Goal: Information Seeking & Learning: Compare options

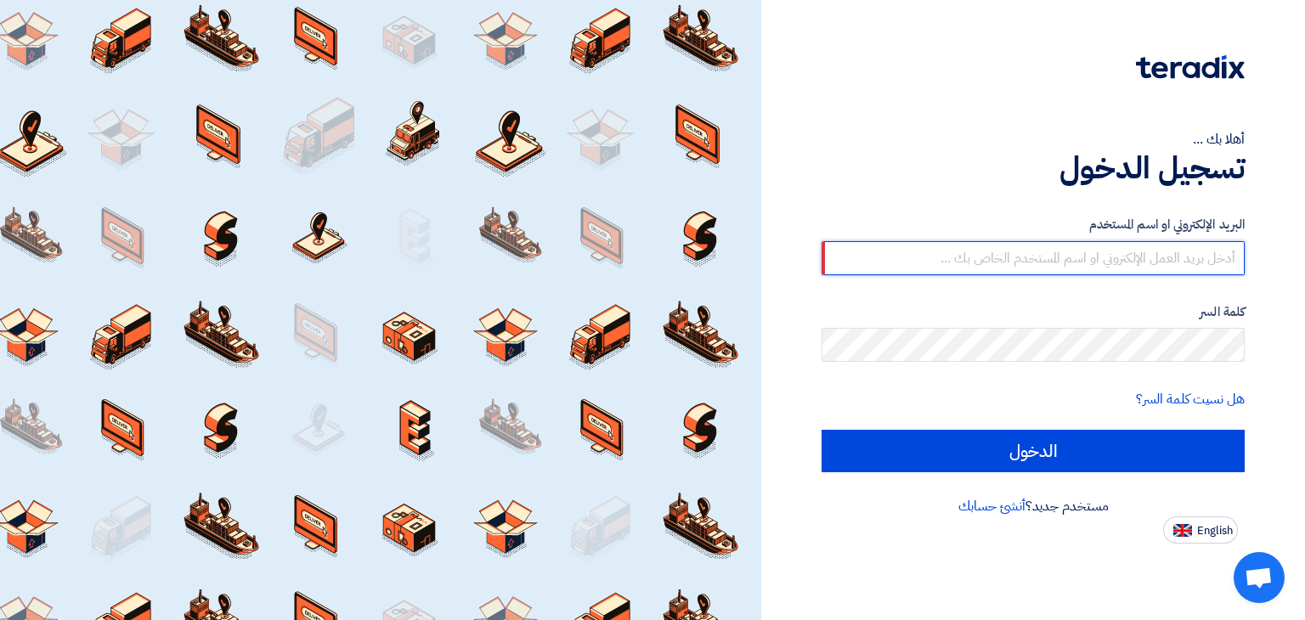
type input "[EMAIL_ADDRESS][DOMAIN_NAME]"
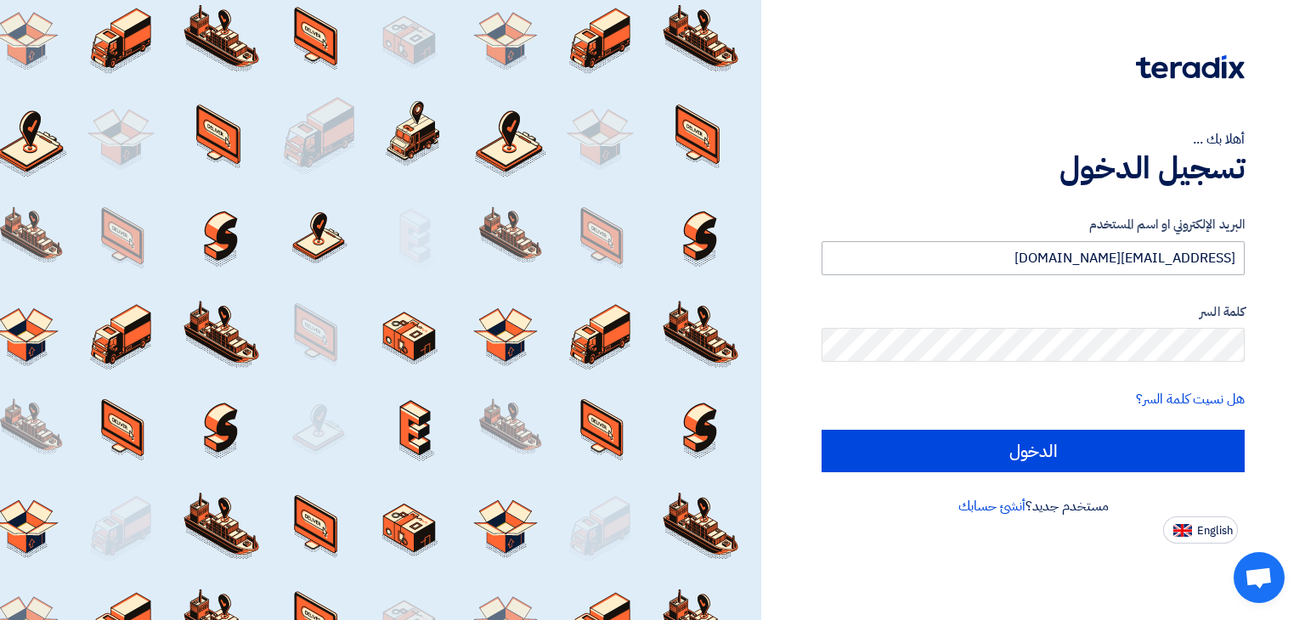
click at [822, 430] on input "الدخول" at bounding box center [1033, 451] width 423 height 42
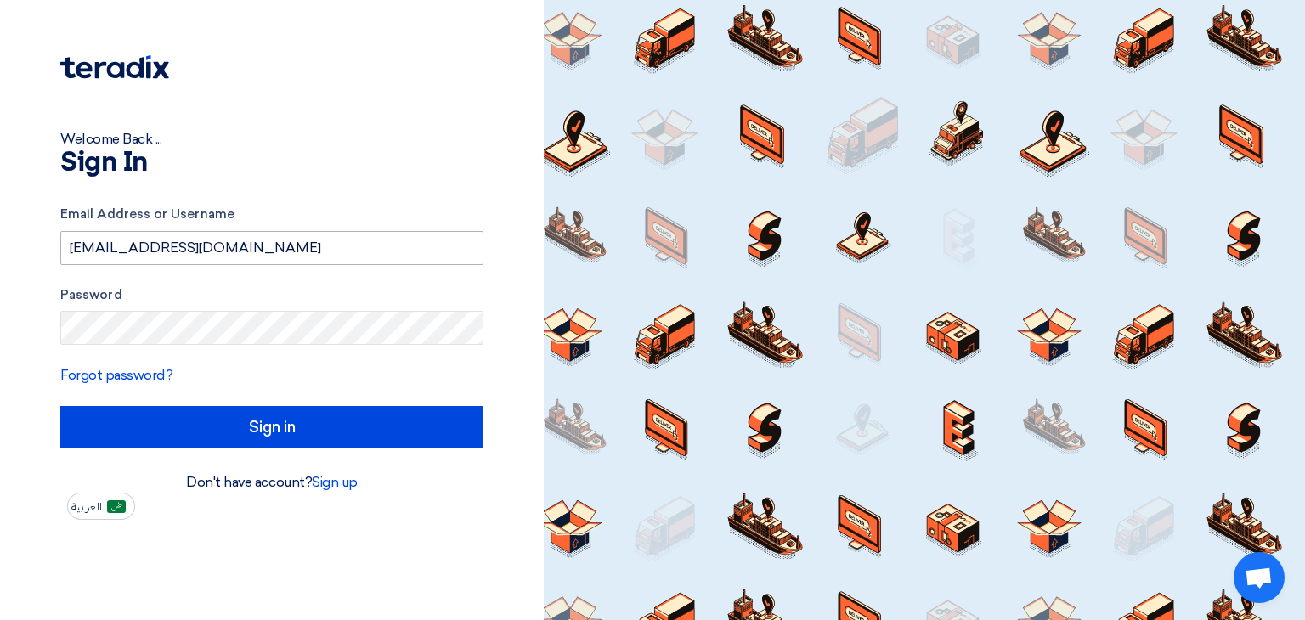
type input "Sign in"
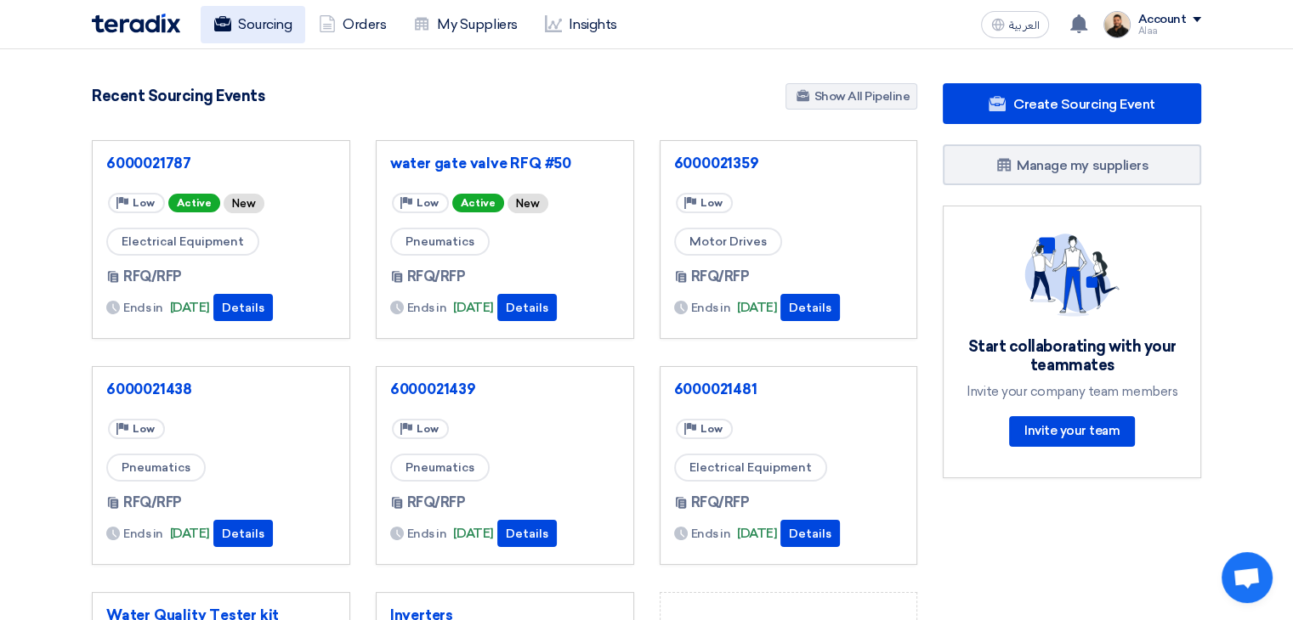
click at [269, 23] on link "Sourcing" at bounding box center [253, 24] width 105 height 37
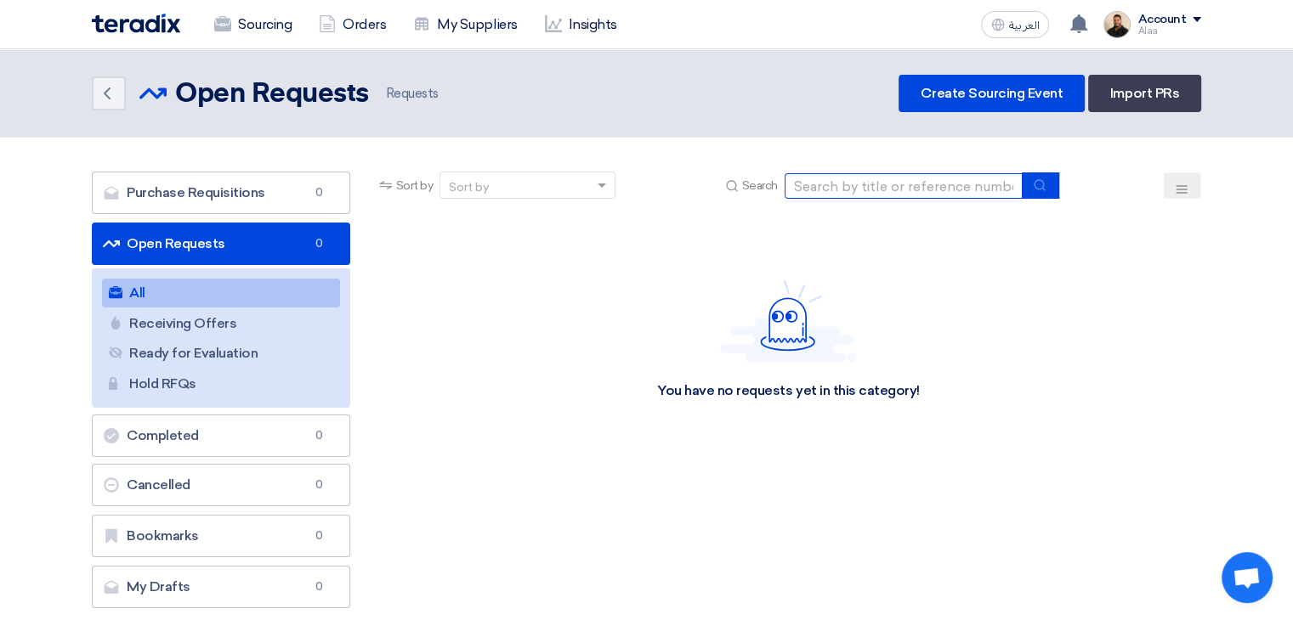
click at [852, 188] on input at bounding box center [903, 185] width 238 height 25
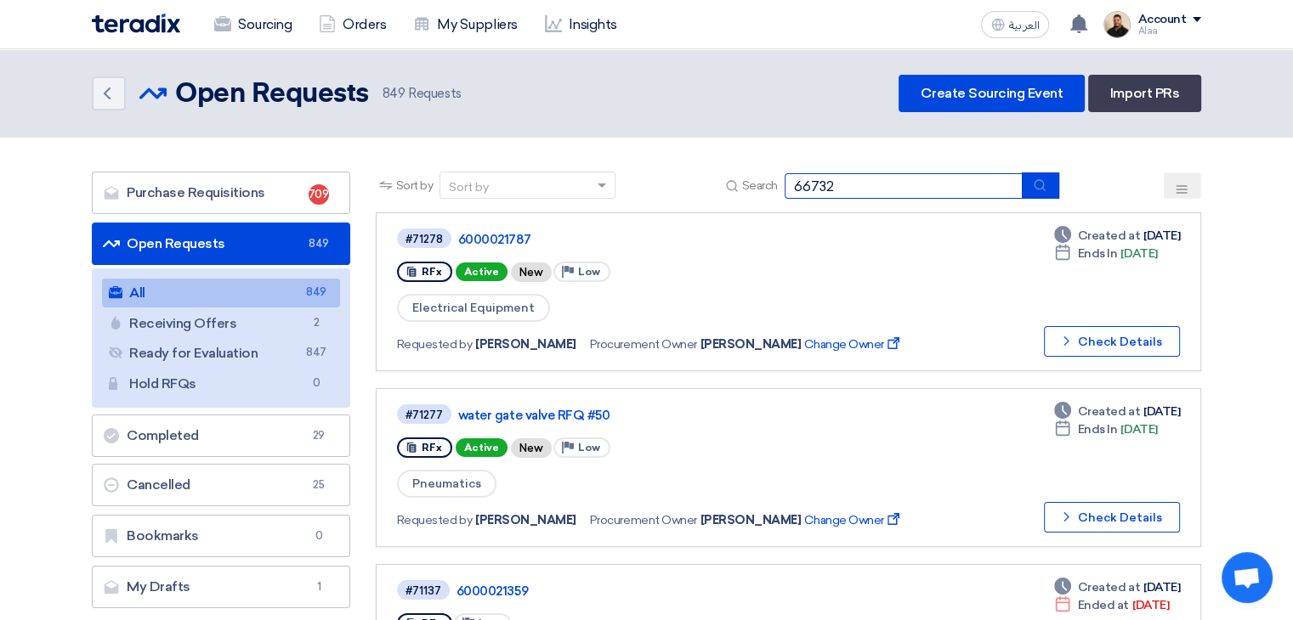
type input "66732"
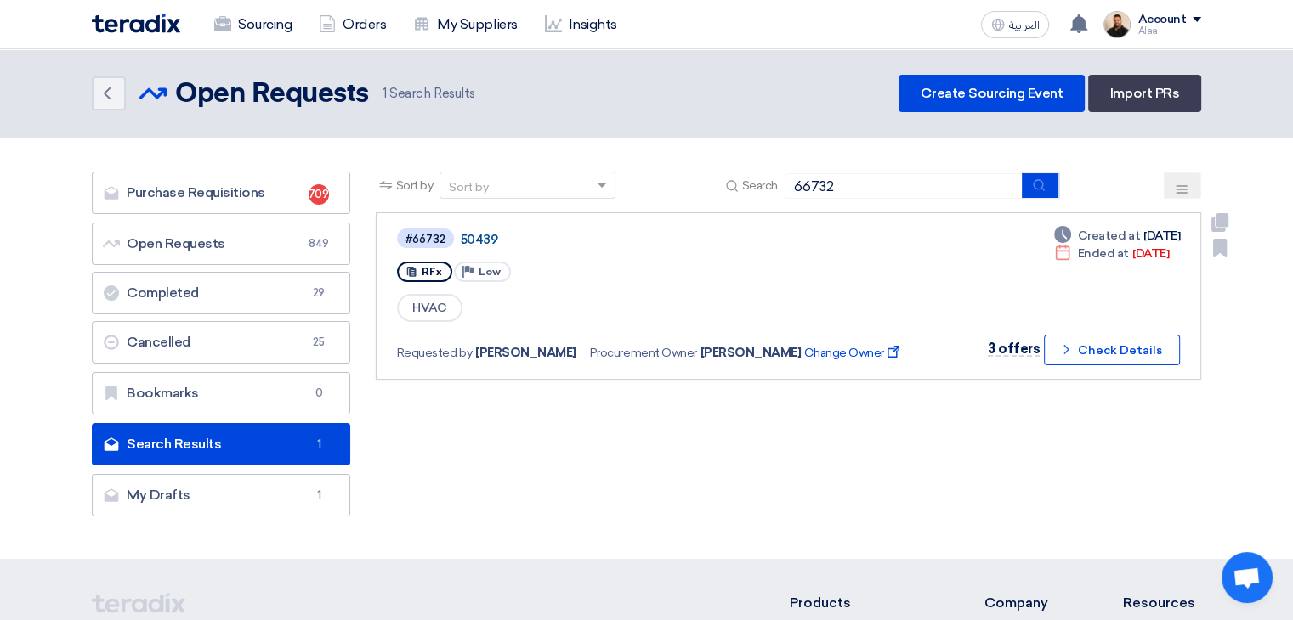
click at [478, 238] on link "50439" at bounding box center [673, 239] width 425 height 15
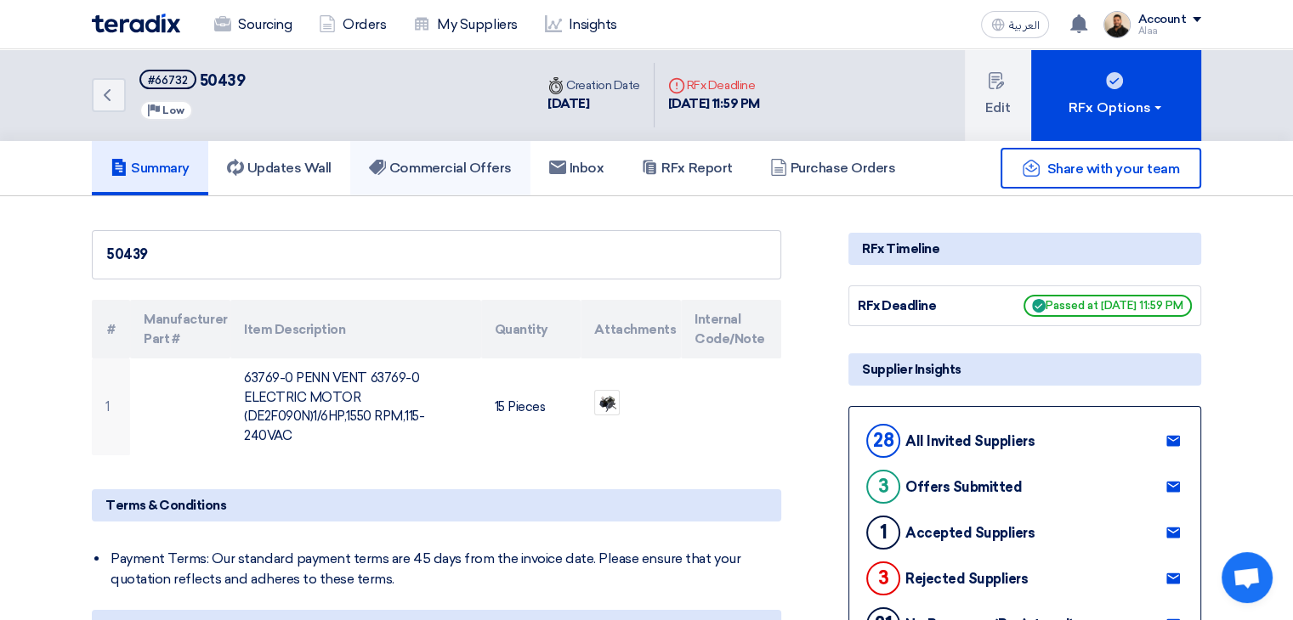
click at [479, 169] on h5 "Commercial Offers" at bounding box center [440, 168] width 143 height 17
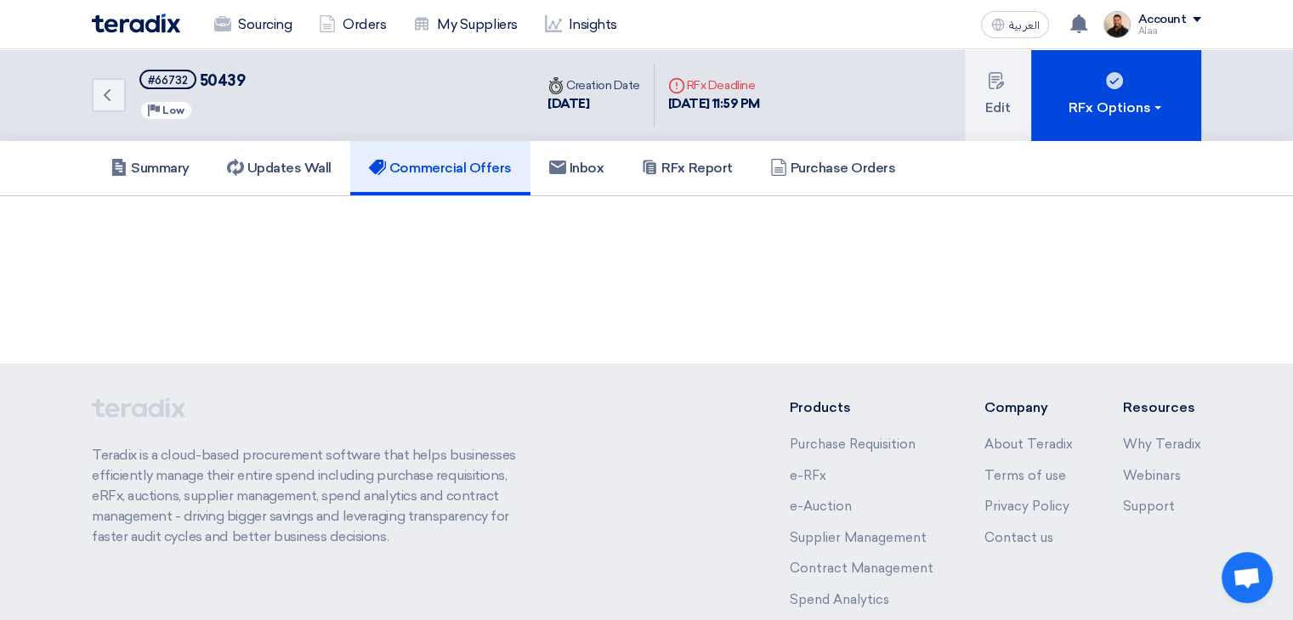
click at [479, 169] on h5 "Commercial Offers" at bounding box center [440, 168] width 143 height 17
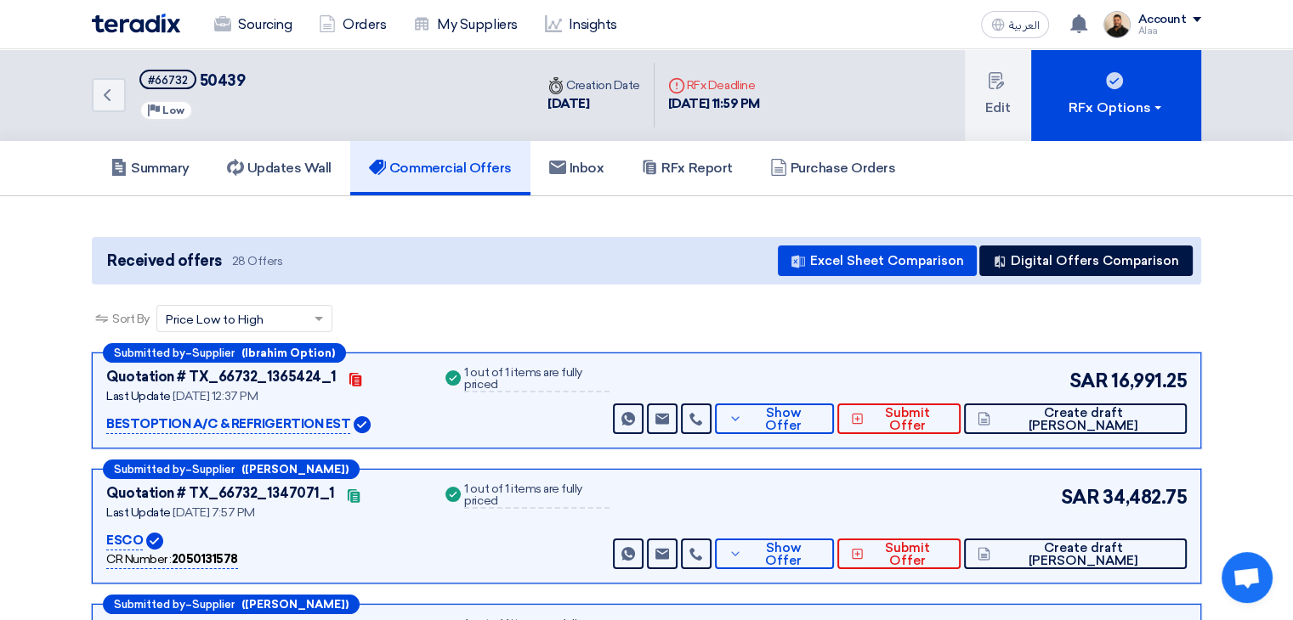
scroll to position [170, 0]
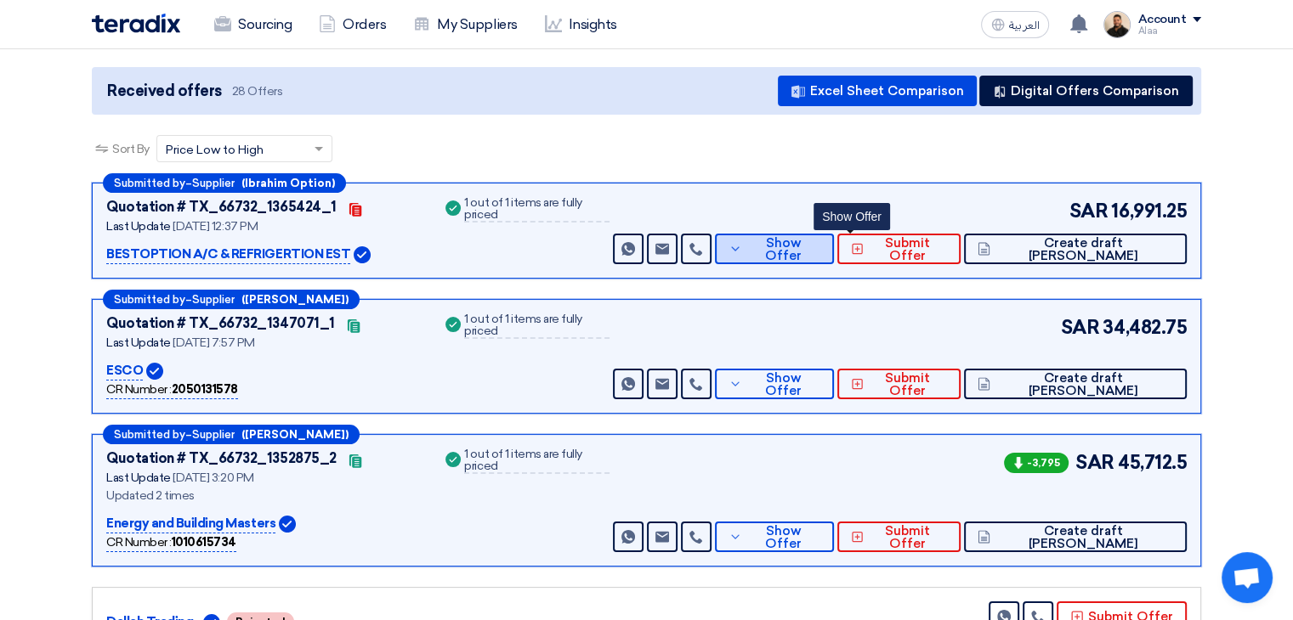
click at [820, 241] on span "Show Offer" at bounding box center [783, 249] width 74 height 25
click at [834, 258] on button "Show Offer" at bounding box center [774, 249] width 119 height 31
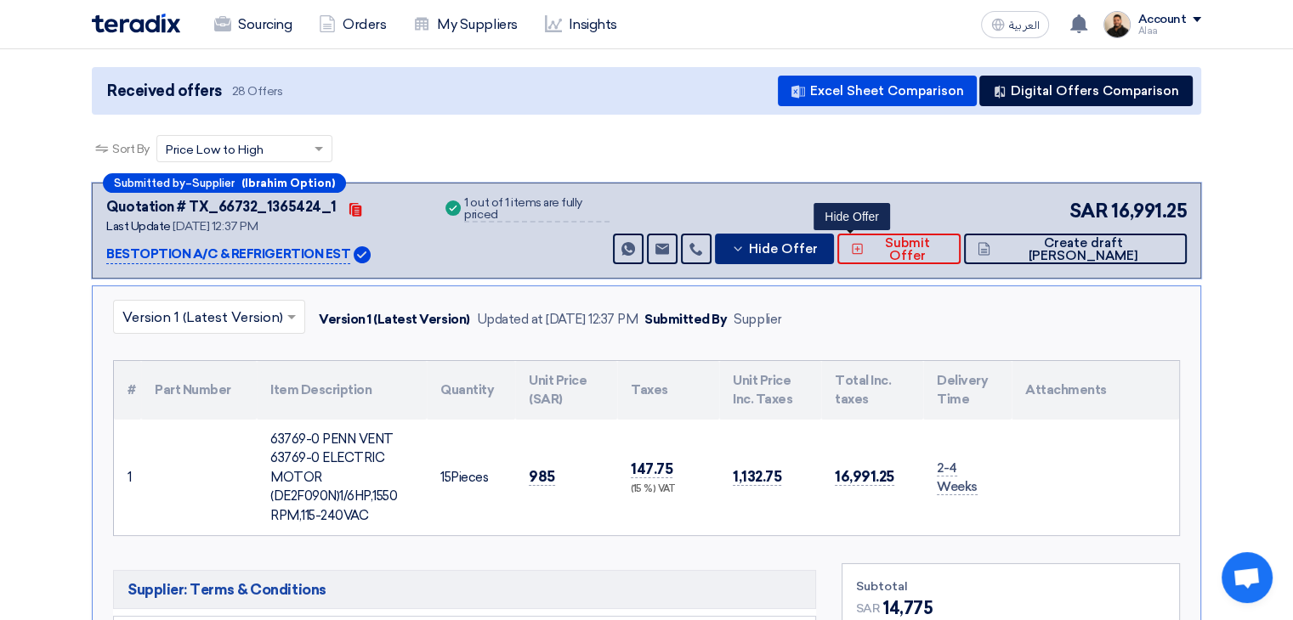
click at [818, 243] on span "Hide Offer" at bounding box center [783, 249] width 69 height 13
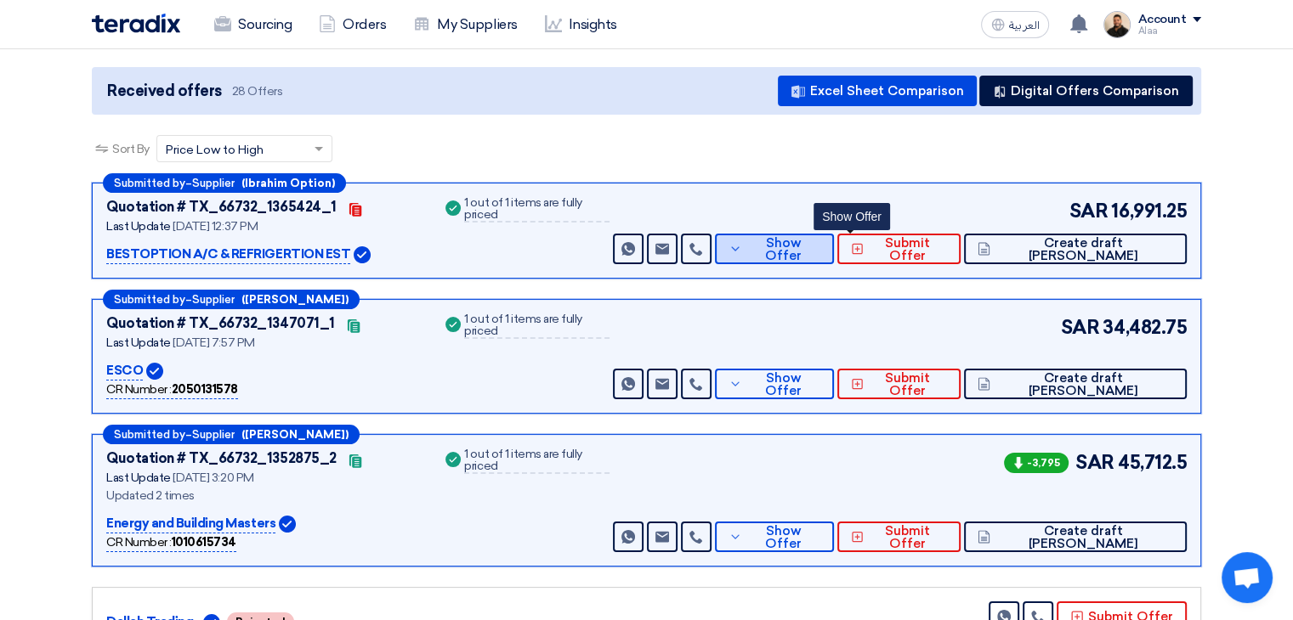
click at [820, 239] on span "Show Offer" at bounding box center [783, 249] width 74 height 25
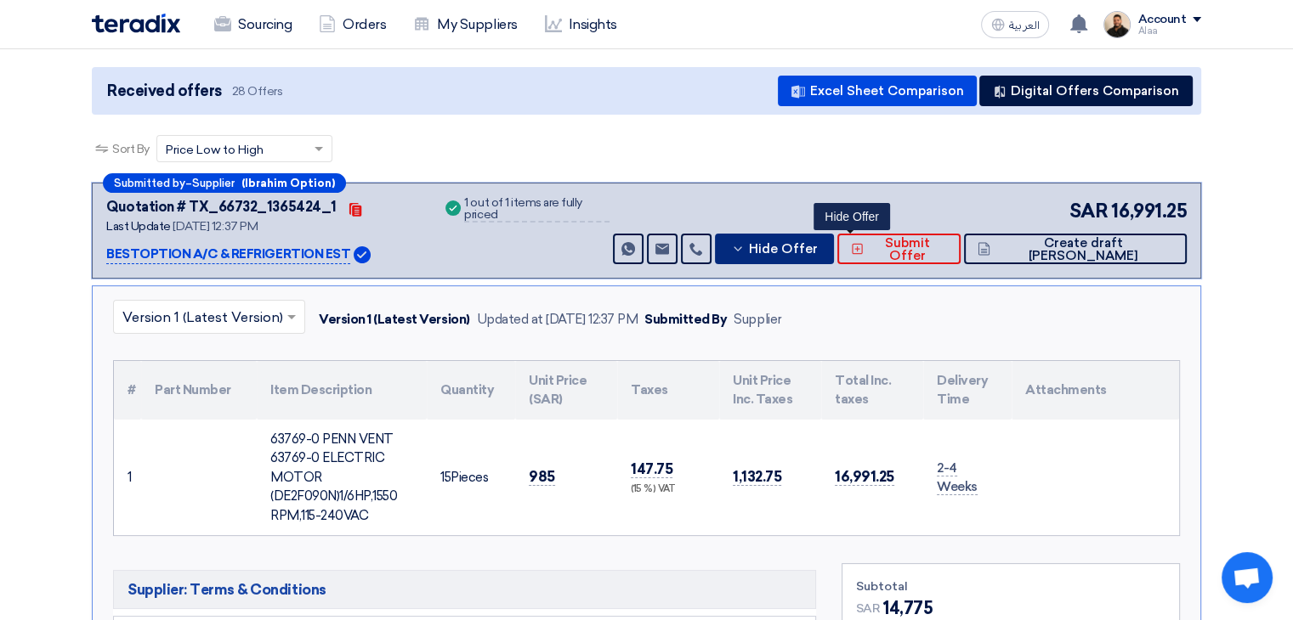
click at [818, 243] on span "Hide Offer" at bounding box center [783, 249] width 69 height 13
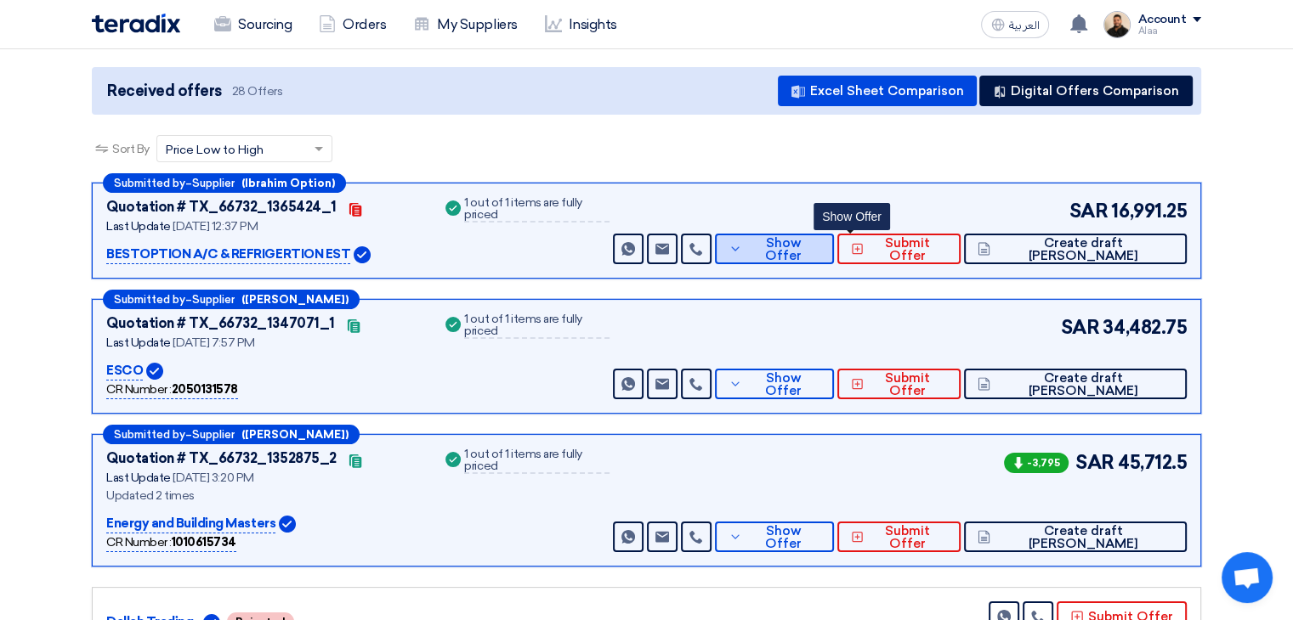
click at [820, 239] on span "Show Offer" at bounding box center [783, 249] width 74 height 25
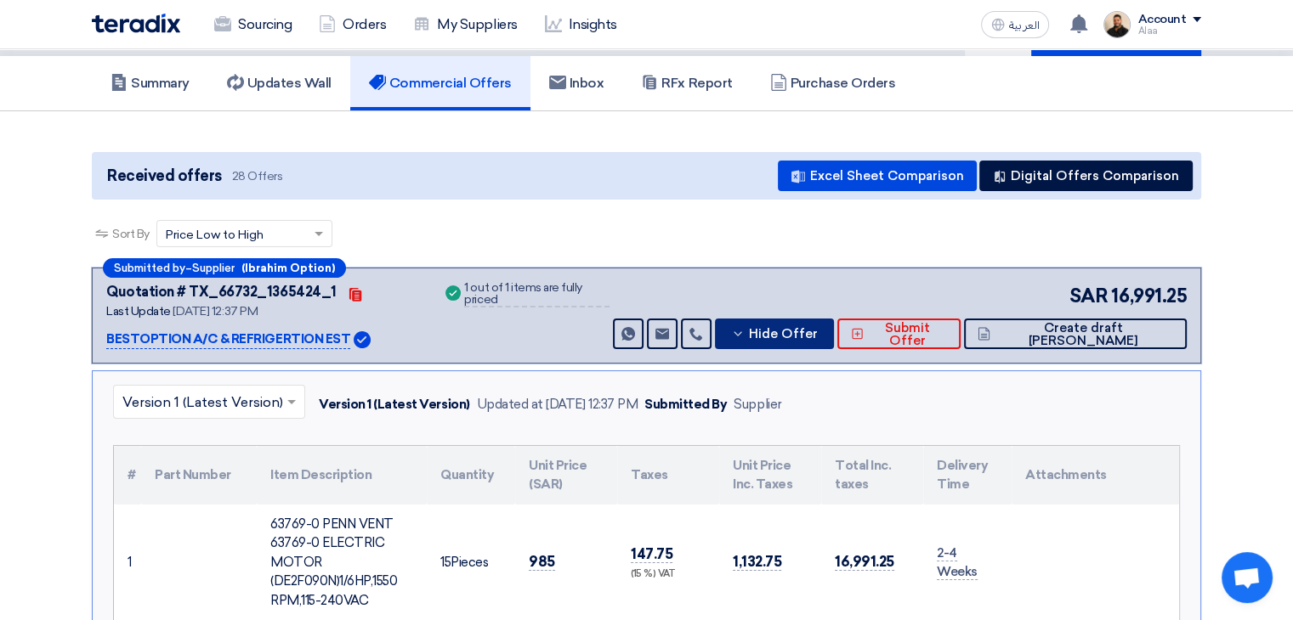
scroll to position [85, 0]
click at [818, 337] on span "Hide Offer" at bounding box center [783, 334] width 69 height 13
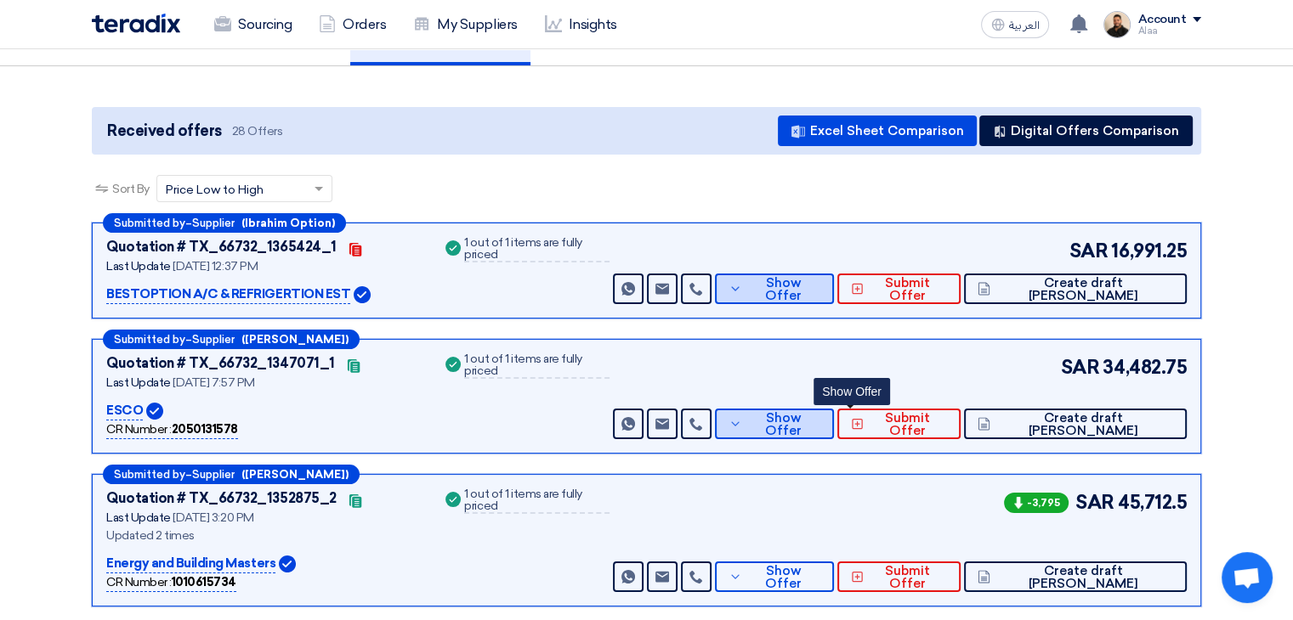
scroll to position [170, 0]
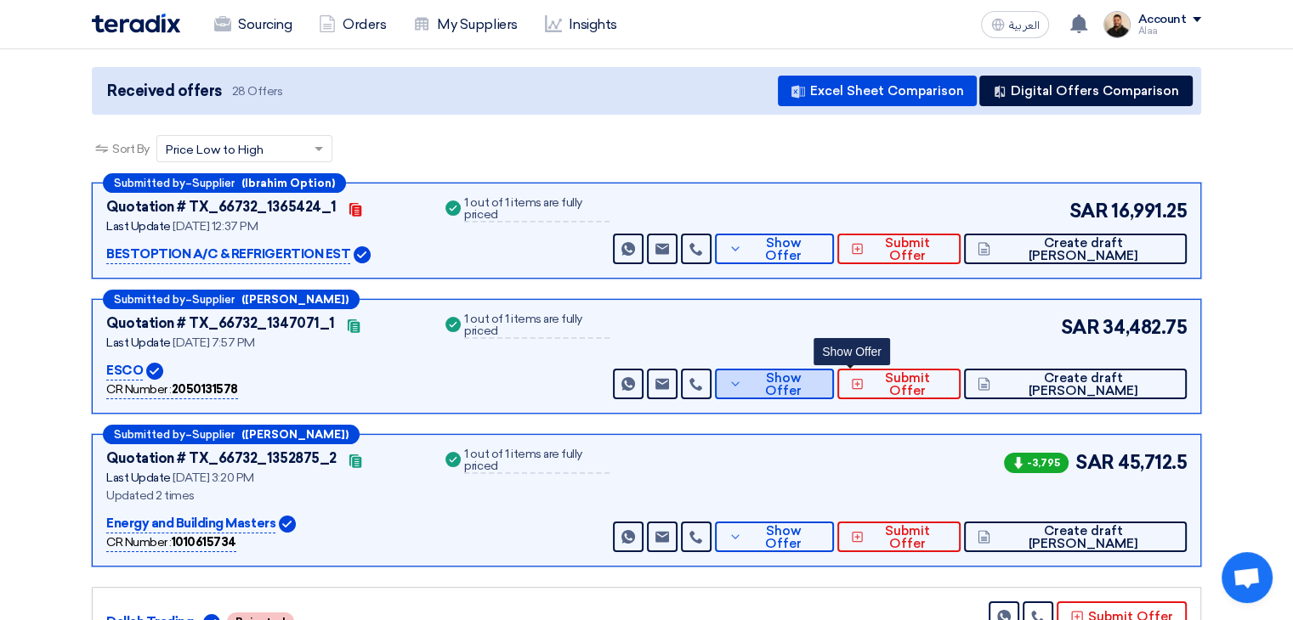
click at [820, 374] on span "Show Offer" at bounding box center [783, 384] width 74 height 25
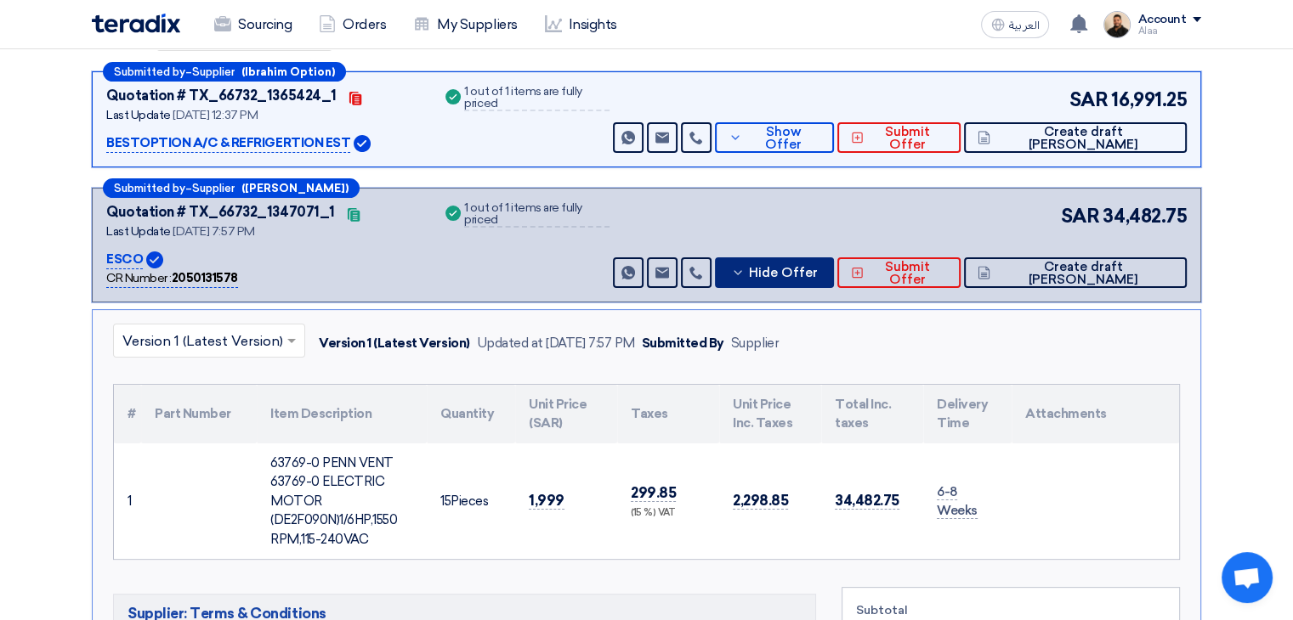
scroll to position [255, 0]
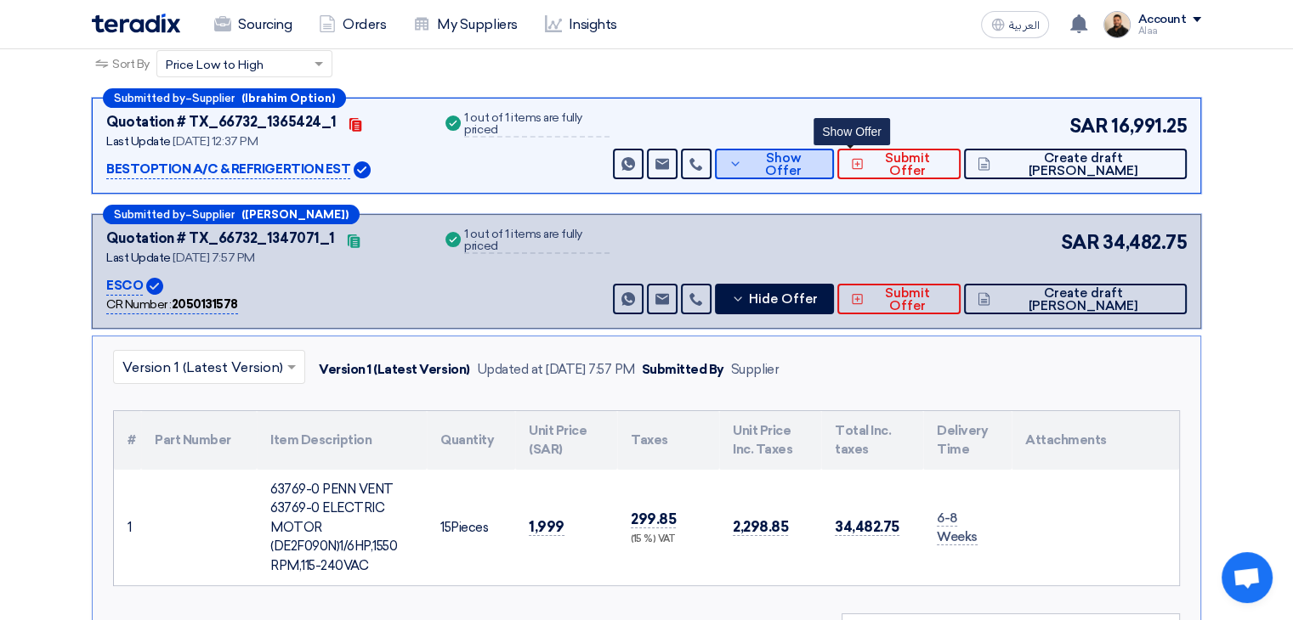
click at [820, 161] on span "Show Offer" at bounding box center [783, 164] width 74 height 25
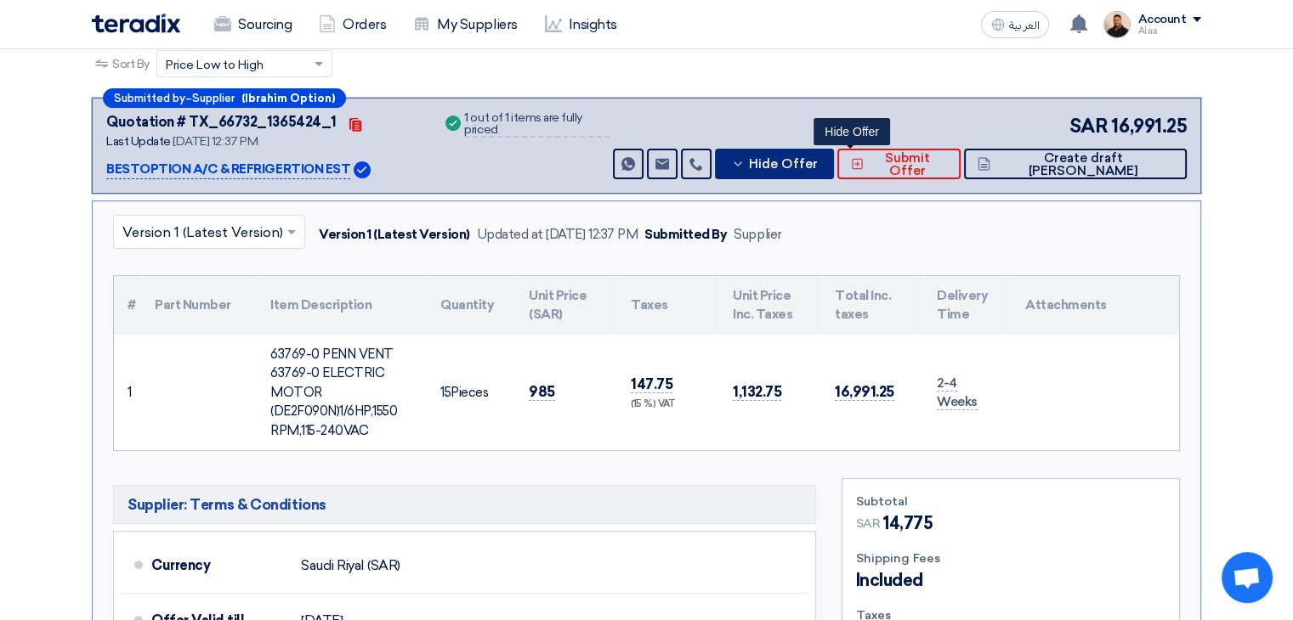
click at [818, 161] on span "Hide Offer" at bounding box center [783, 164] width 69 height 13
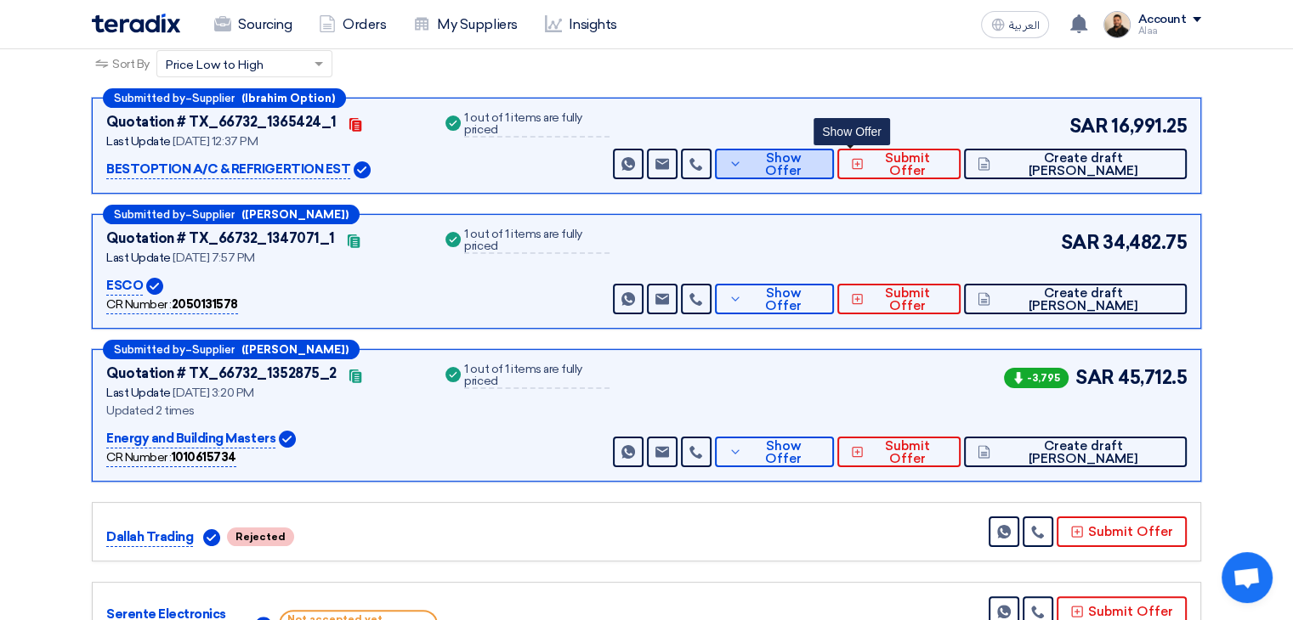
click at [820, 161] on span "Show Offer" at bounding box center [783, 164] width 74 height 25
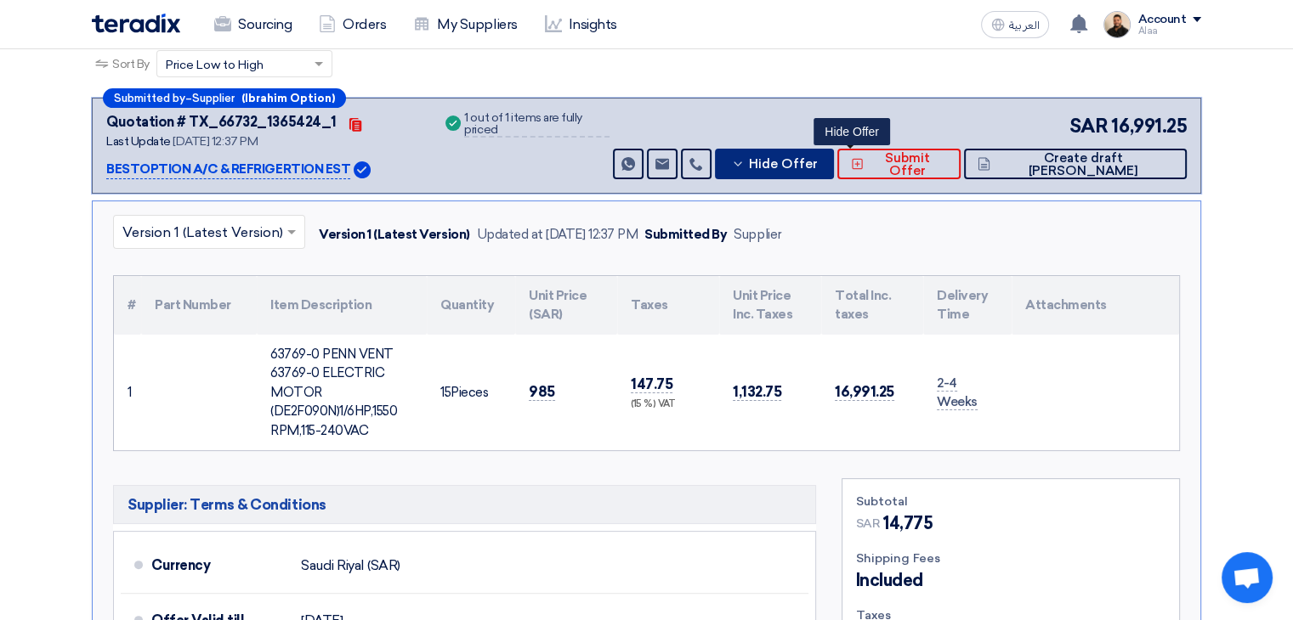
click at [818, 167] on span "Hide Offer" at bounding box center [783, 164] width 69 height 13
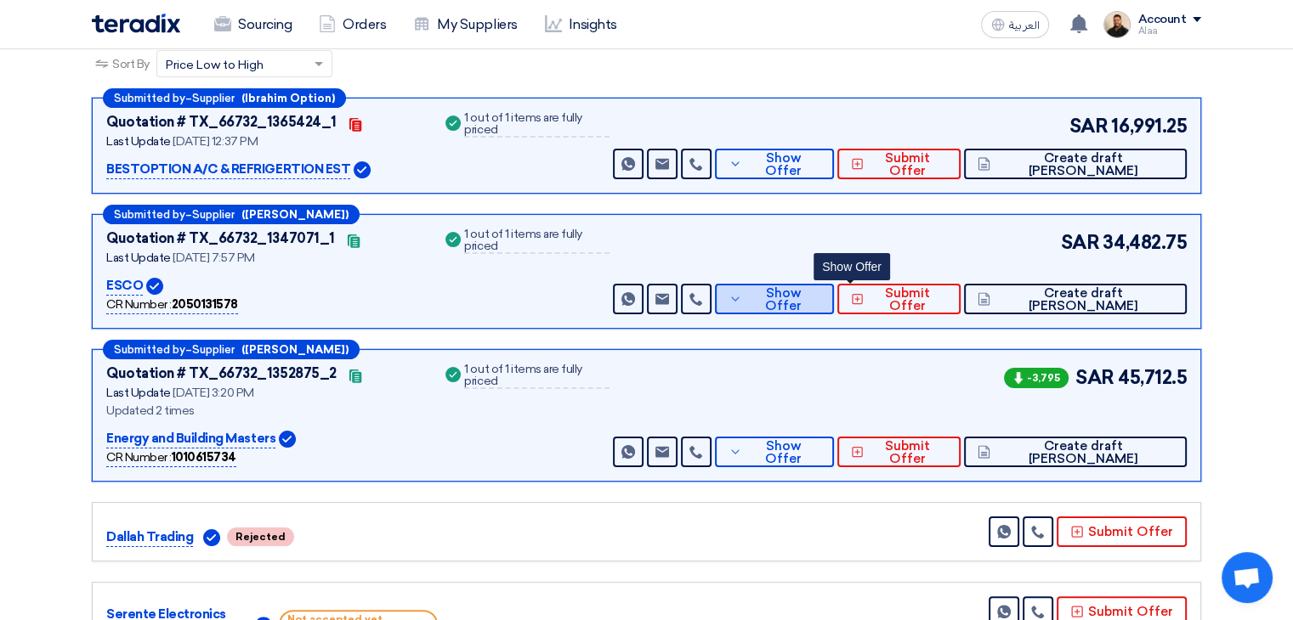
click at [820, 303] on span "Show Offer" at bounding box center [783, 299] width 74 height 25
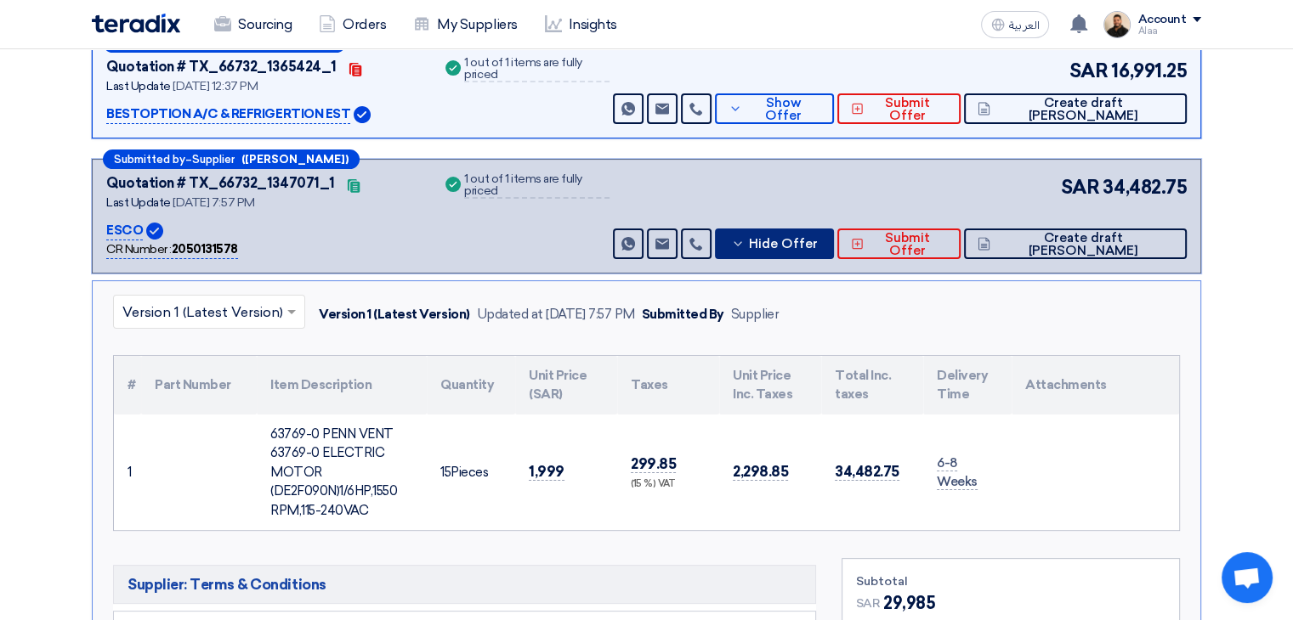
scroll to position [340, 0]
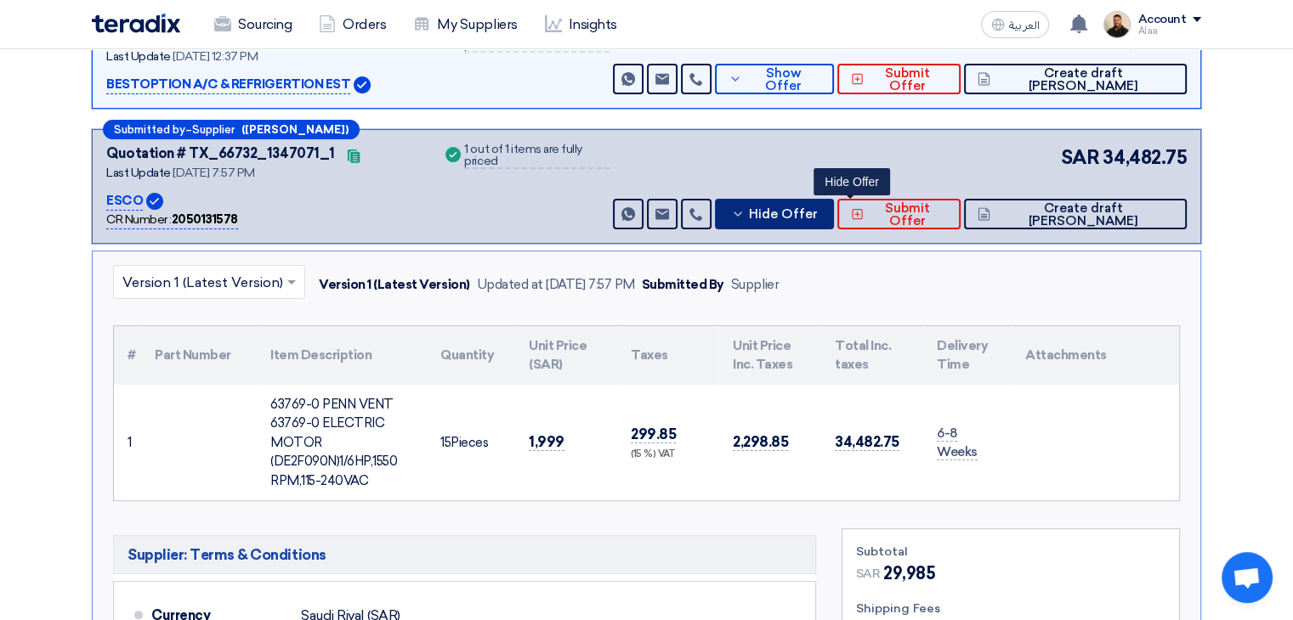
click at [818, 212] on span "Hide Offer" at bounding box center [783, 214] width 69 height 13
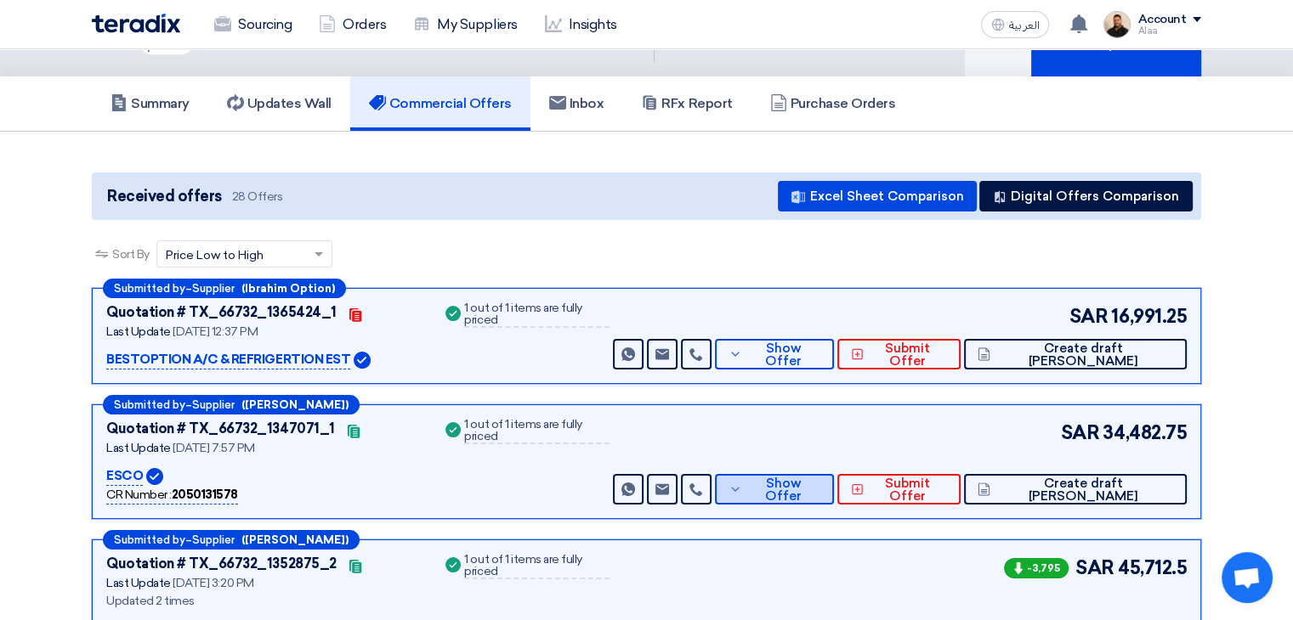
scroll to position [170, 0]
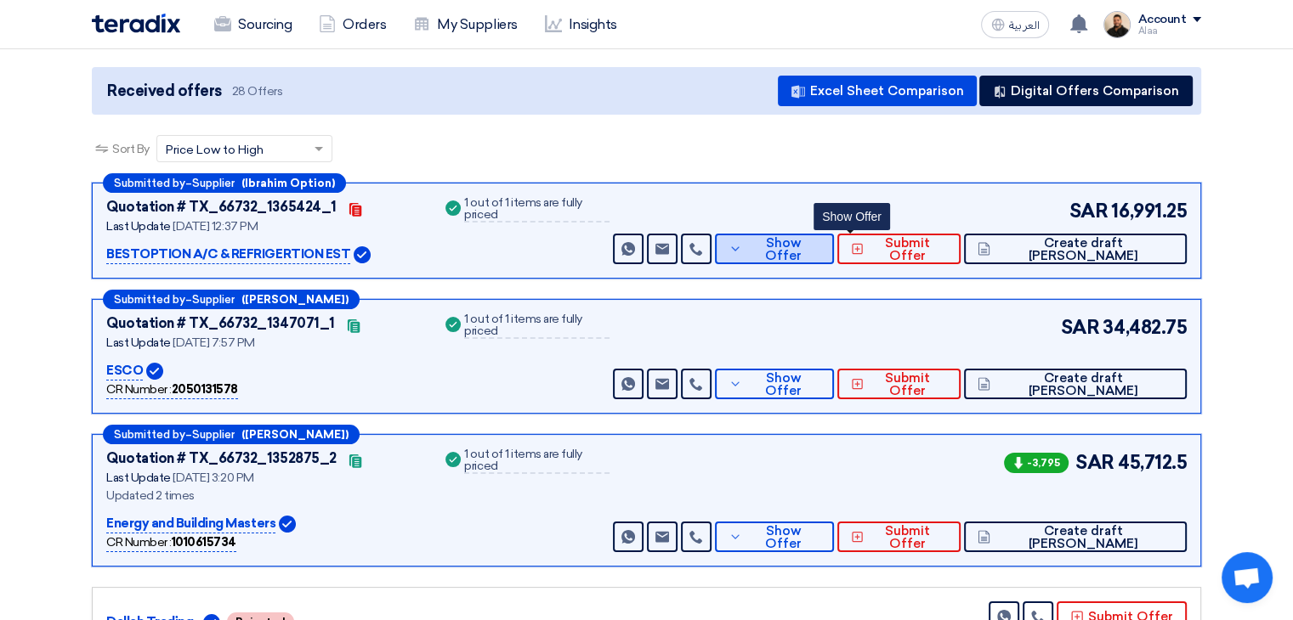
click at [820, 252] on span "Show Offer" at bounding box center [783, 249] width 74 height 25
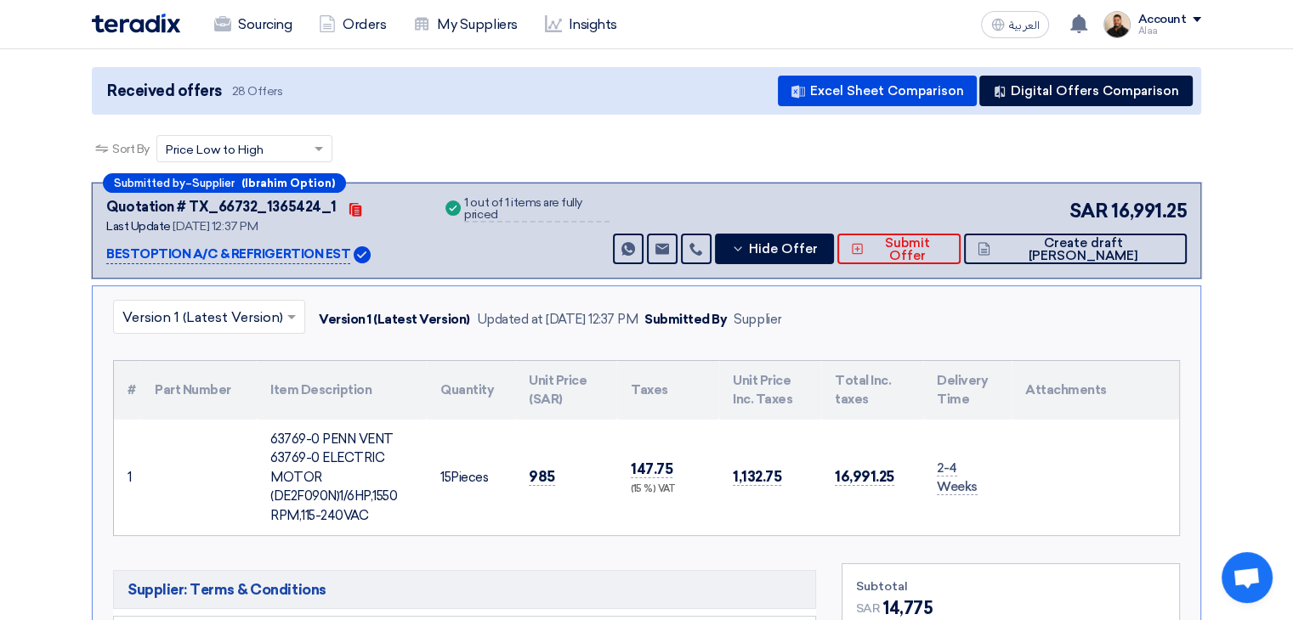
drag, startPoint x: 275, startPoint y: 431, endPoint x: 399, endPoint y: 515, distance: 149.9
click at [399, 515] on div "63769-0 PENN VENT 63769-0 ELECTRIC MOTOR (DE2F090N)1/6HP,1550 RPM,115-240VAC" at bounding box center [341, 478] width 143 height 96
click at [1084, 486] on td at bounding box center [1094, 478] width 167 height 116
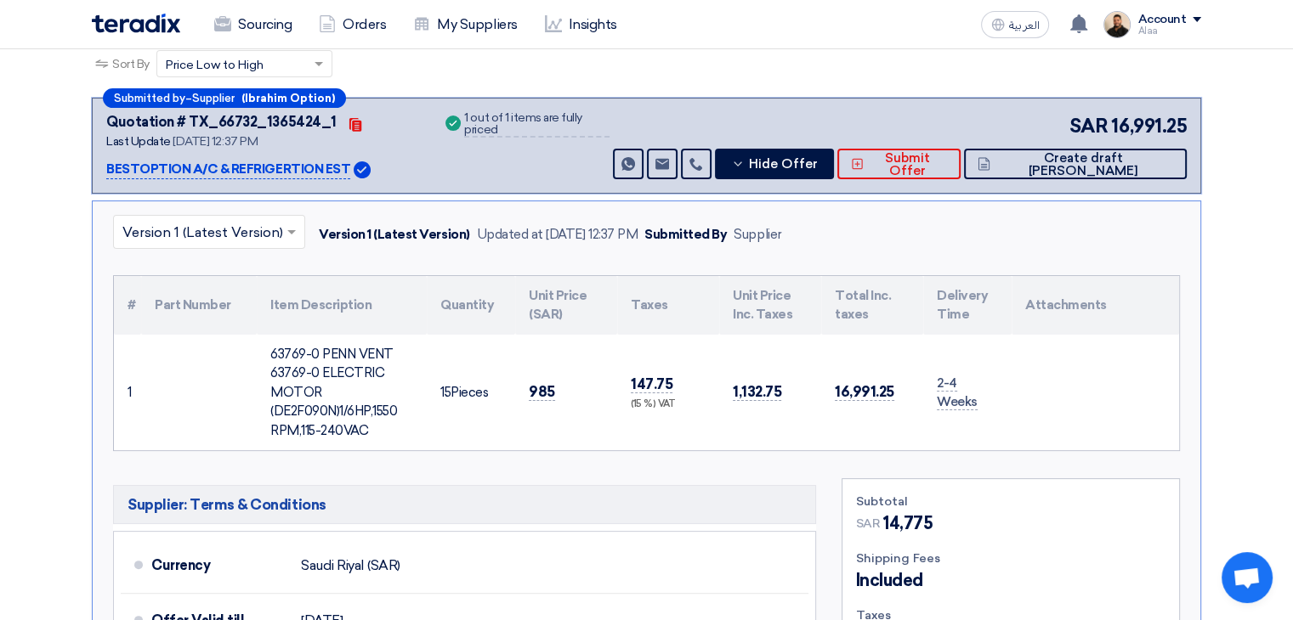
click at [818, 162] on span "Hide Offer" at bounding box center [783, 164] width 69 height 13
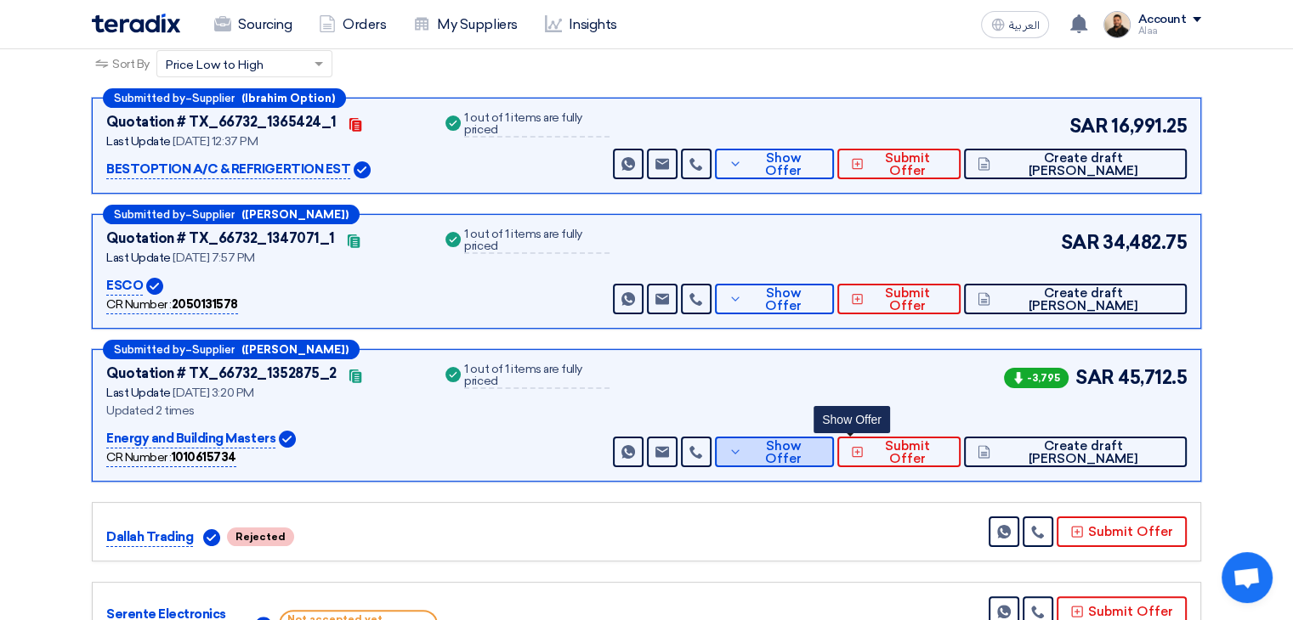
click at [820, 444] on span "Show Offer" at bounding box center [783, 452] width 74 height 25
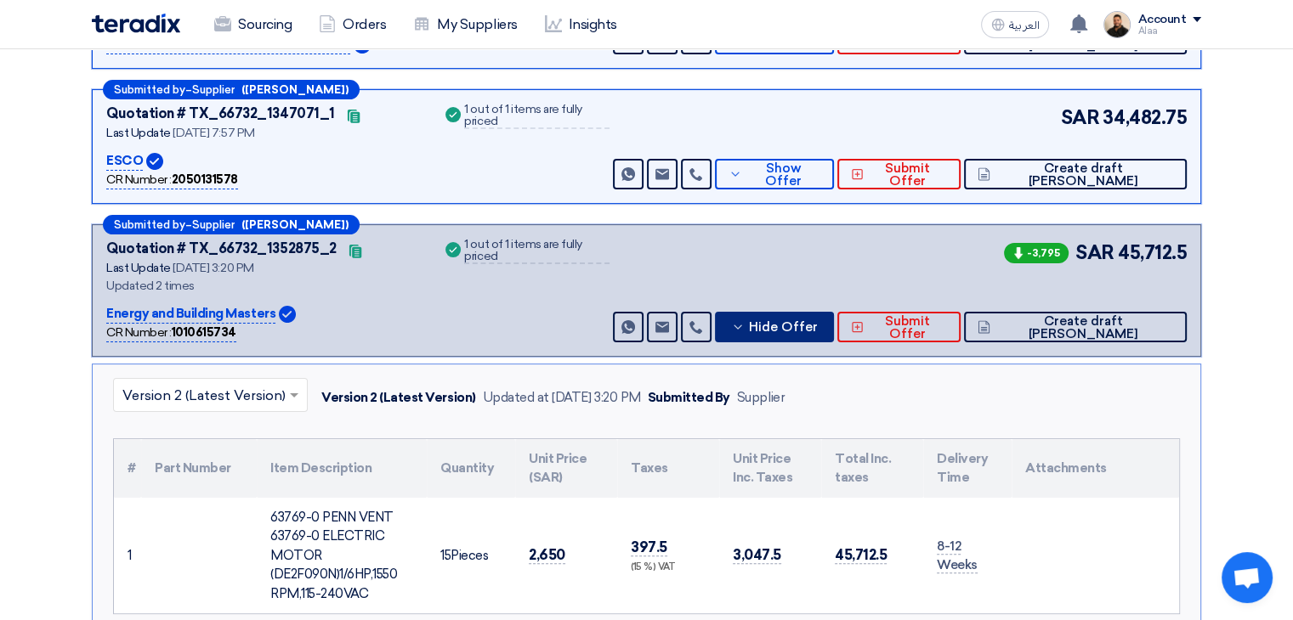
scroll to position [510, 0]
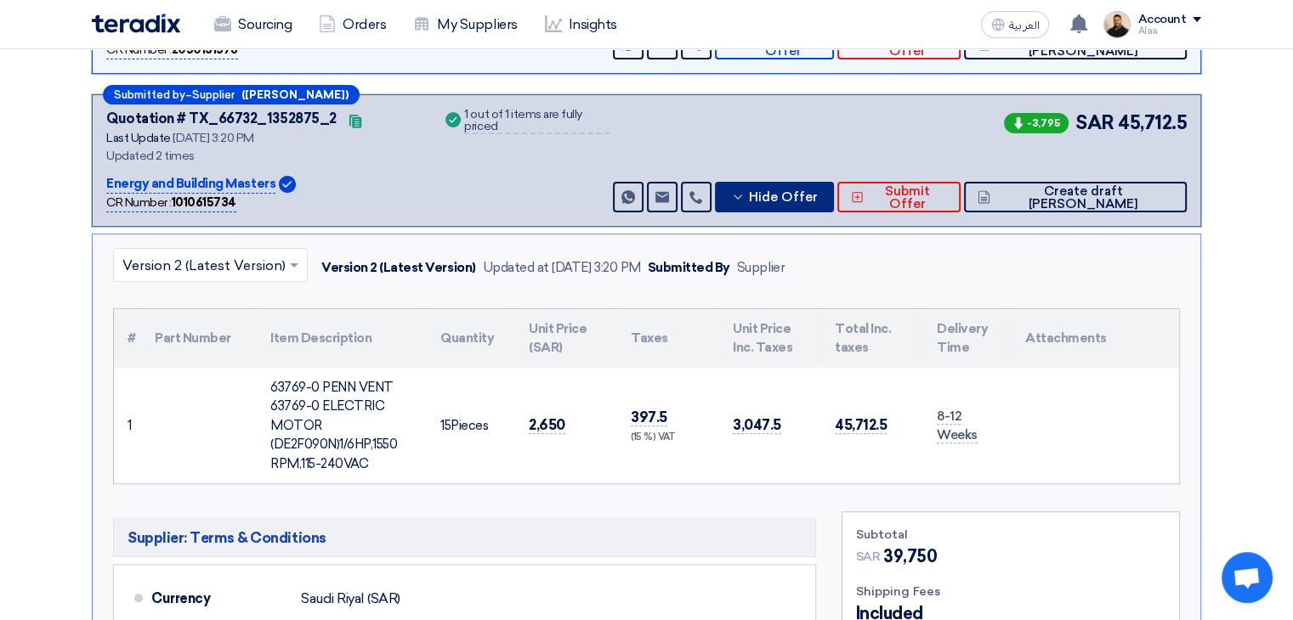
click at [818, 195] on span "Hide Offer" at bounding box center [783, 197] width 69 height 13
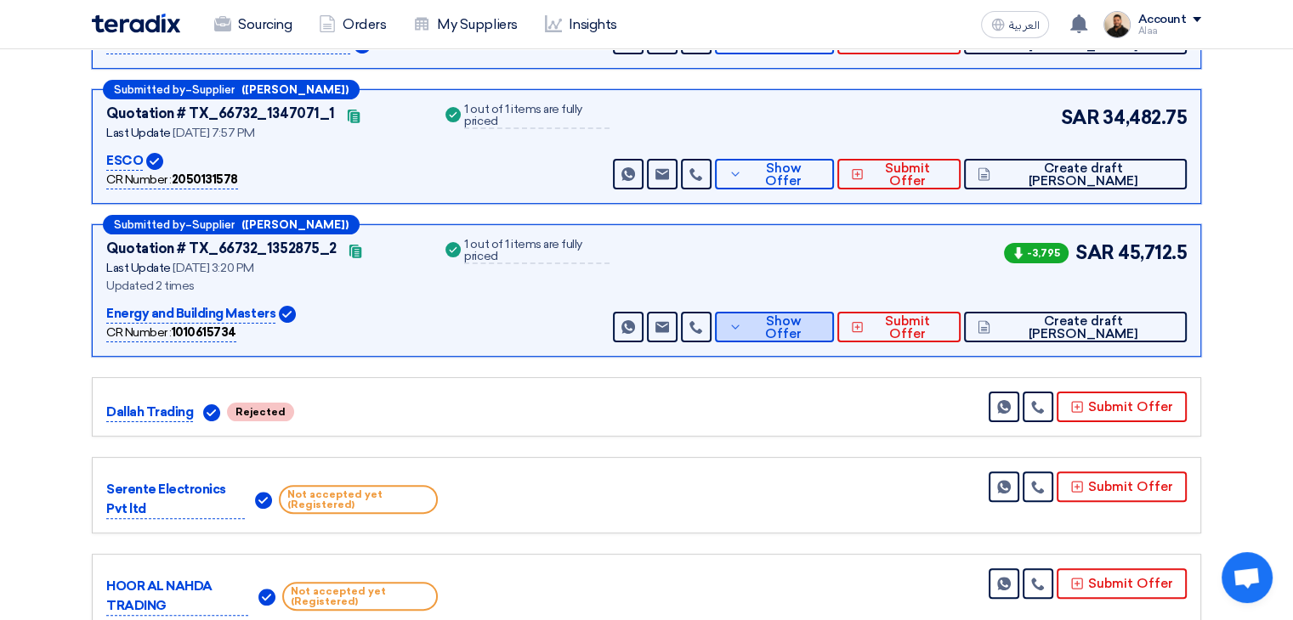
scroll to position [340, 0]
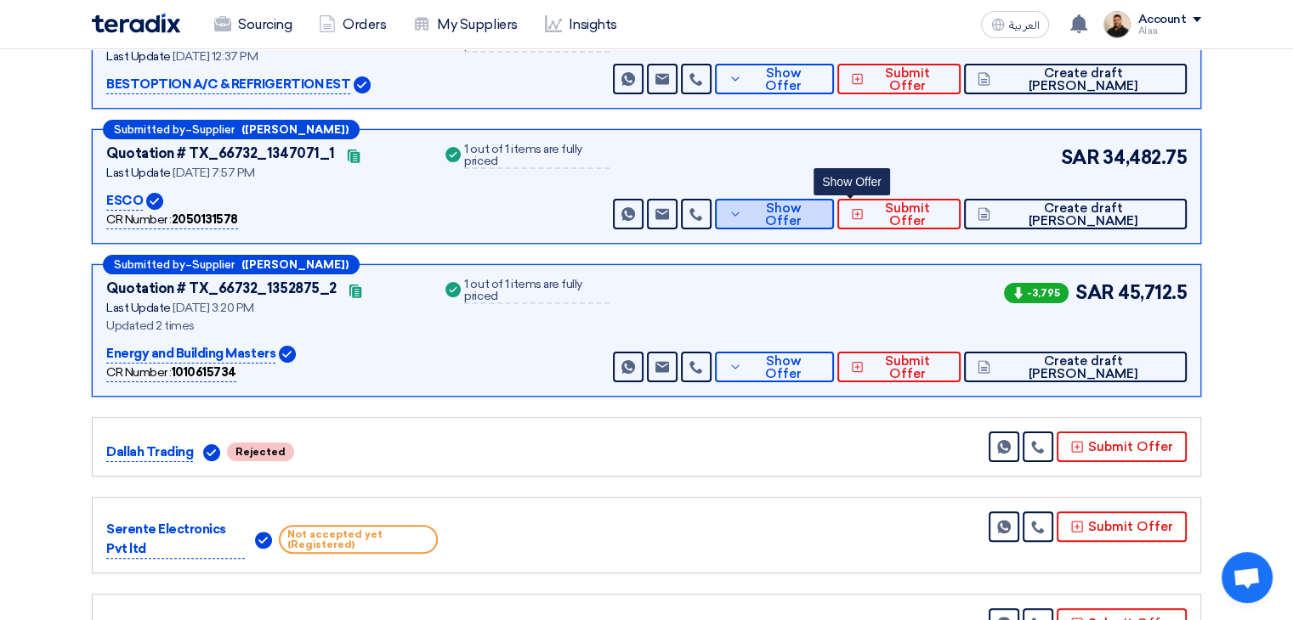
click at [820, 219] on span "Show Offer" at bounding box center [783, 214] width 74 height 25
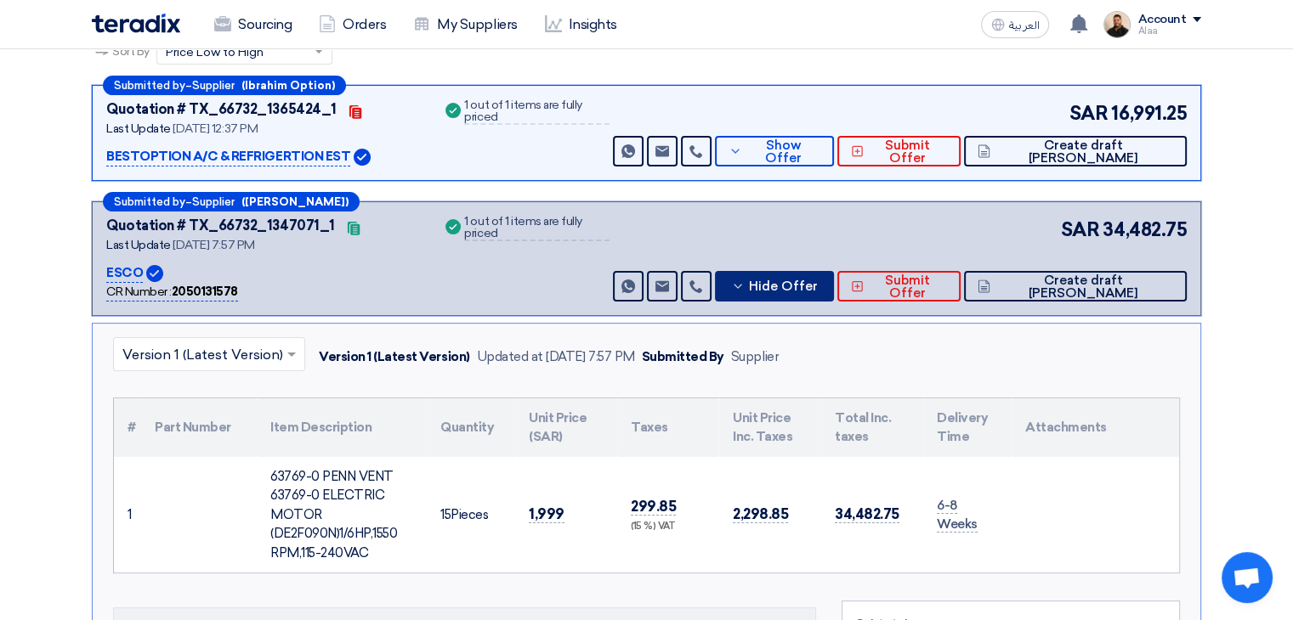
scroll to position [170, 0]
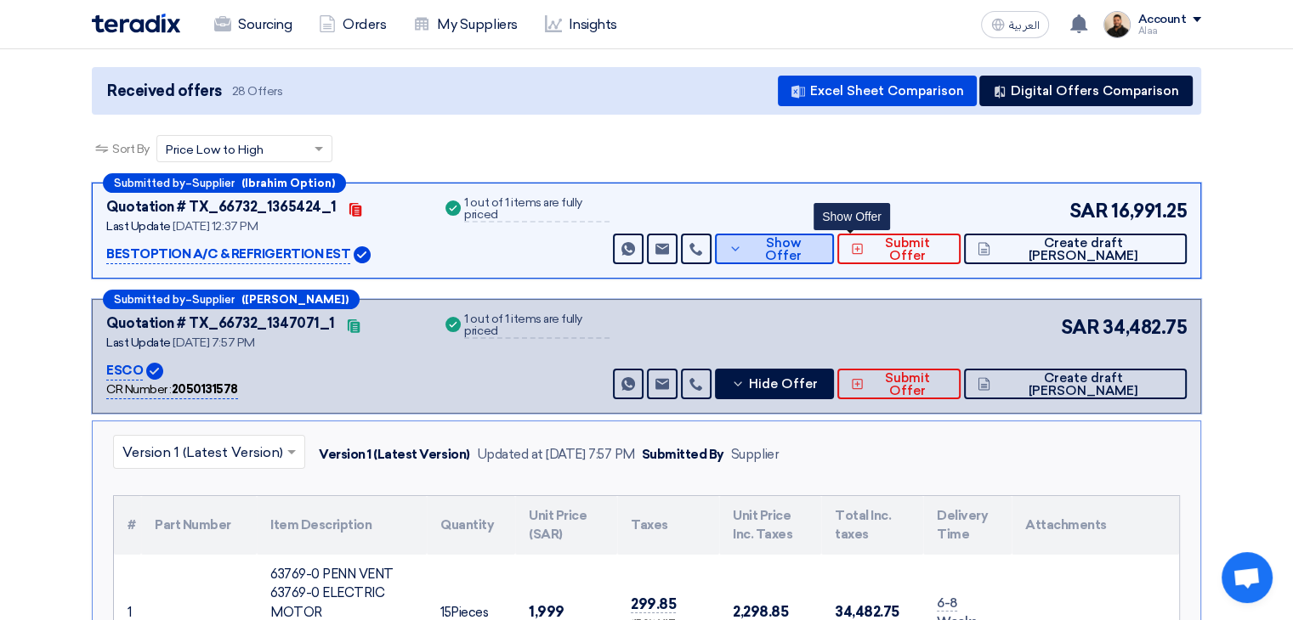
click at [820, 246] on span "Show Offer" at bounding box center [783, 249] width 74 height 25
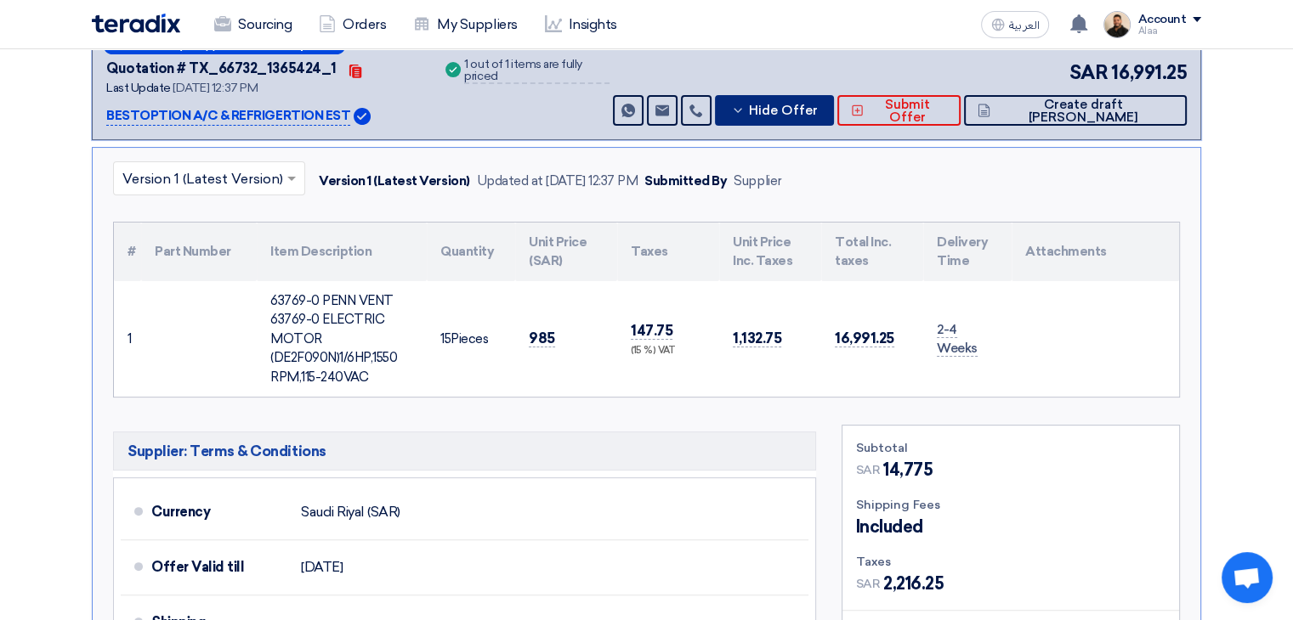
scroll to position [255, 0]
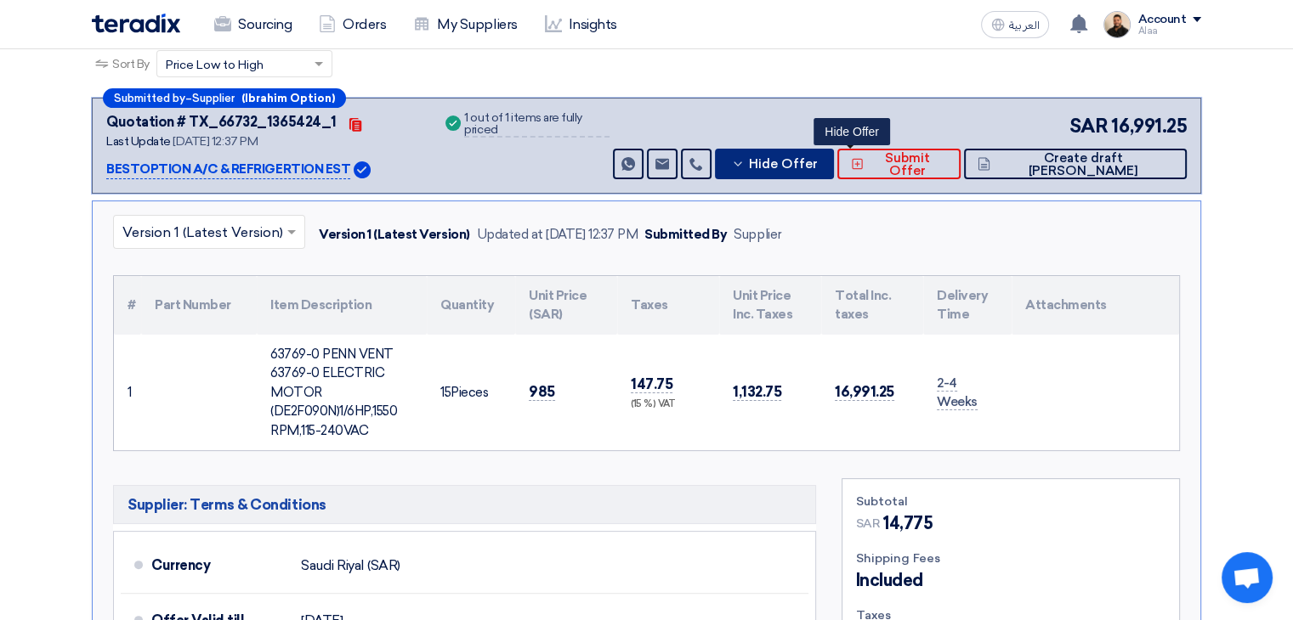
click at [818, 167] on span "Hide Offer" at bounding box center [783, 164] width 69 height 13
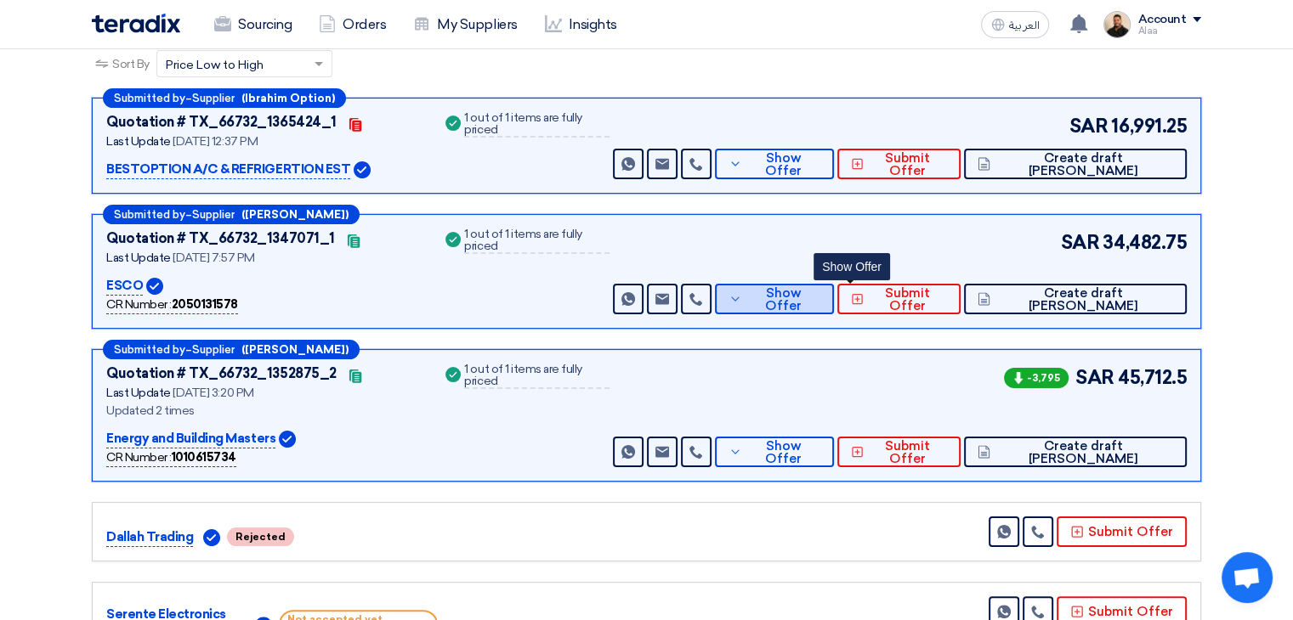
click at [820, 300] on span "Show Offer" at bounding box center [783, 299] width 74 height 25
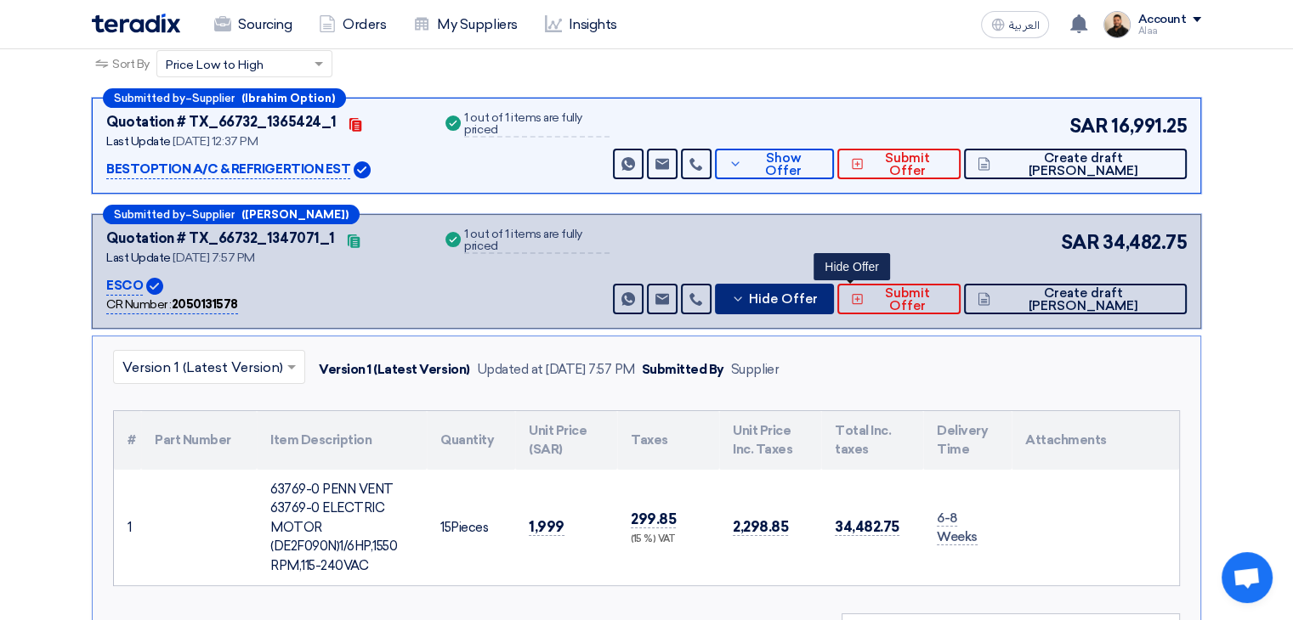
click at [818, 300] on span "Hide Offer" at bounding box center [783, 299] width 69 height 13
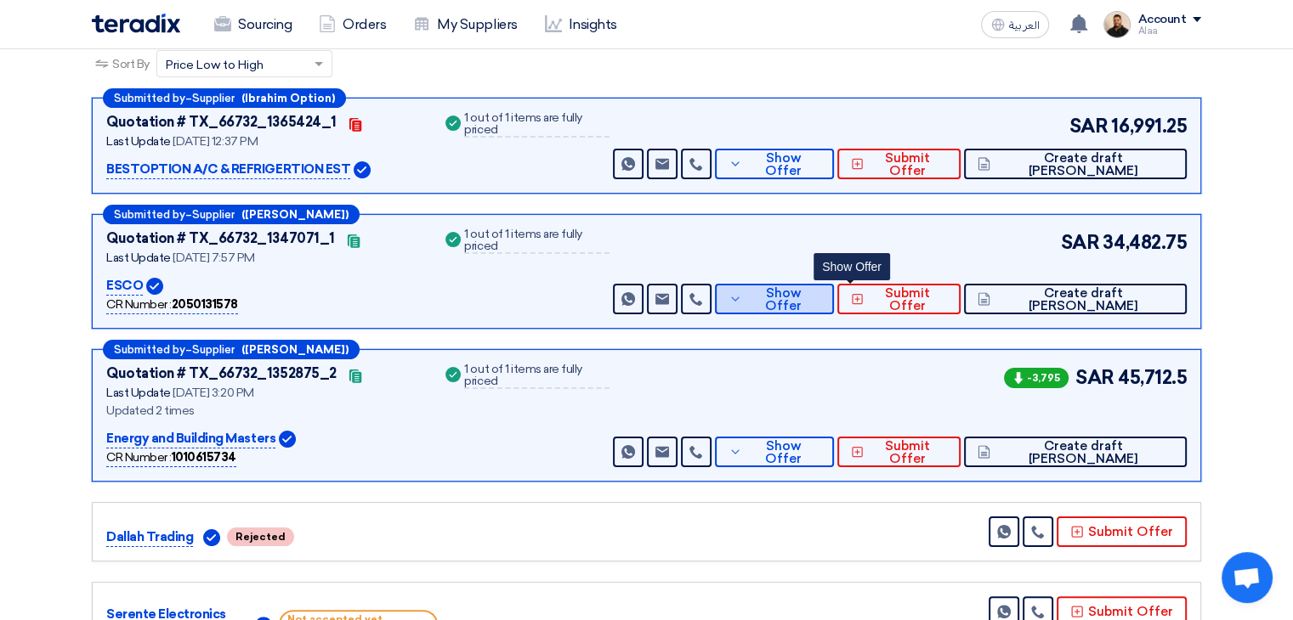
click at [834, 288] on button "Show Offer" at bounding box center [774, 299] width 119 height 31
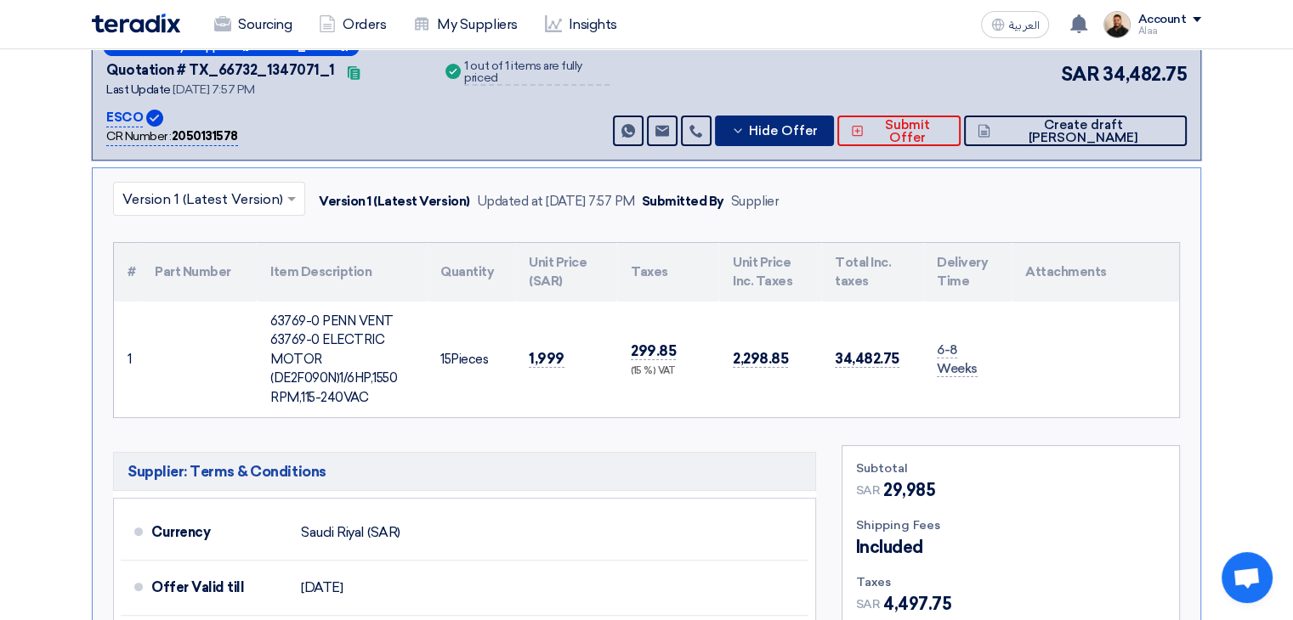
scroll to position [425, 0]
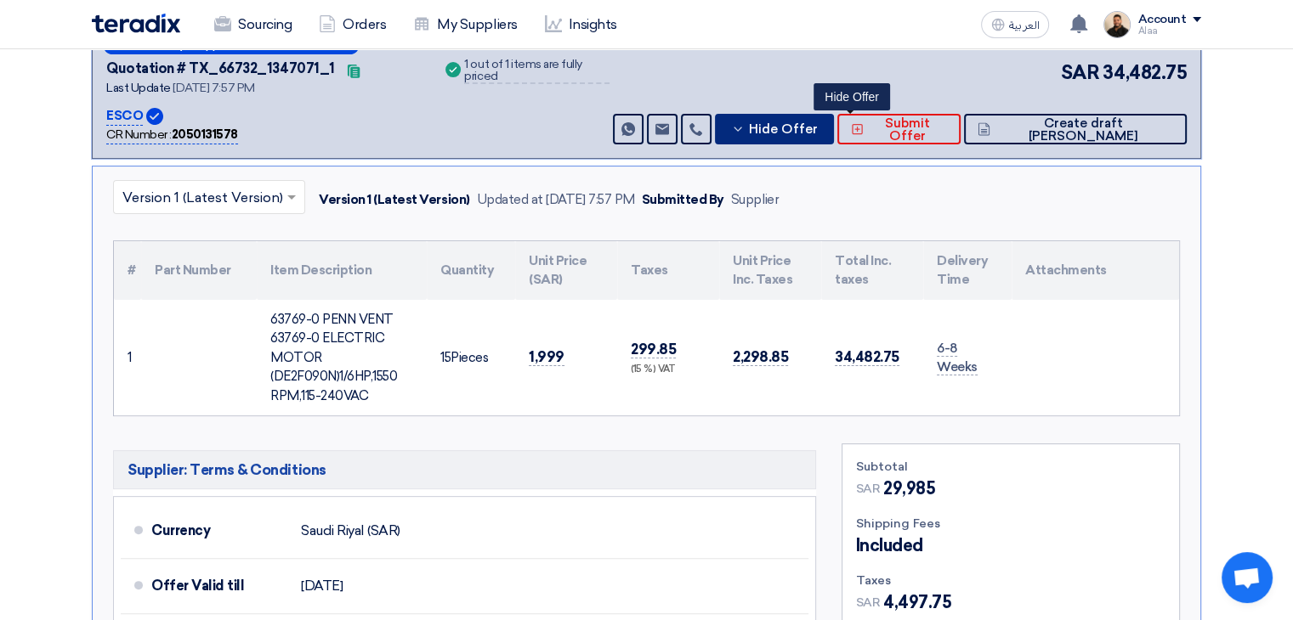
click at [818, 123] on span "Hide Offer" at bounding box center [783, 129] width 69 height 13
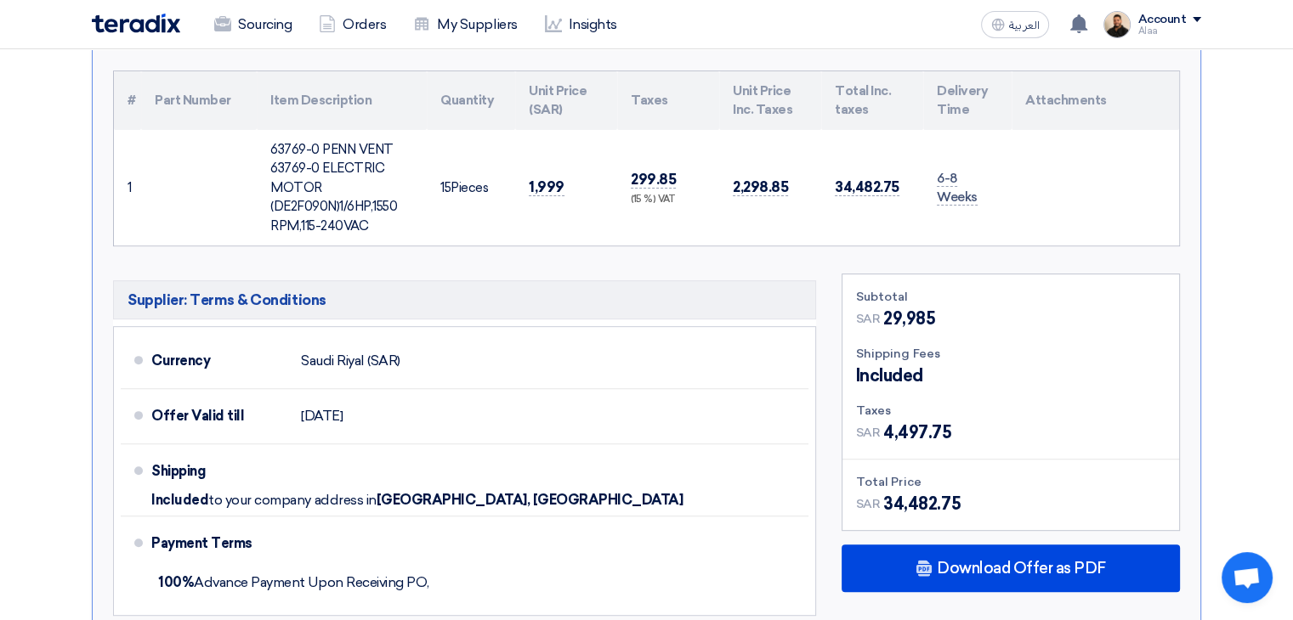
scroll to position [85, 0]
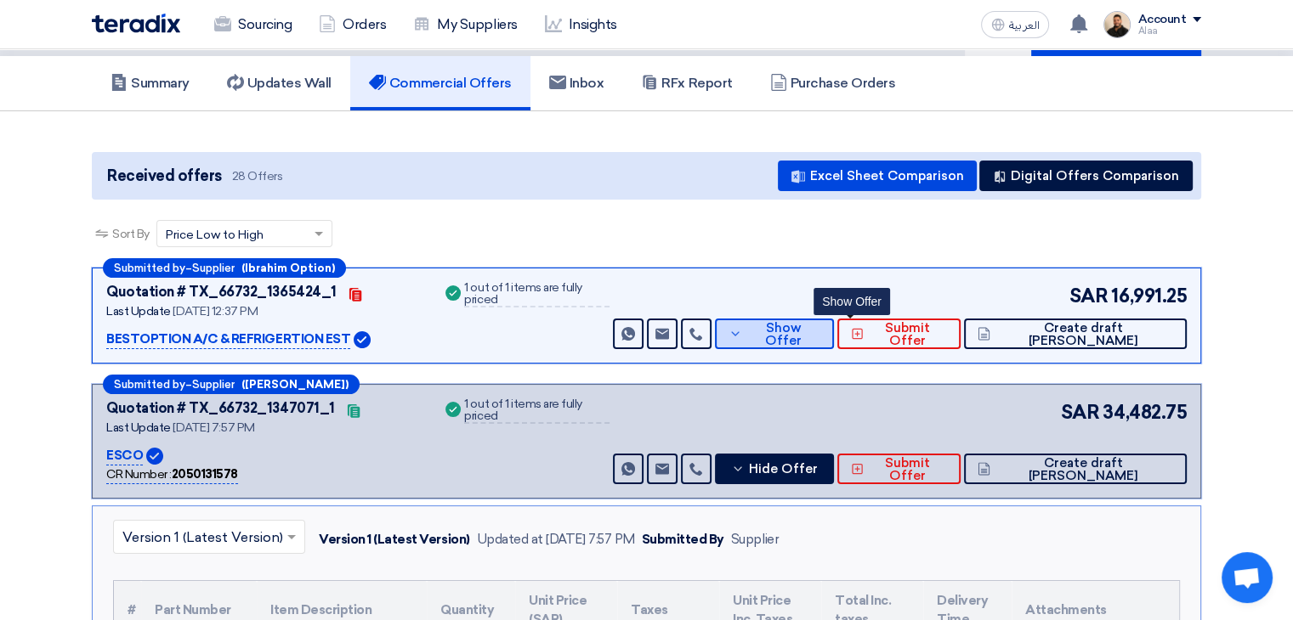
click at [820, 334] on span "Show Offer" at bounding box center [783, 334] width 74 height 25
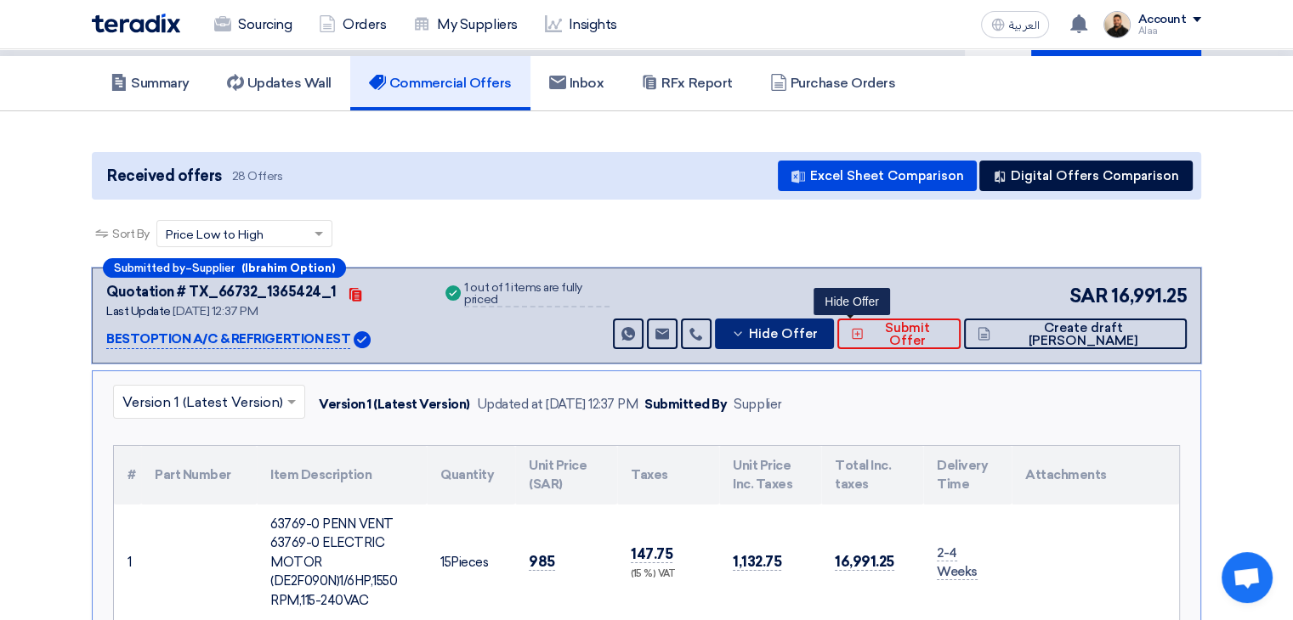
click at [818, 328] on span "Hide Offer" at bounding box center [783, 334] width 69 height 13
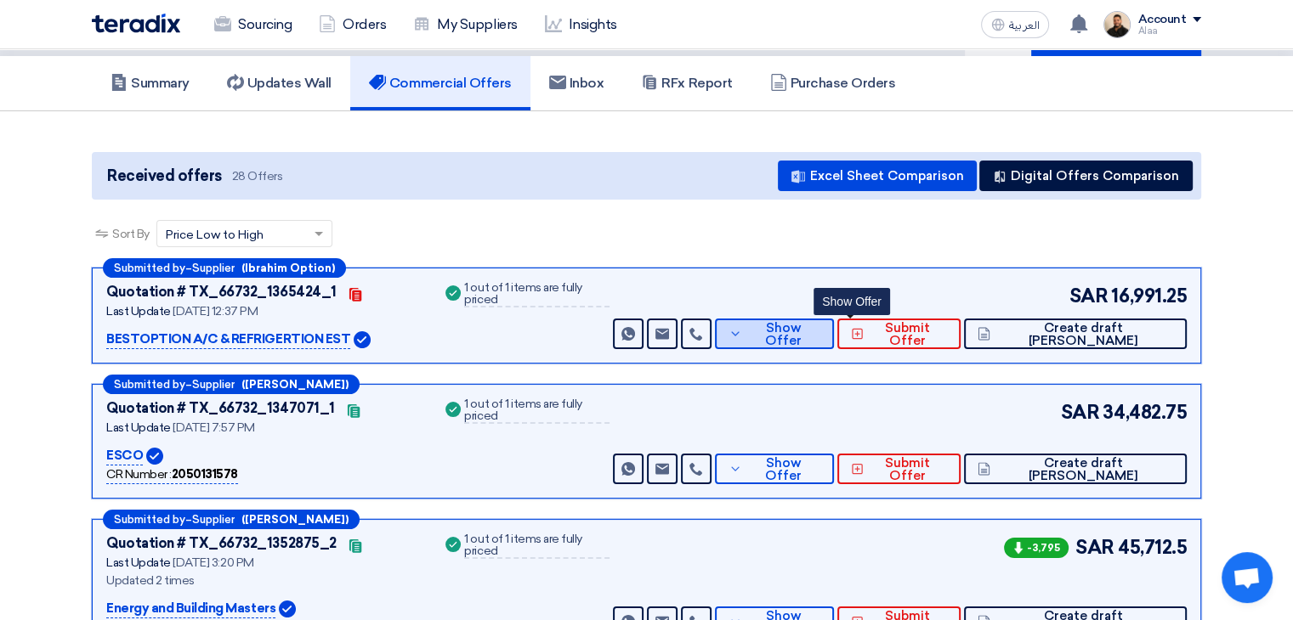
click at [820, 332] on span "Show Offer" at bounding box center [783, 334] width 74 height 25
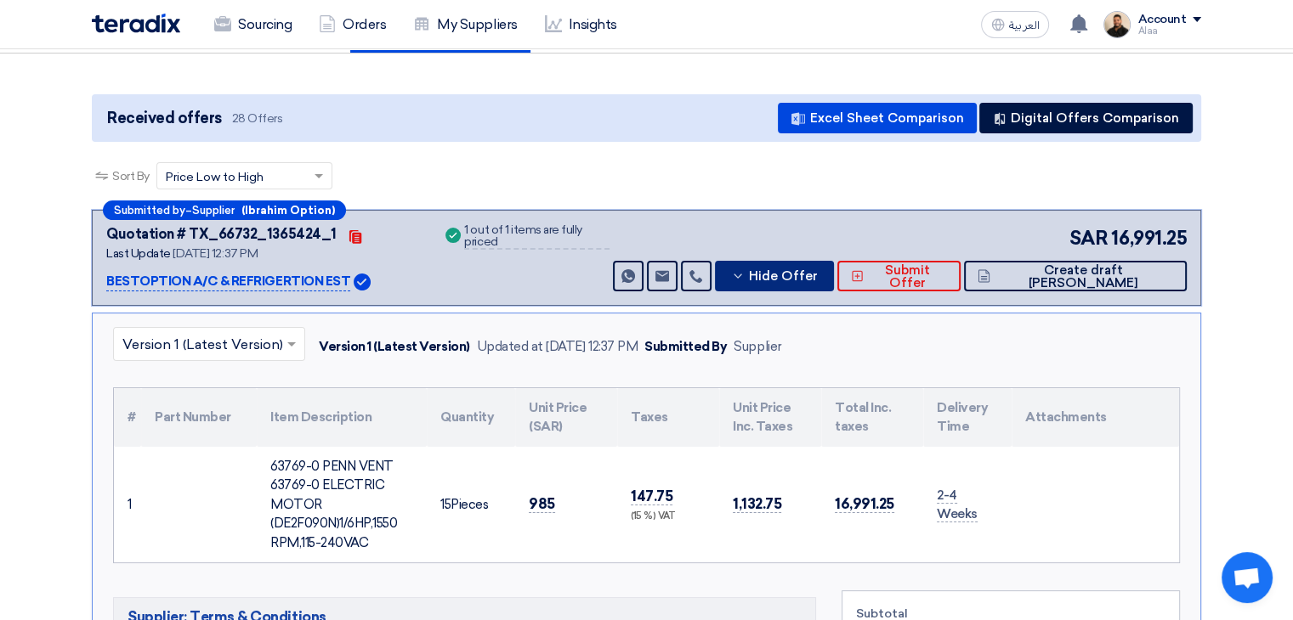
scroll to position [170, 0]
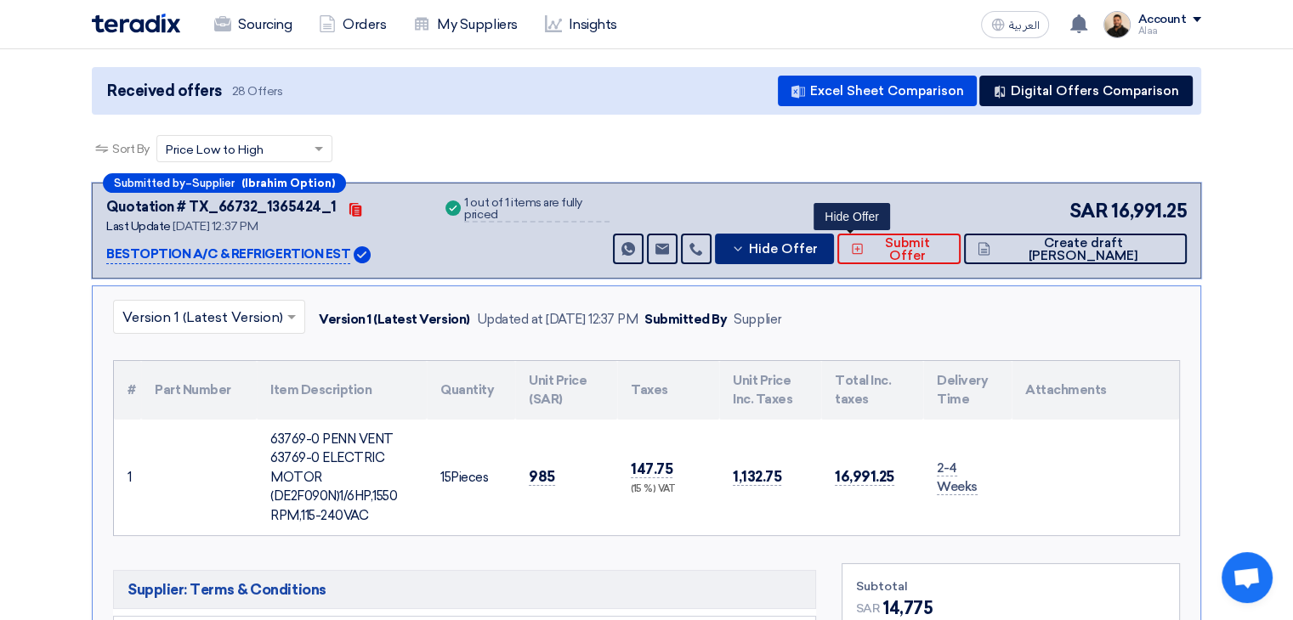
click at [818, 252] on span "Hide Offer" at bounding box center [783, 249] width 69 height 13
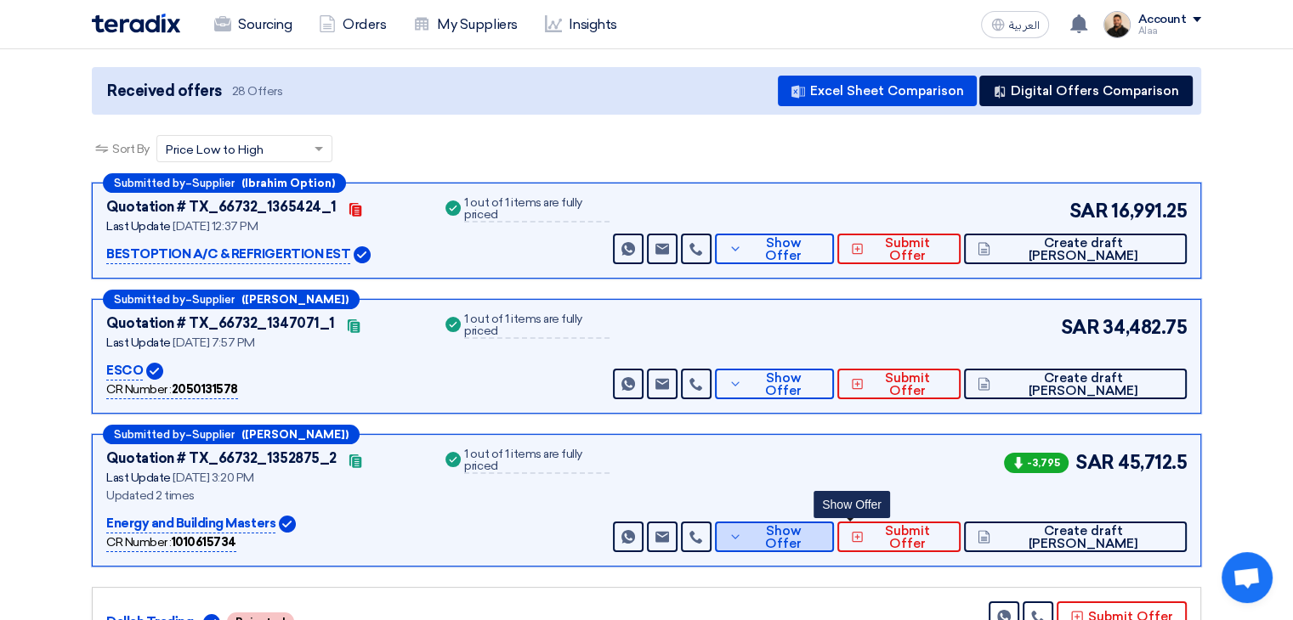
click at [820, 532] on span "Show Offer" at bounding box center [783, 537] width 74 height 25
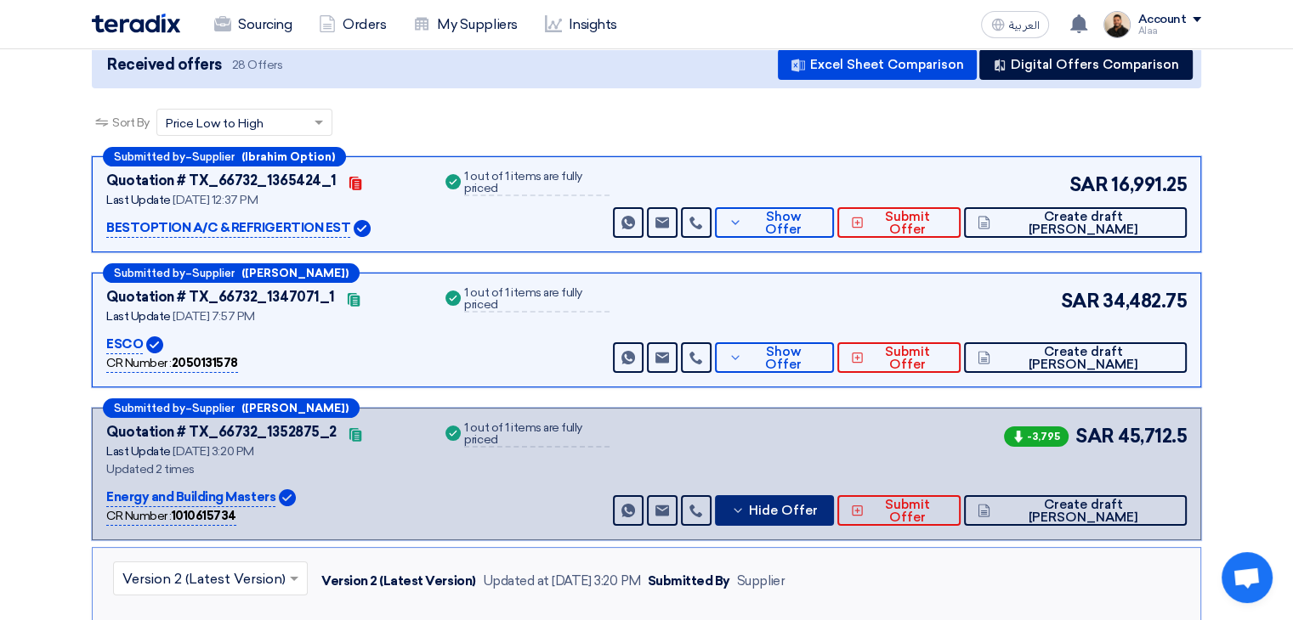
scroll to position [425, 0]
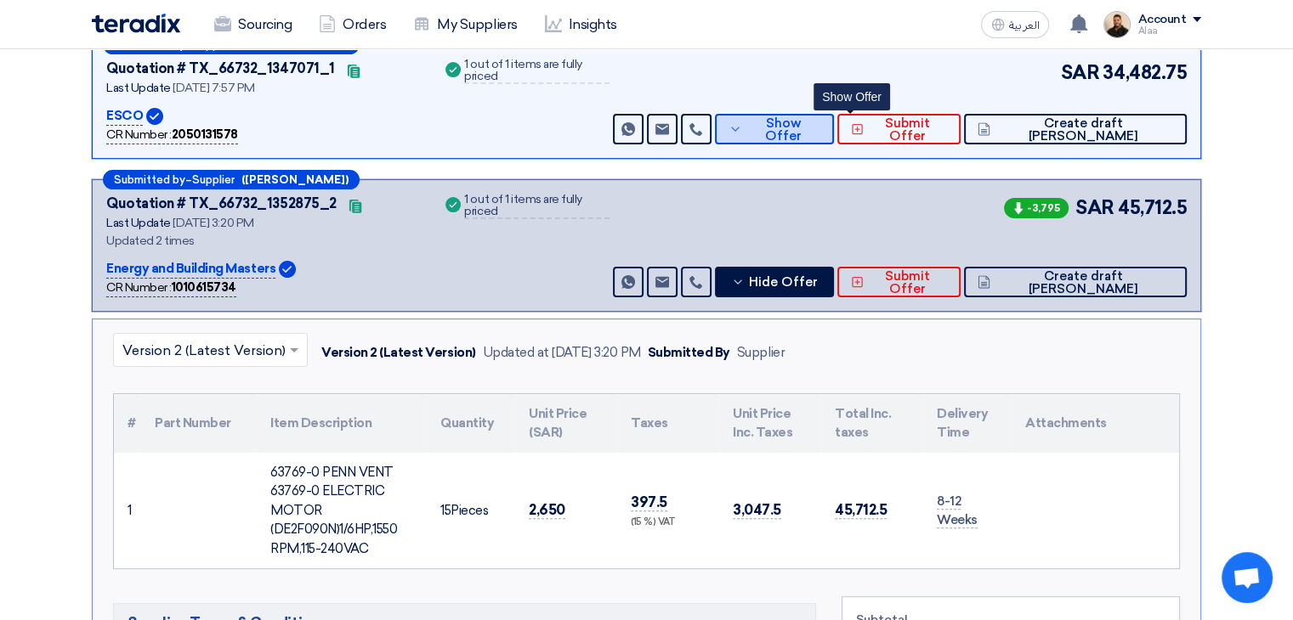
click at [820, 126] on span "Show Offer" at bounding box center [783, 129] width 74 height 25
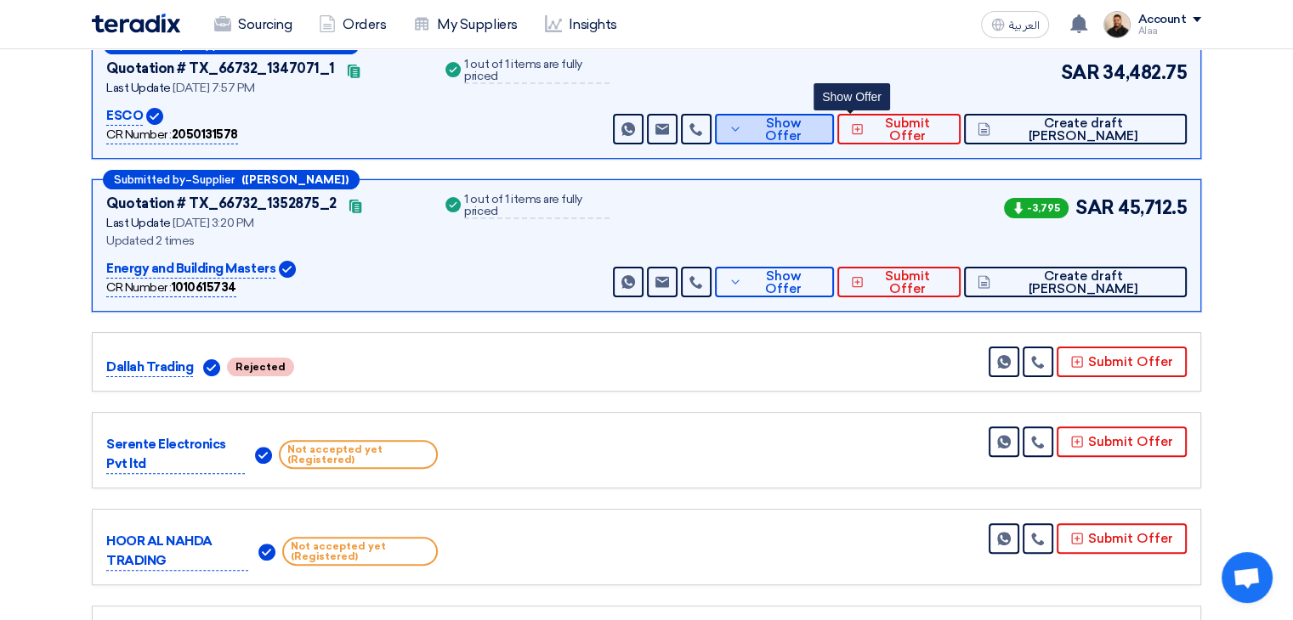
click at [820, 126] on span "Show Offer" at bounding box center [783, 129] width 74 height 25
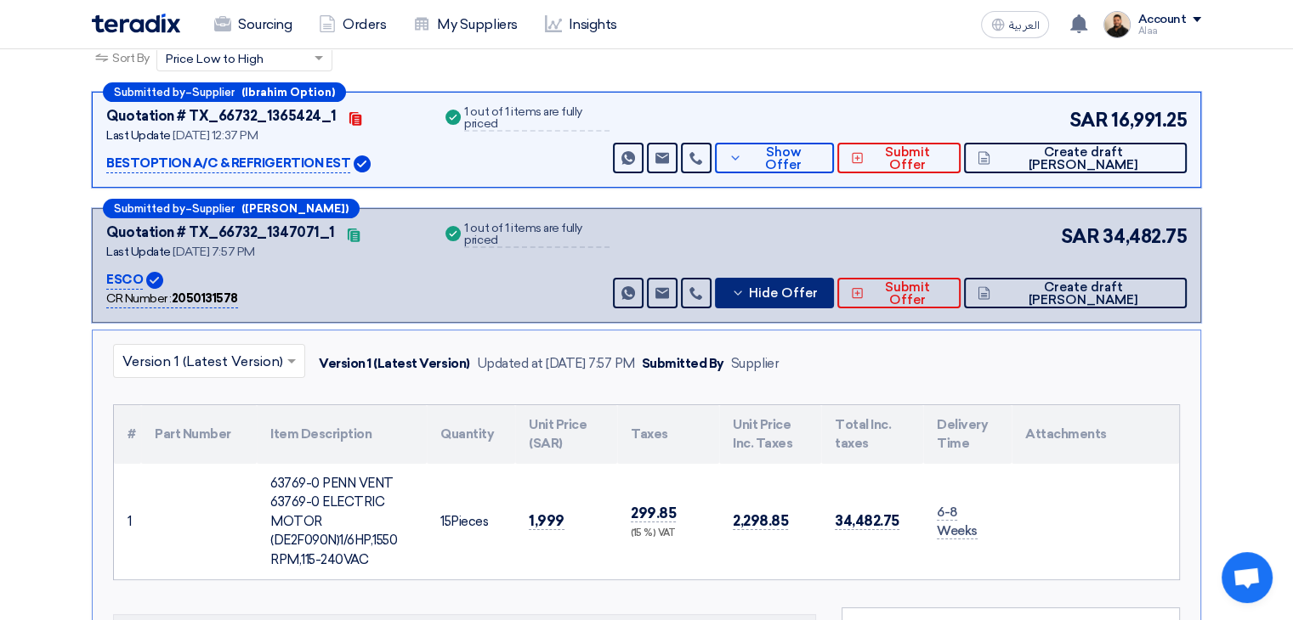
scroll to position [255, 0]
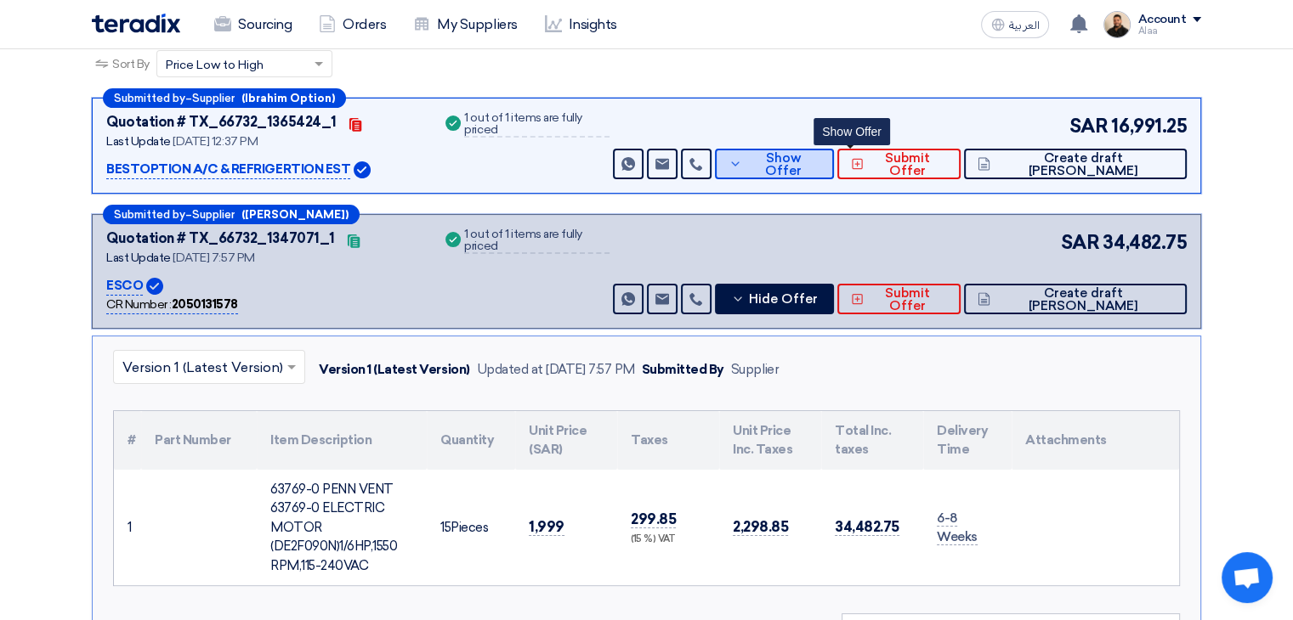
click at [820, 156] on span "Show Offer" at bounding box center [783, 164] width 74 height 25
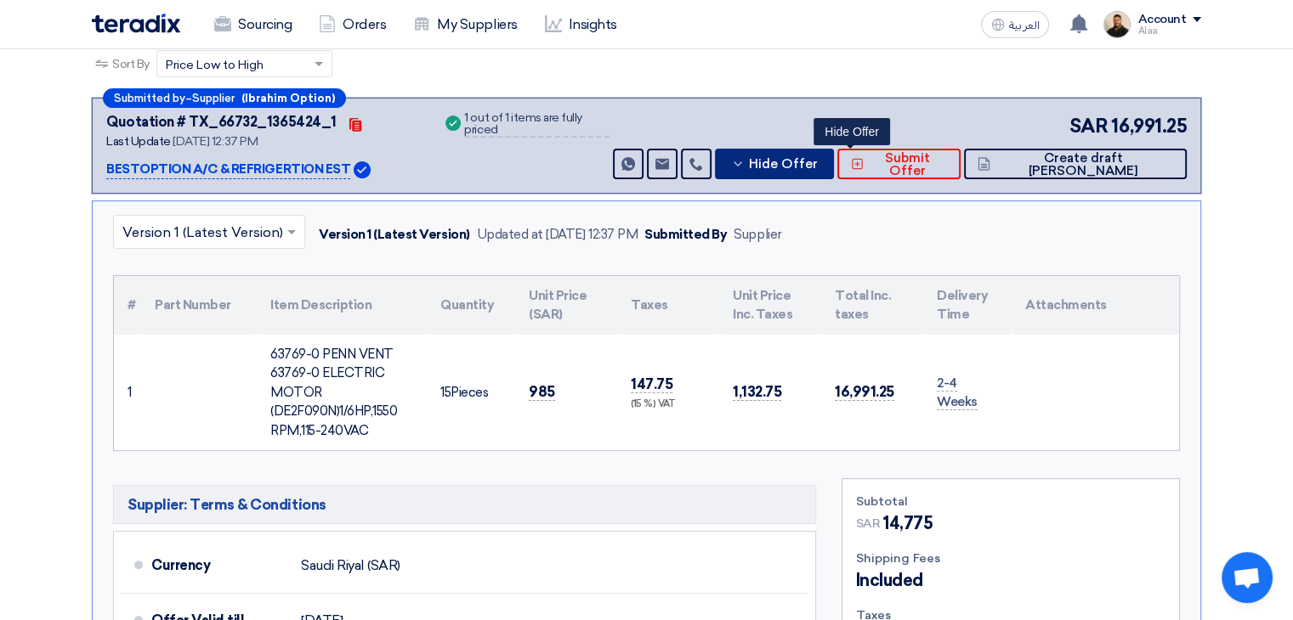
click at [818, 158] on span "Hide Offer" at bounding box center [783, 164] width 69 height 13
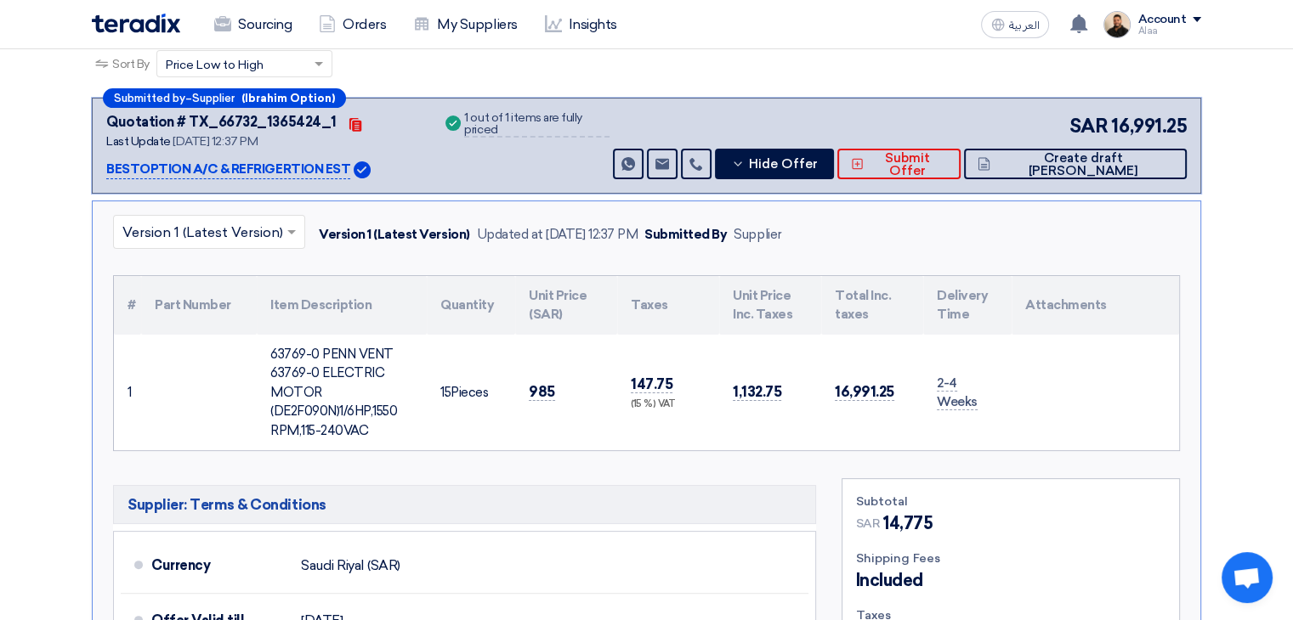
scroll to position [85, 0]
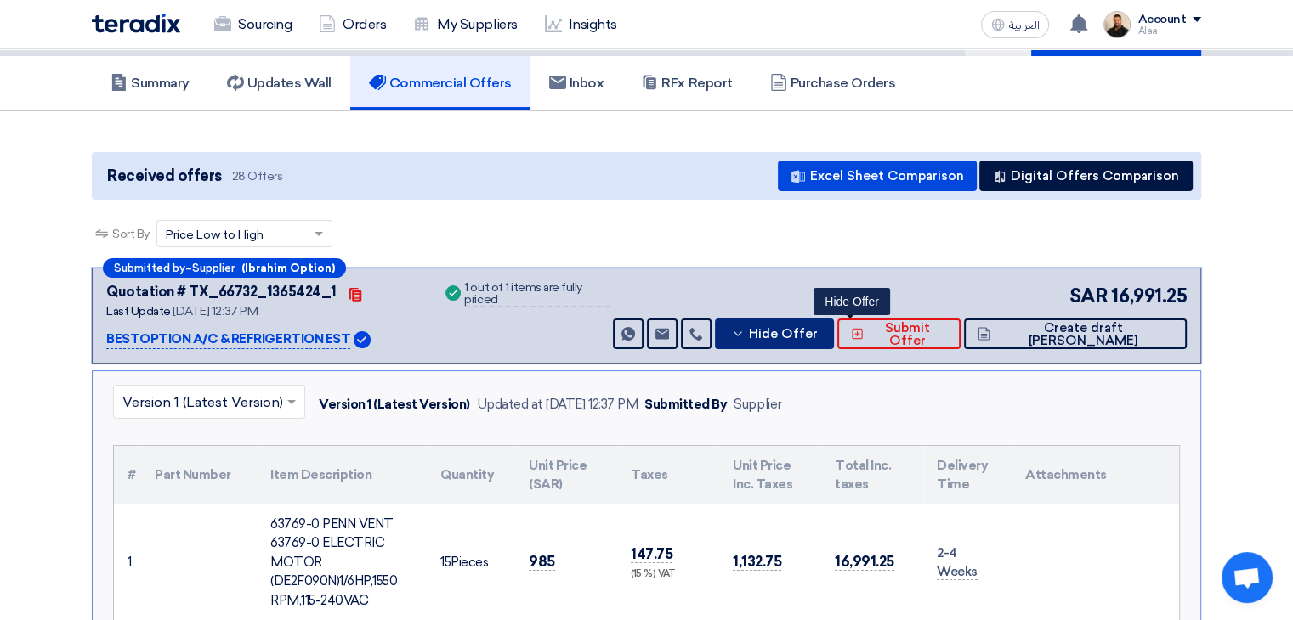
click at [834, 321] on button "Hide Offer" at bounding box center [774, 334] width 119 height 31
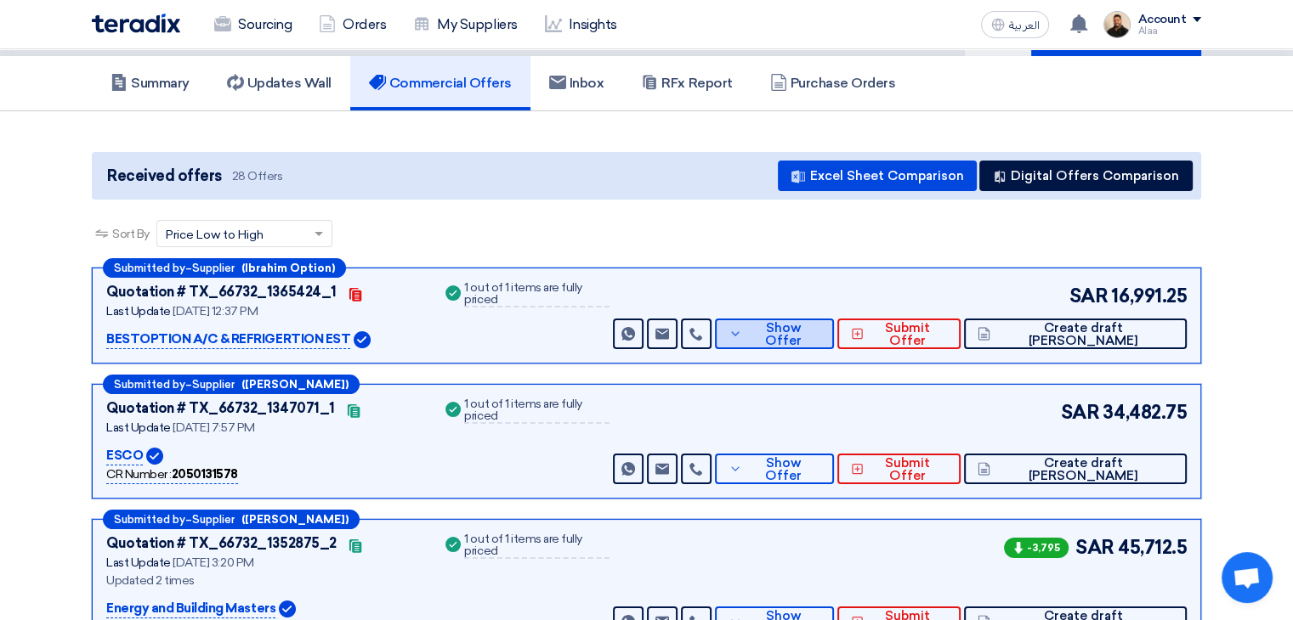
scroll to position [170, 0]
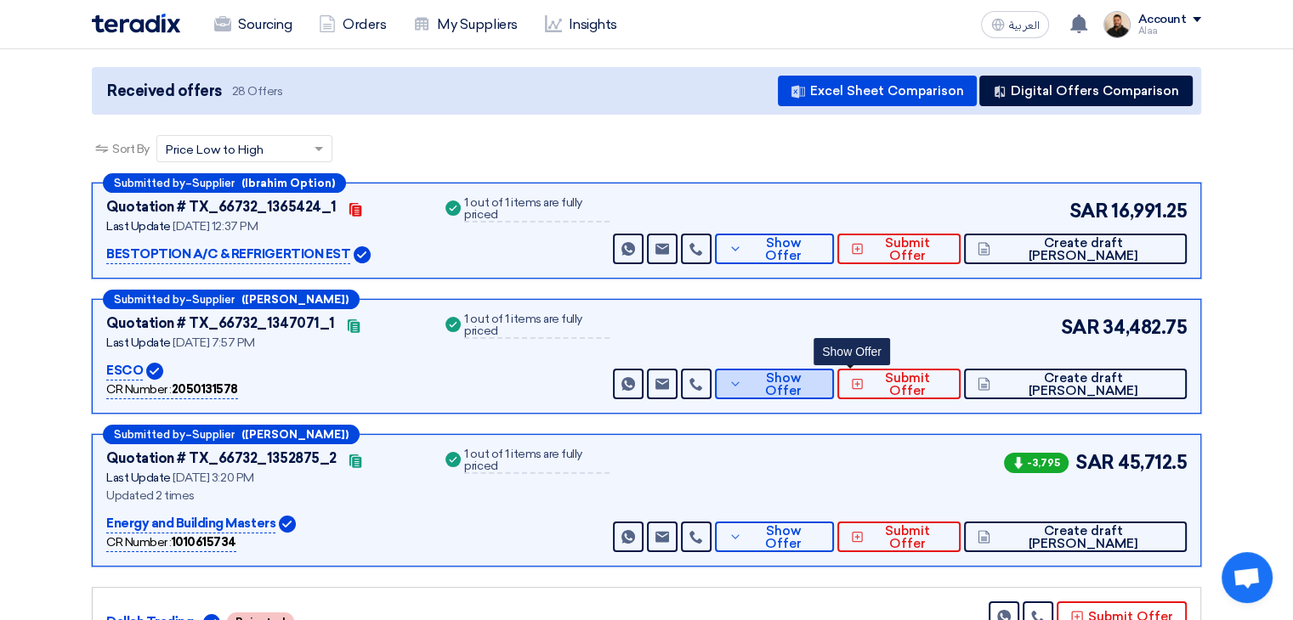
click at [820, 382] on span "Show Offer" at bounding box center [783, 384] width 74 height 25
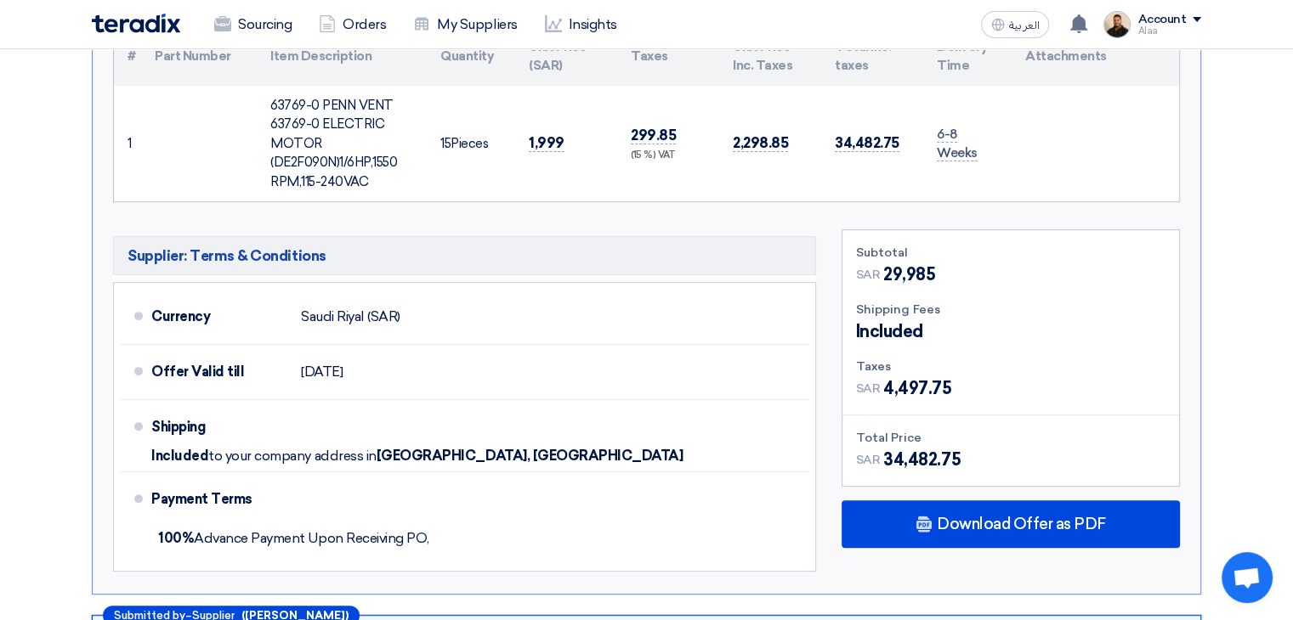
scroll to position [680, 0]
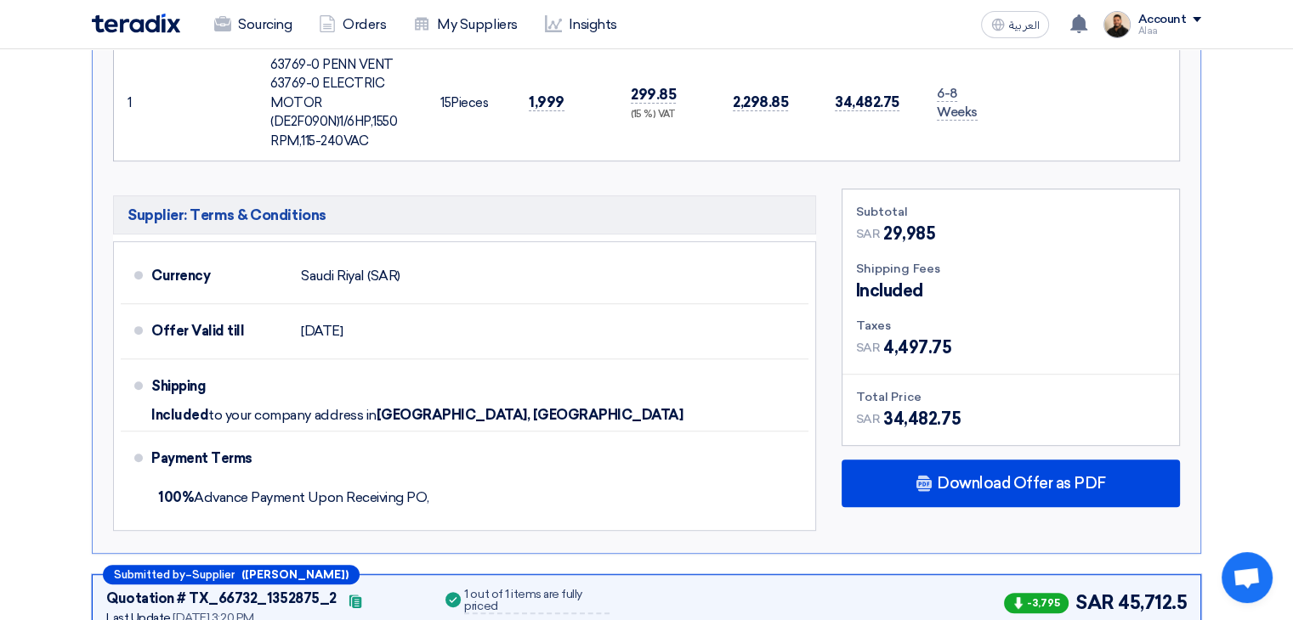
click at [1196, 270] on div "× Version 1 (Latest Version) Version 1 (Latest Version) Updated at [DATE] 7:57 …" at bounding box center [646, 232] width 1109 height 643
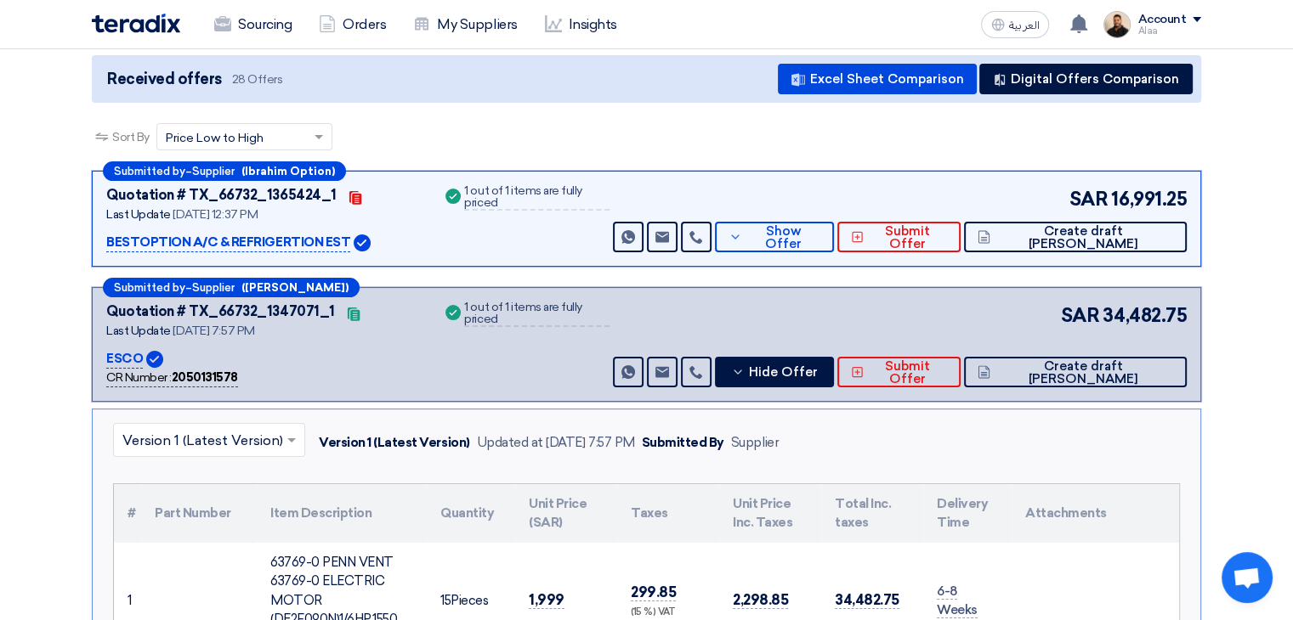
scroll to position [340, 0]
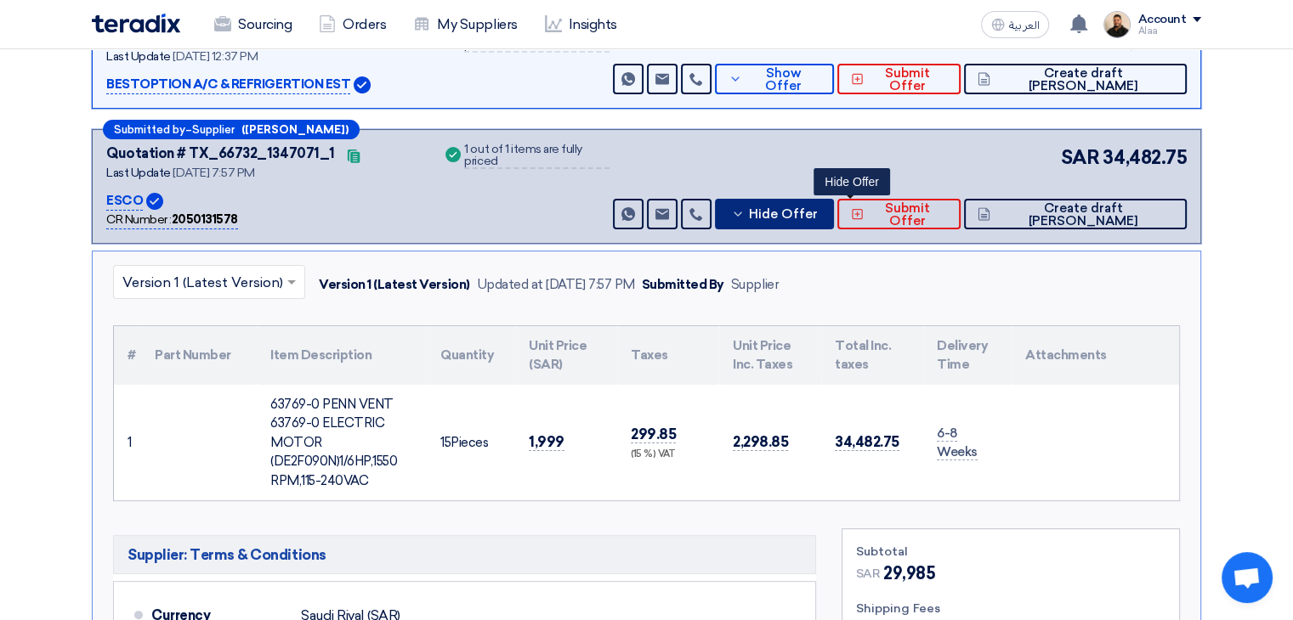
click at [818, 208] on span "Hide Offer" at bounding box center [783, 214] width 69 height 13
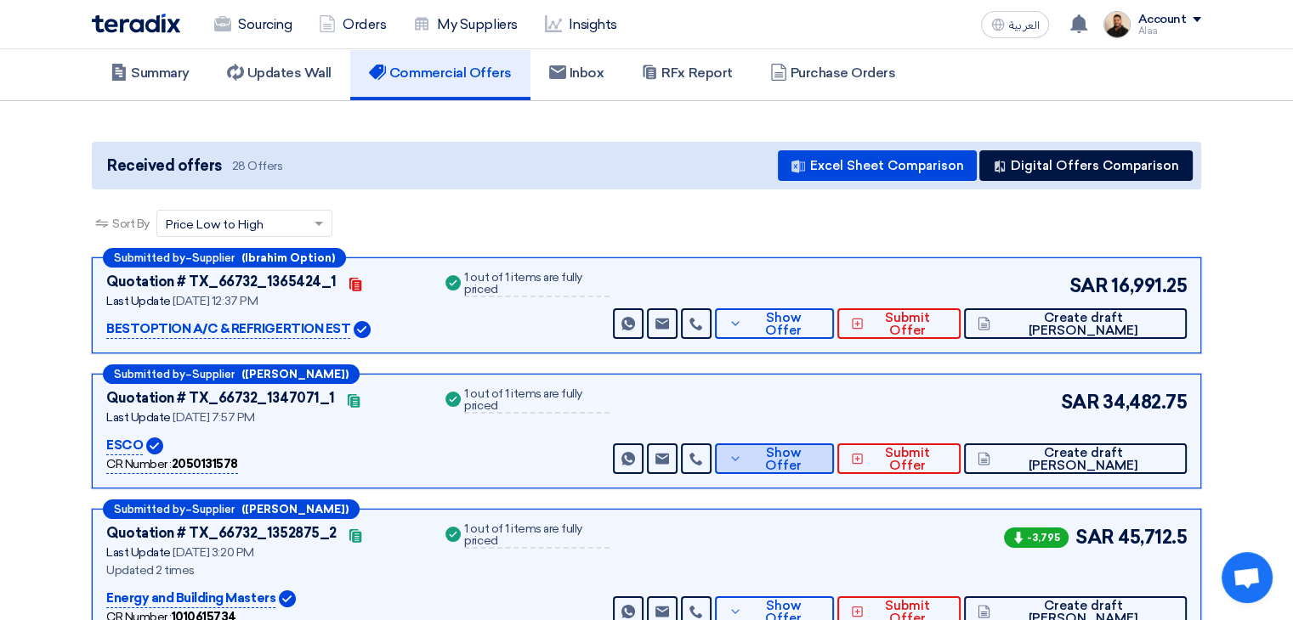
scroll to position [85, 0]
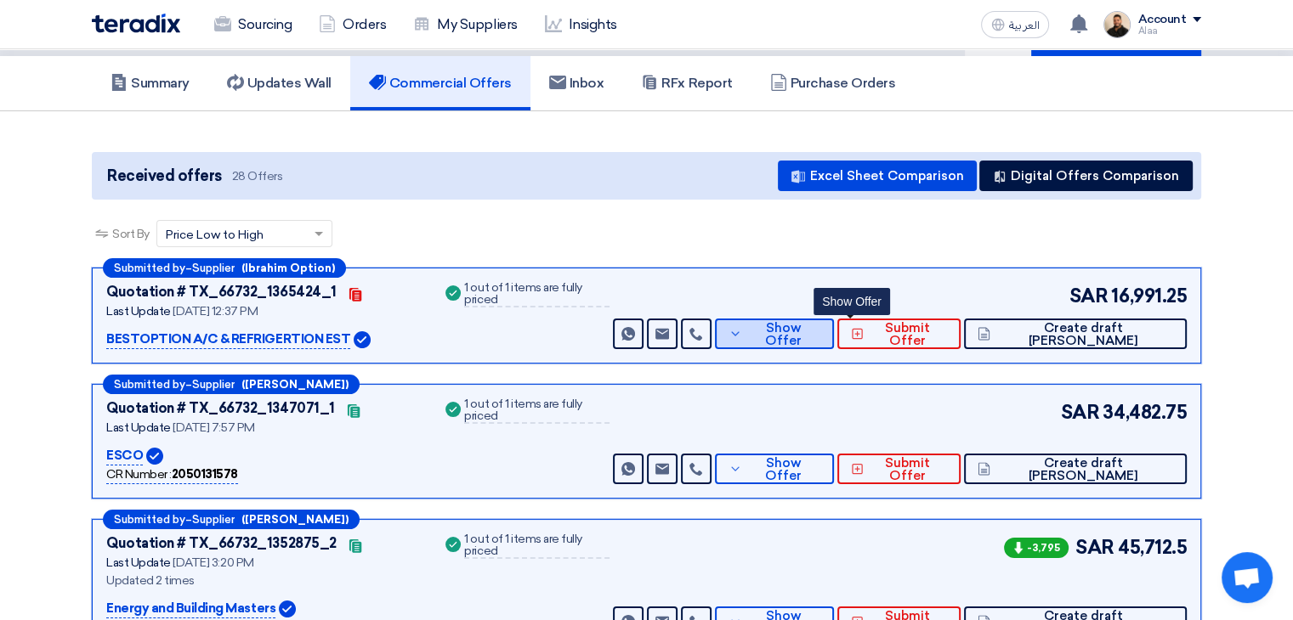
click at [823, 331] on button "Show Offer" at bounding box center [774, 334] width 119 height 31
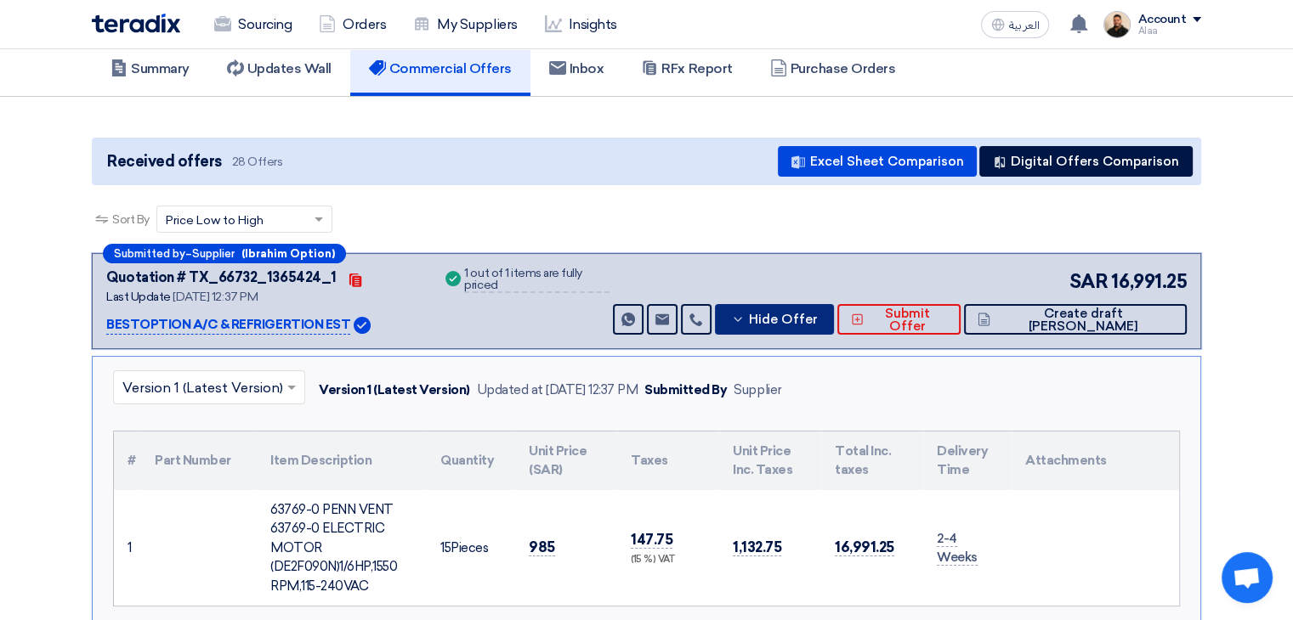
scroll to position [0, 0]
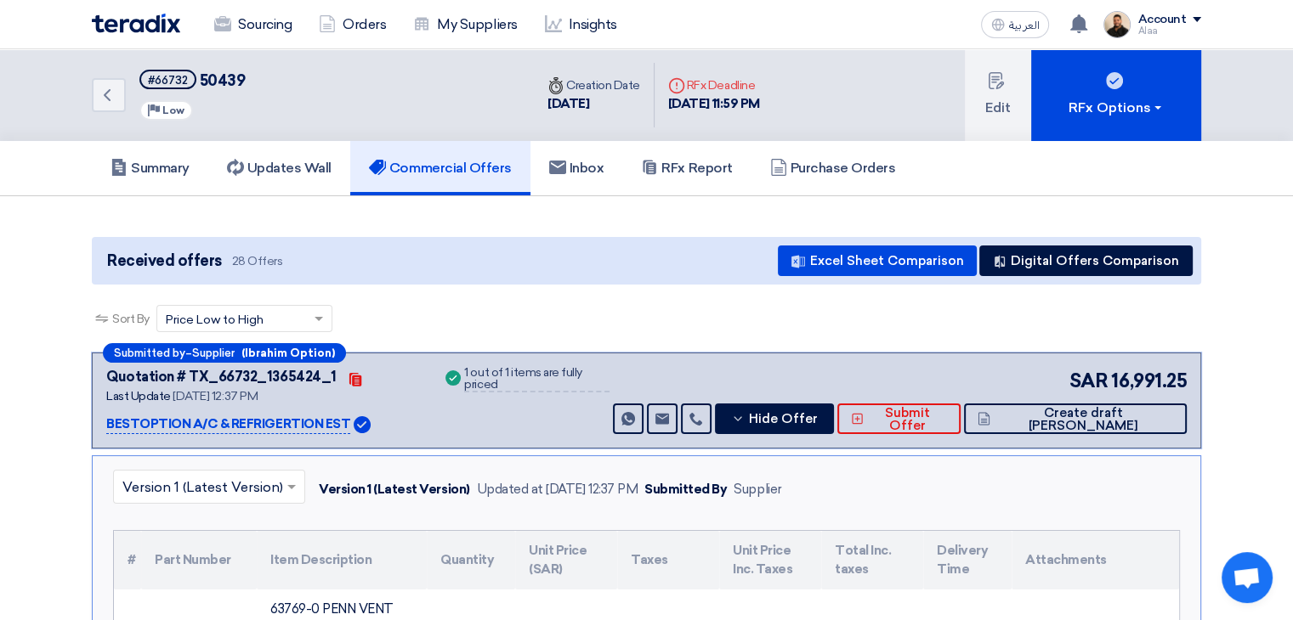
click at [1078, 327] on div "Sort By Sort by × Price Low to High ×" at bounding box center [646, 329] width 1109 height 48
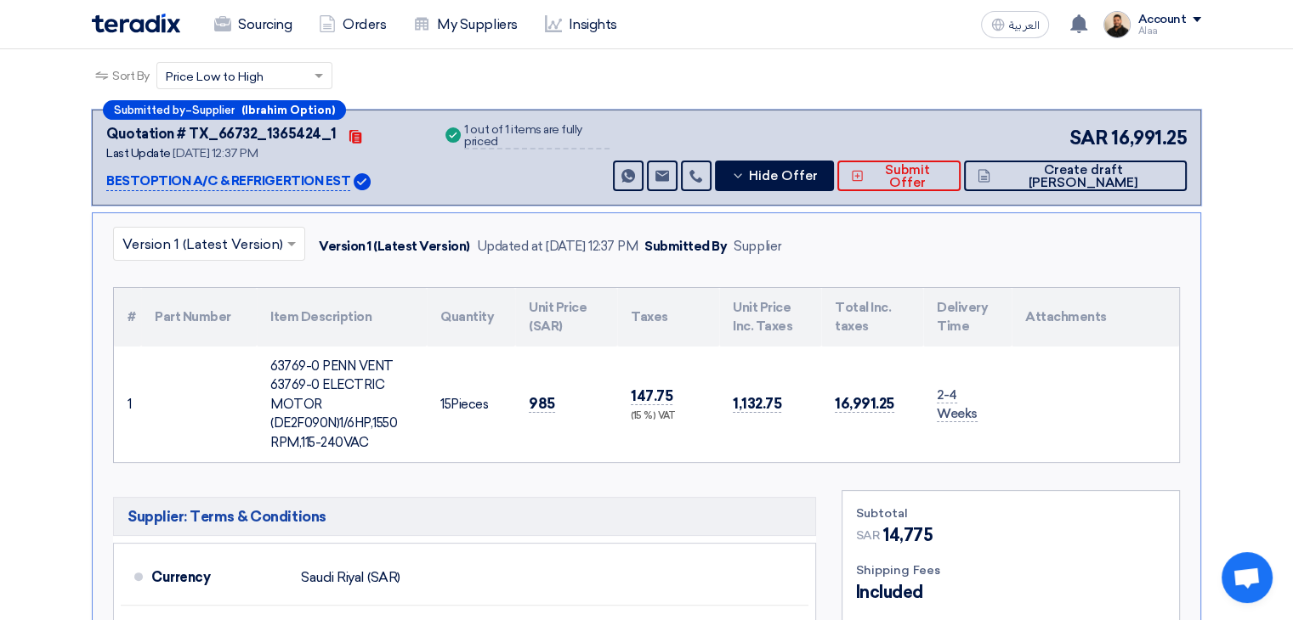
scroll to position [255, 0]
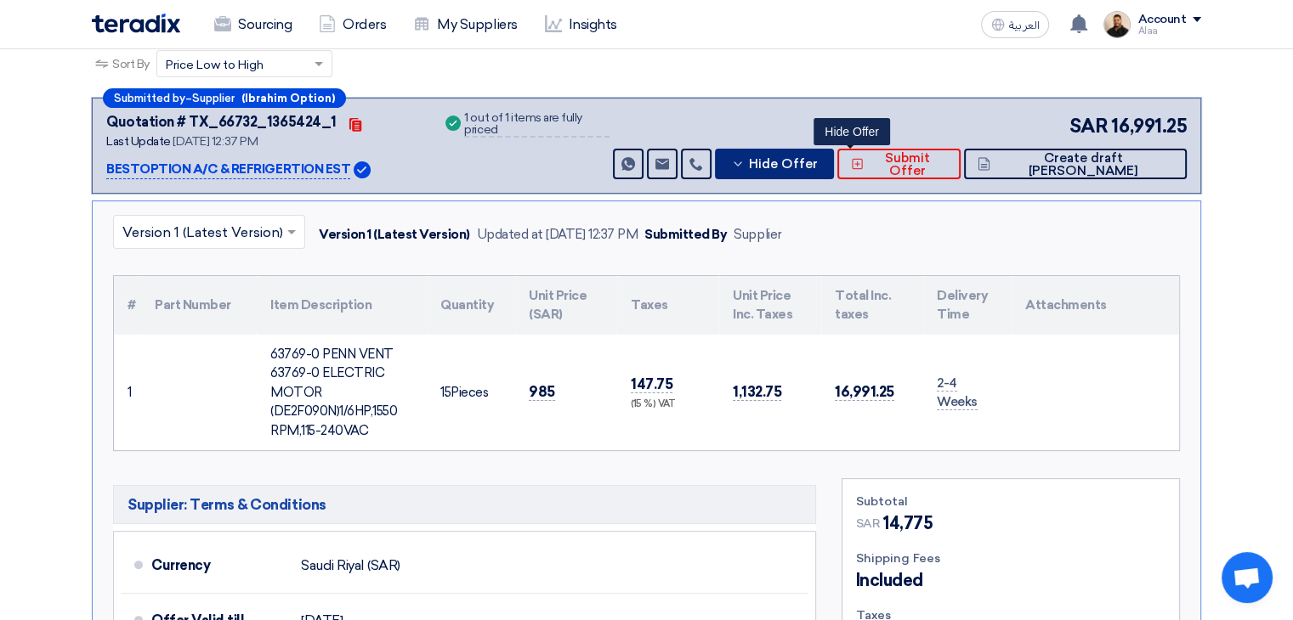
click at [818, 158] on span "Hide Offer" at bounding box center [783, 164] width 69 height 13
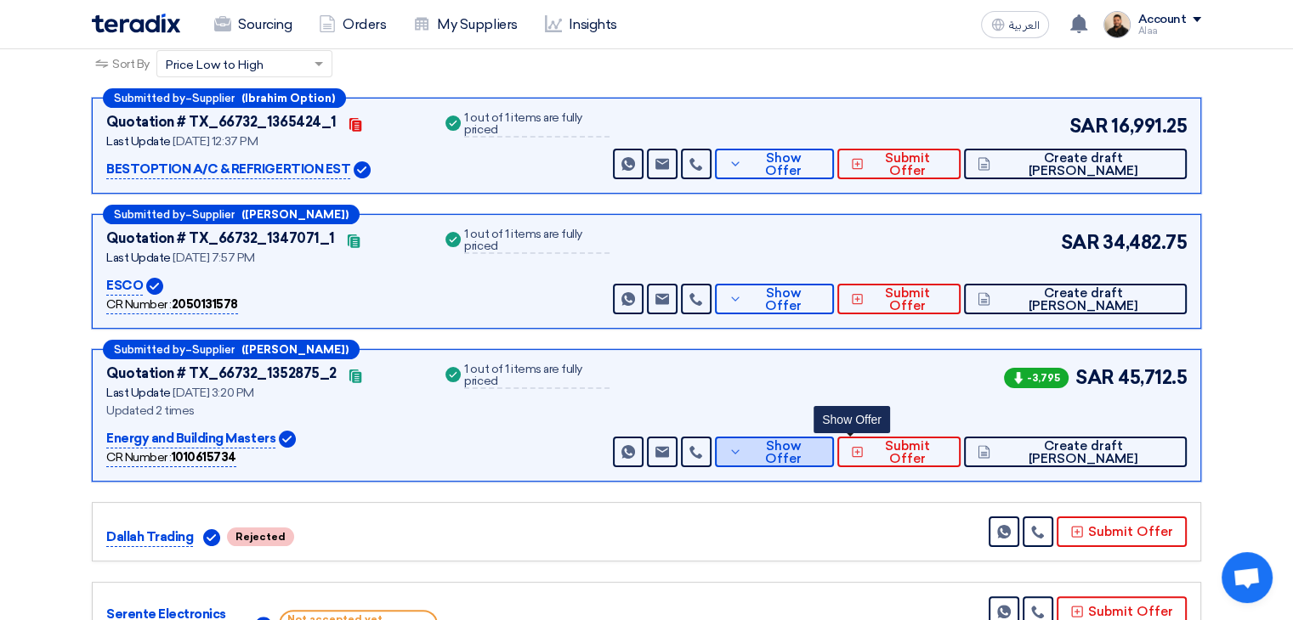
click at [820, 447] on span "Show Offer" at bounding box center [783, 452] width 74 height 25
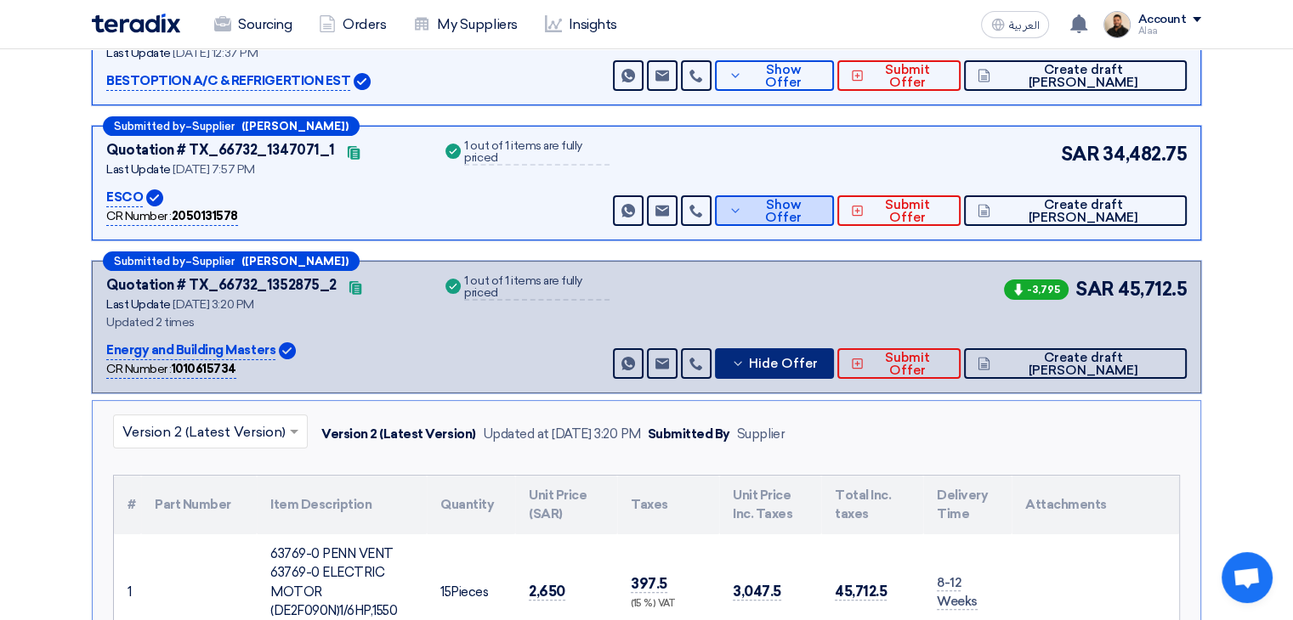
scroll to position [340, 0]
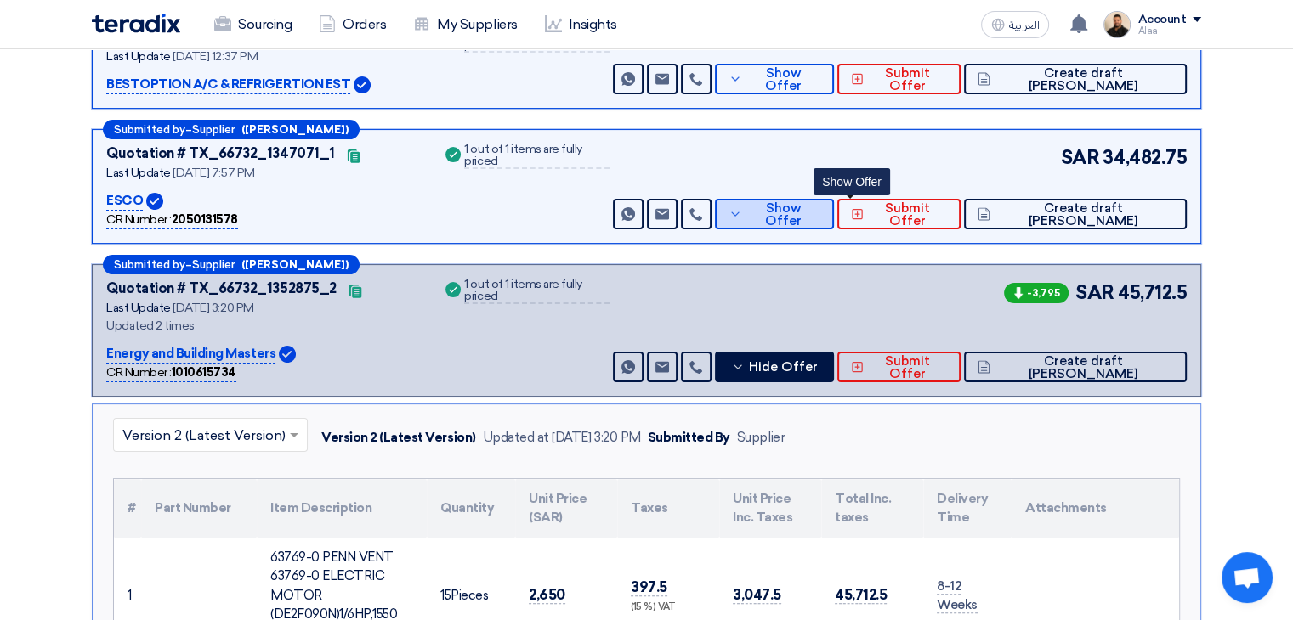
click at [820, 205] on span "Show Offer" at bounding box center [783, 214] width 74 height 25
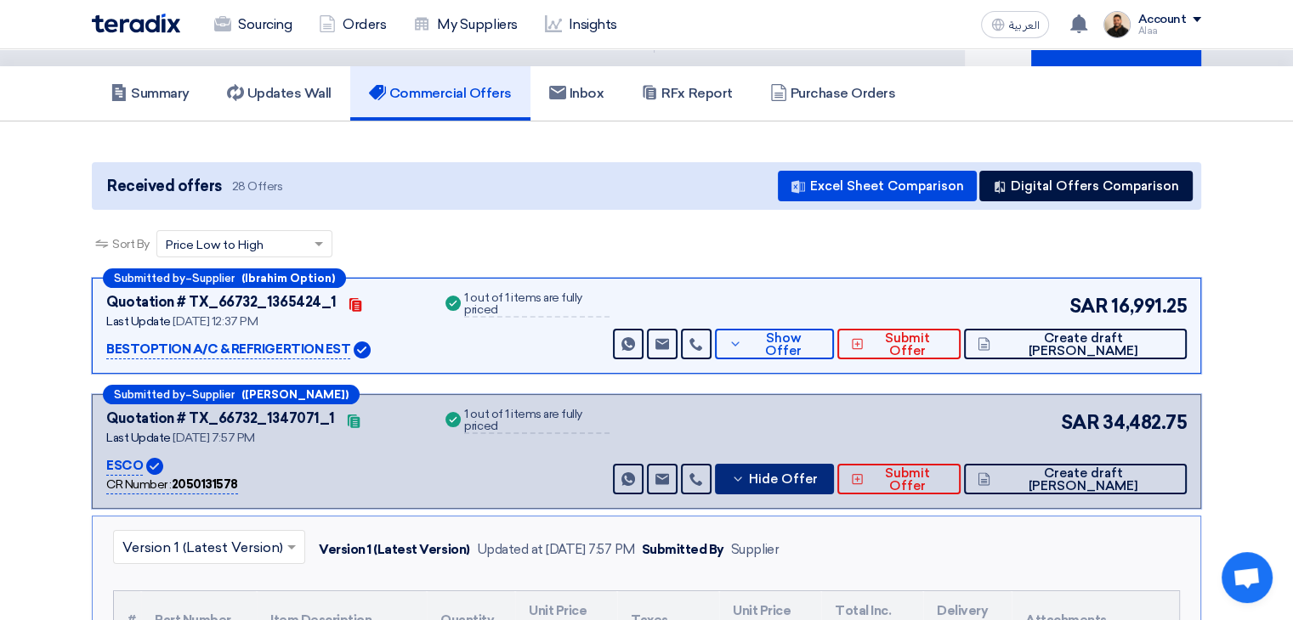
scroll to position [0, 0]
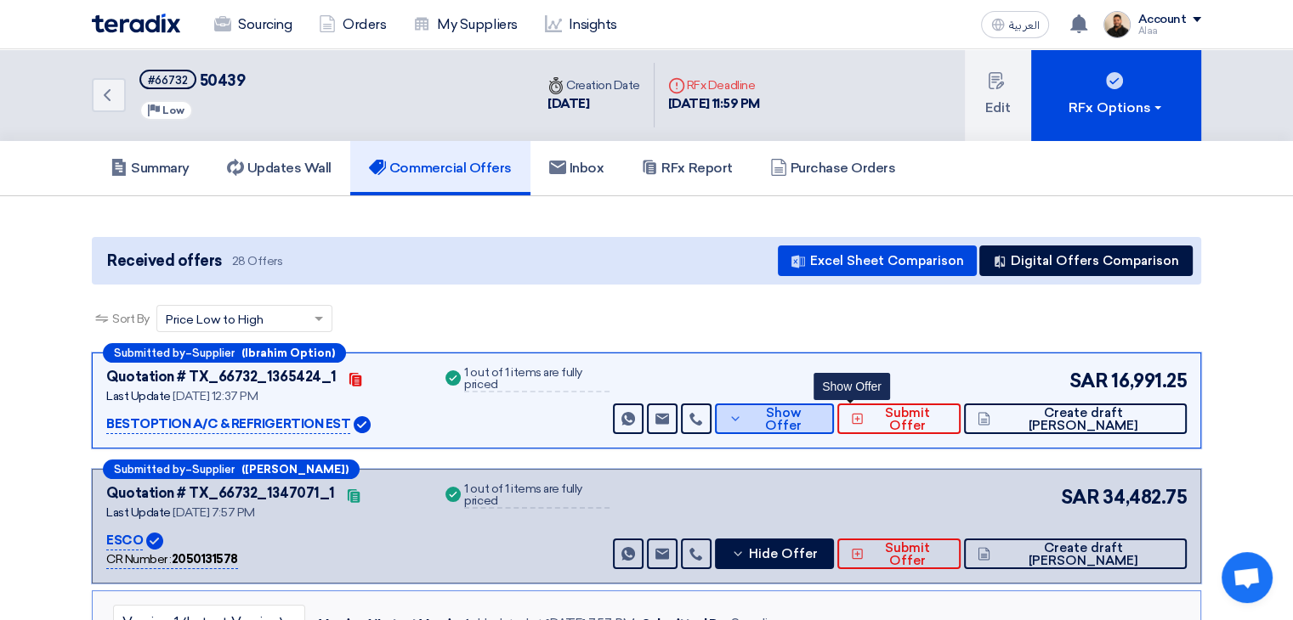
click at [742, 412] on icon at bounding box center [735, 419] width 14 height 14
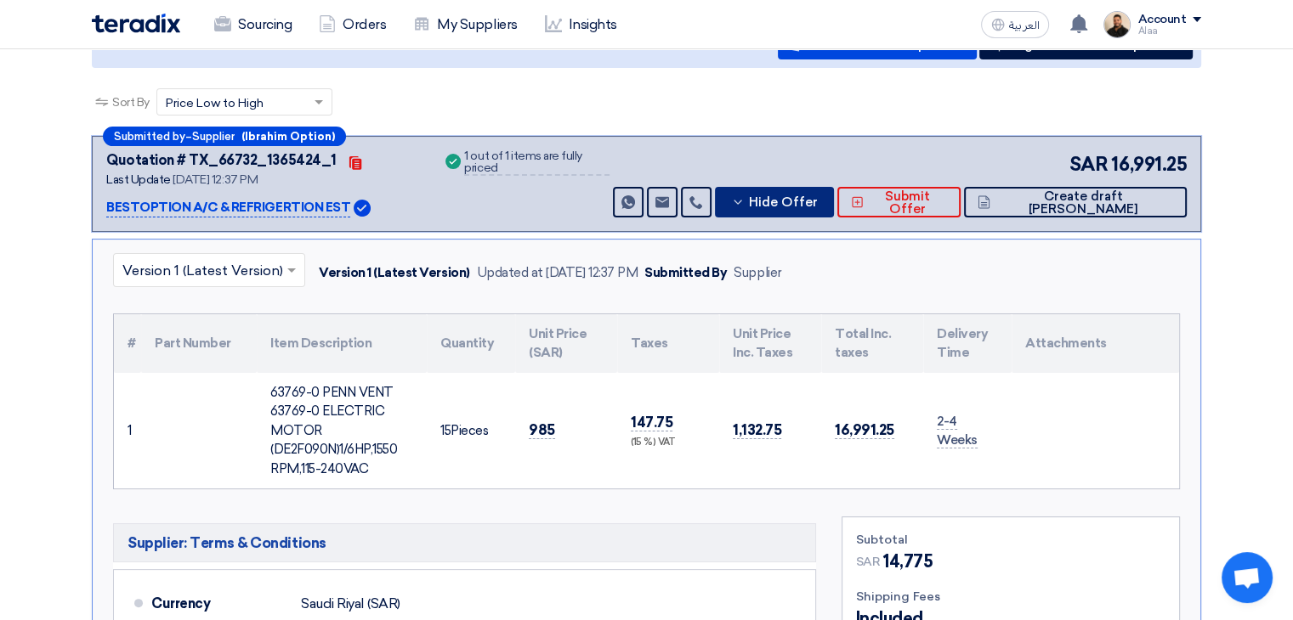
scroll to position [255, 0]
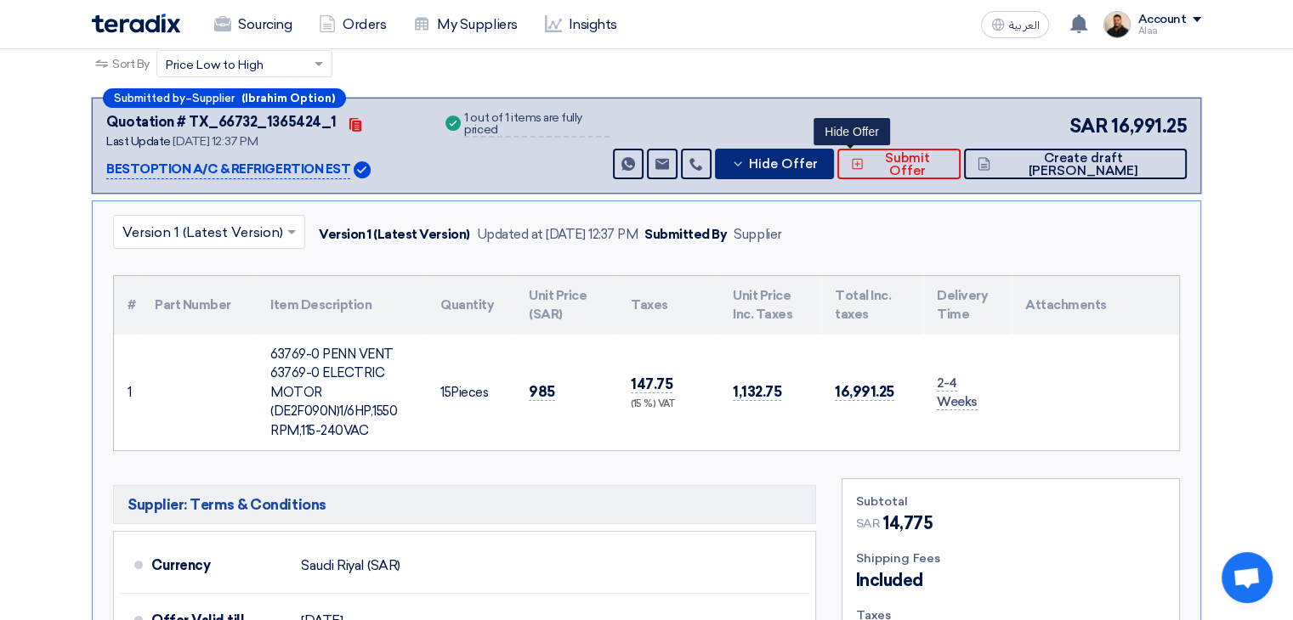
click at [818, 169] on span "Hide Offer" at bounding box center [783, 164] width 69 height 13
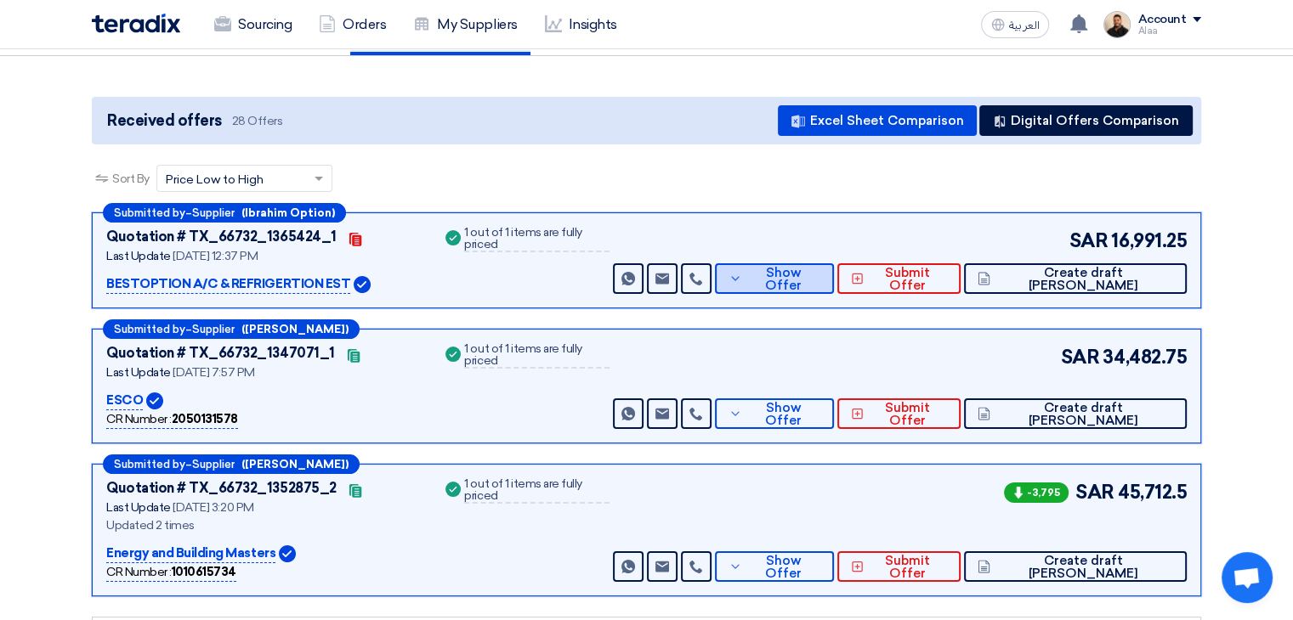
scroll to position [170, 0]
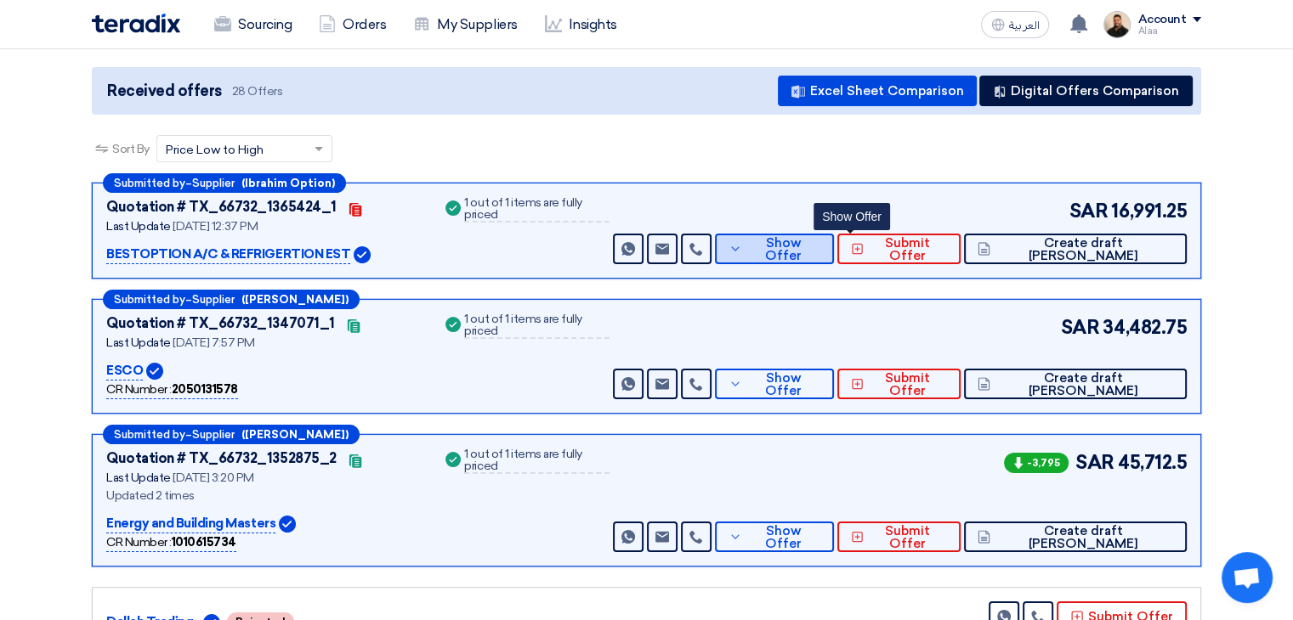
click at [820, 248] on span "Show Offer" at bounding box center [783, 249] width 74 height 25
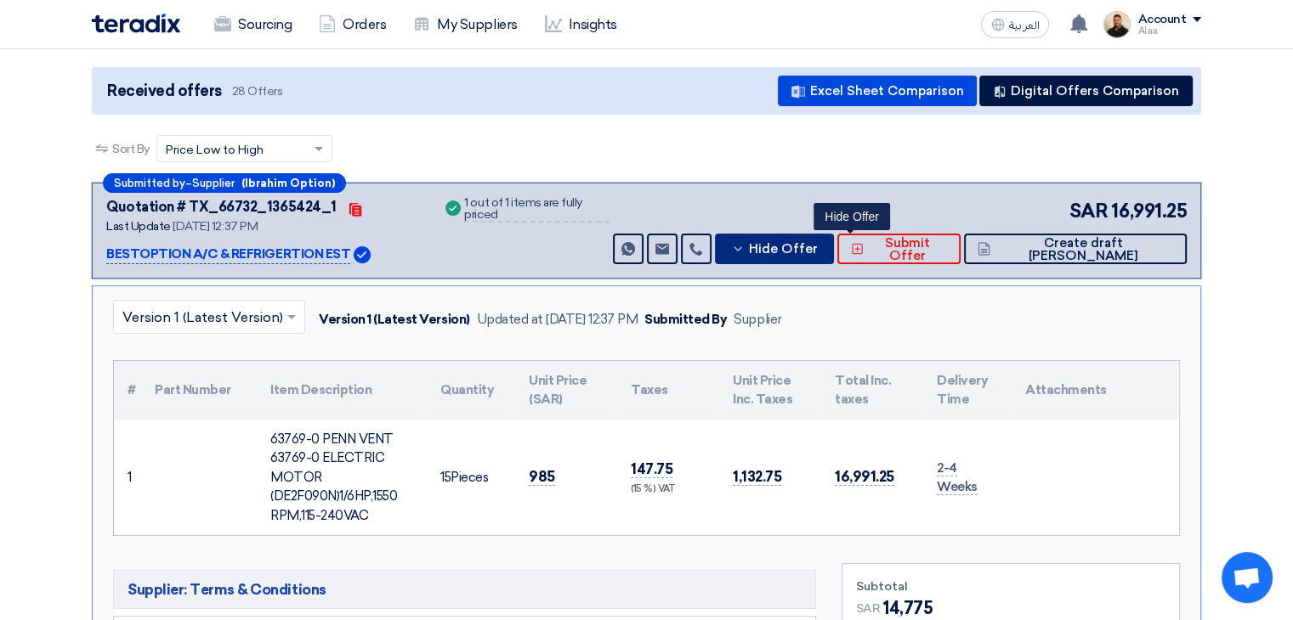
click at [818, 248] on span "Hide Offer" at bounding box center [783, 249] width 69 height 13
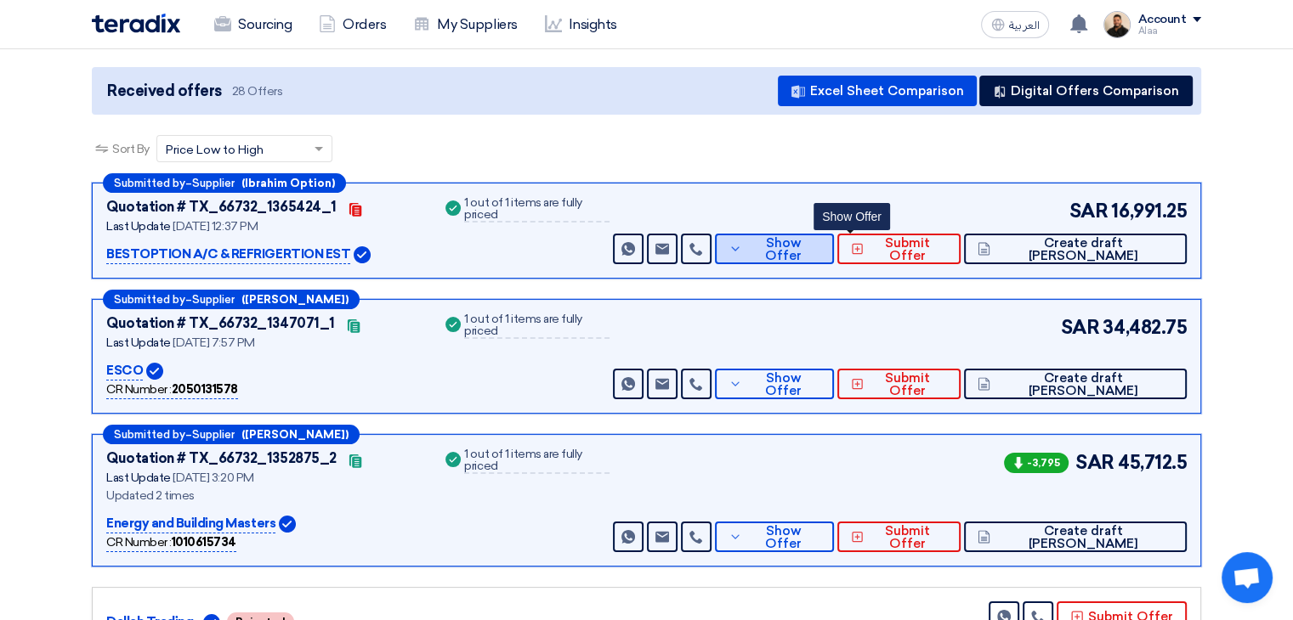
click at [742, 247] on icon at bounding box center [735, 249] width 14 height 14
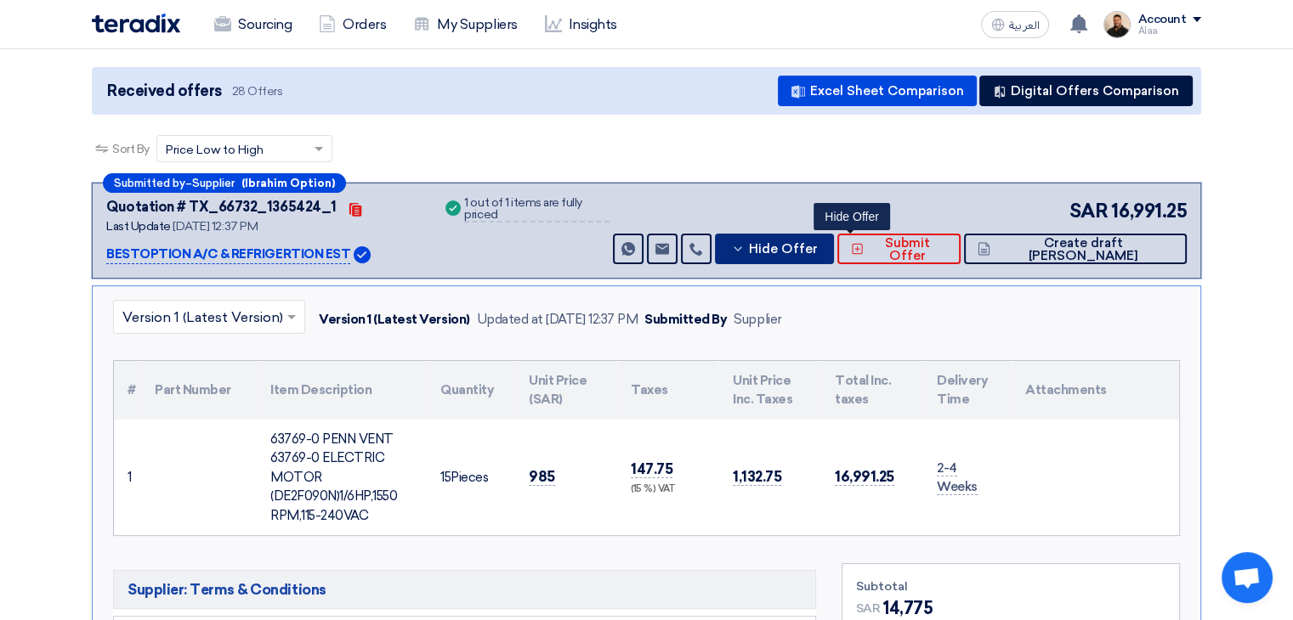
click at [741, 247] on use at bounding box center [737, 248] width 8 height 4
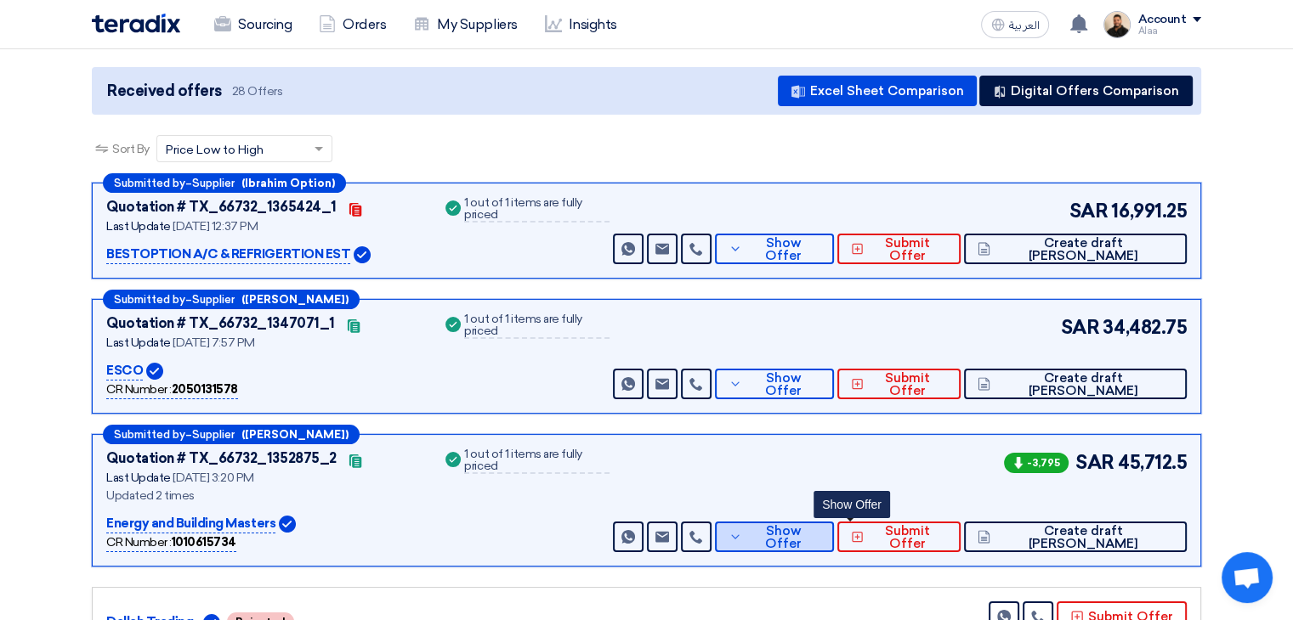
click at [820, 539] on span "Show Offer" at bounding box center [783, 537] width 74 height 25
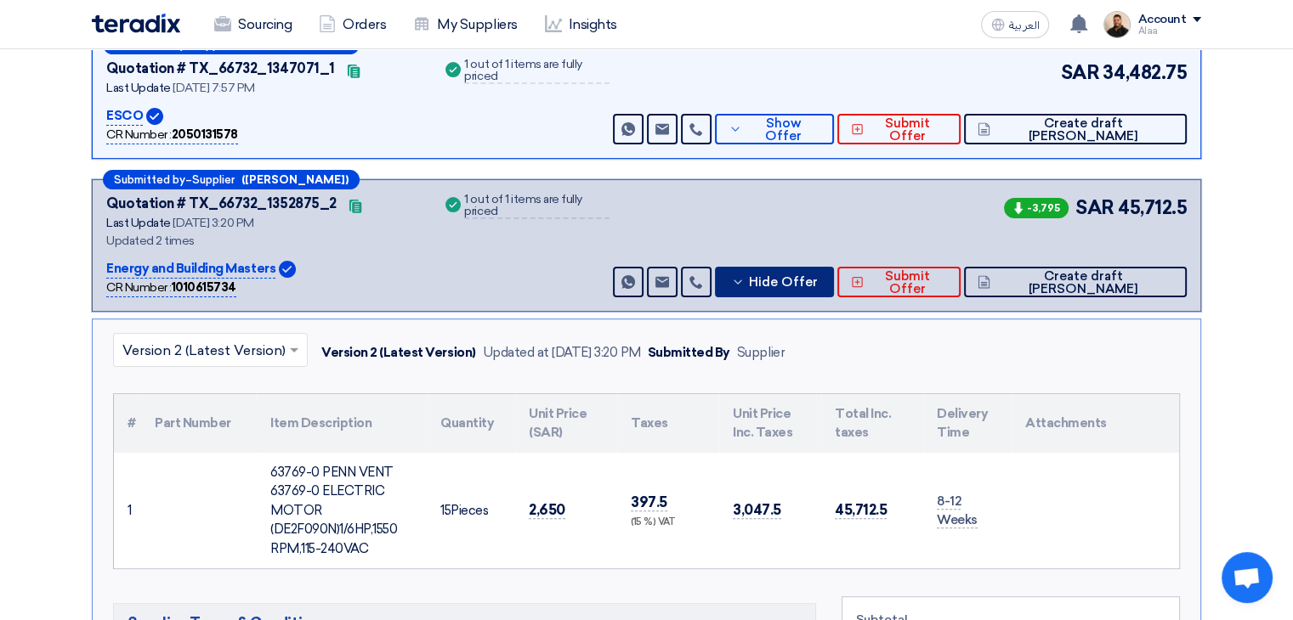
scroll to position [340, 0]
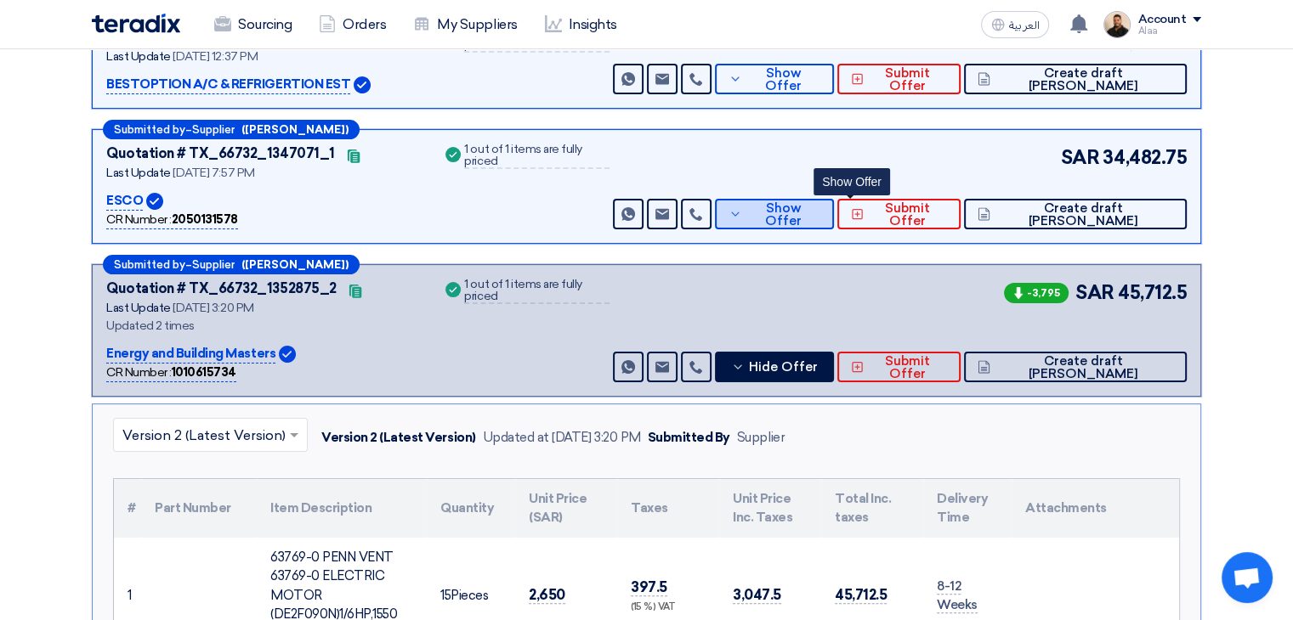
click at [796, 210] on button "Show Offer" at bounding box center [774, 214] width 119 height 31
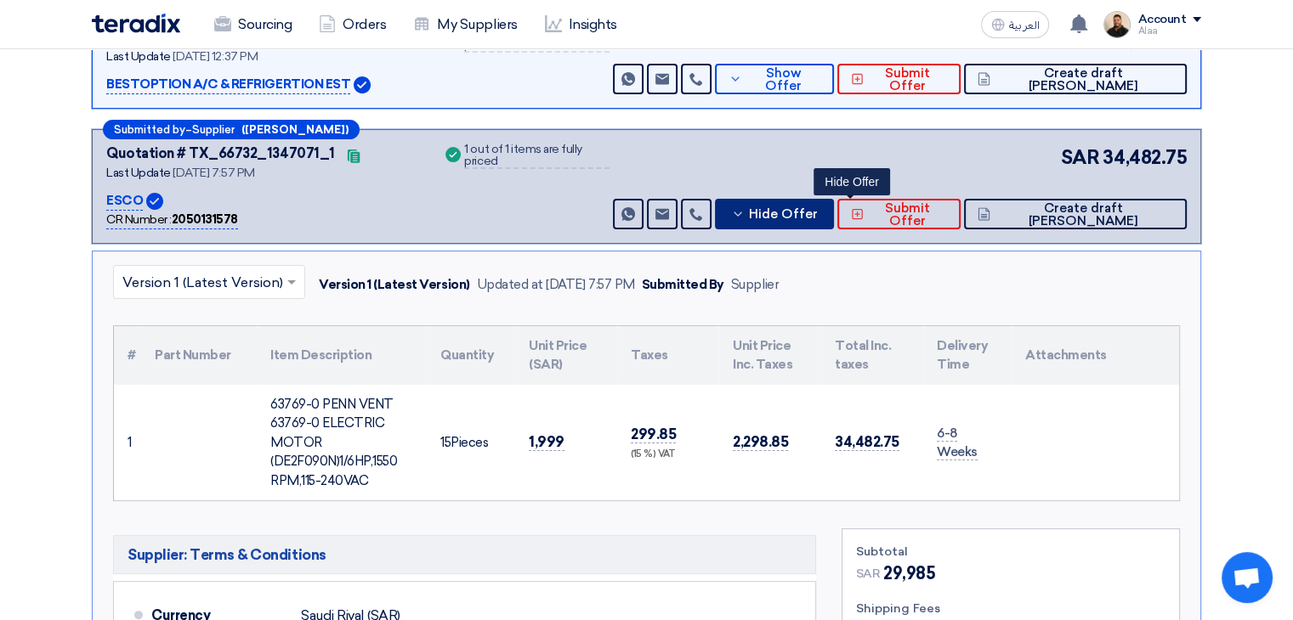
click at [819, 219] on button "Hide Offer" at bounding box center [774, 214] width 119 height 31
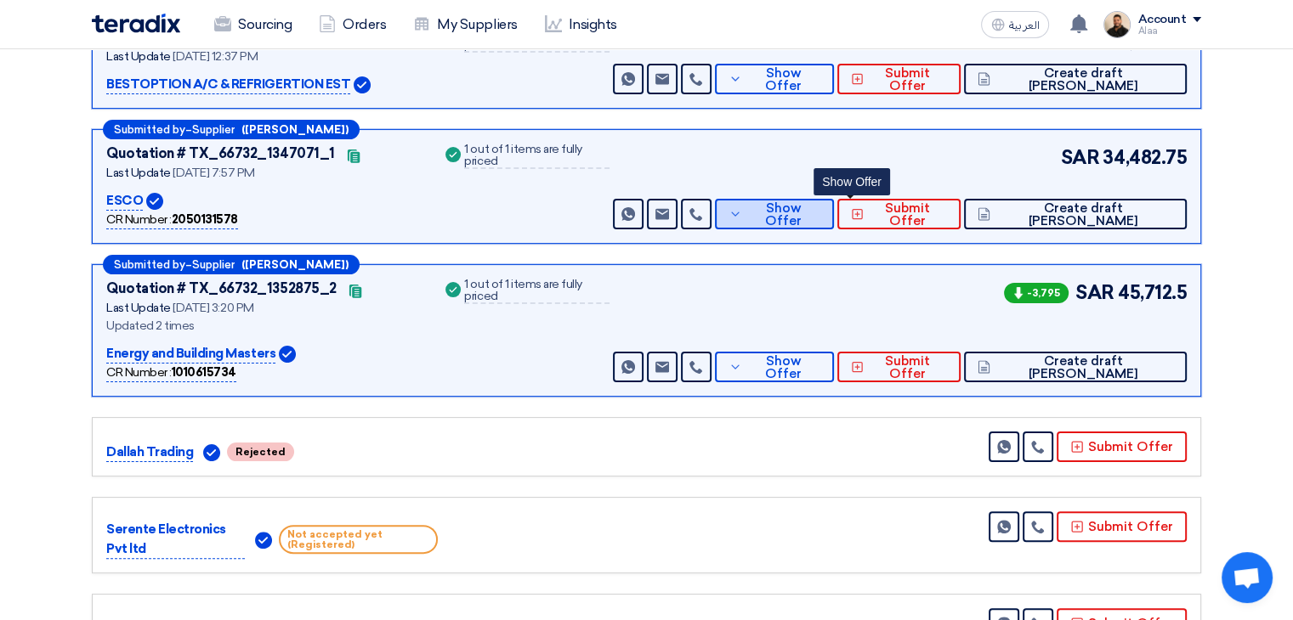
click at [819, 219] on button "Show Offer" at bounding box center [774, 214] width 119 height 31
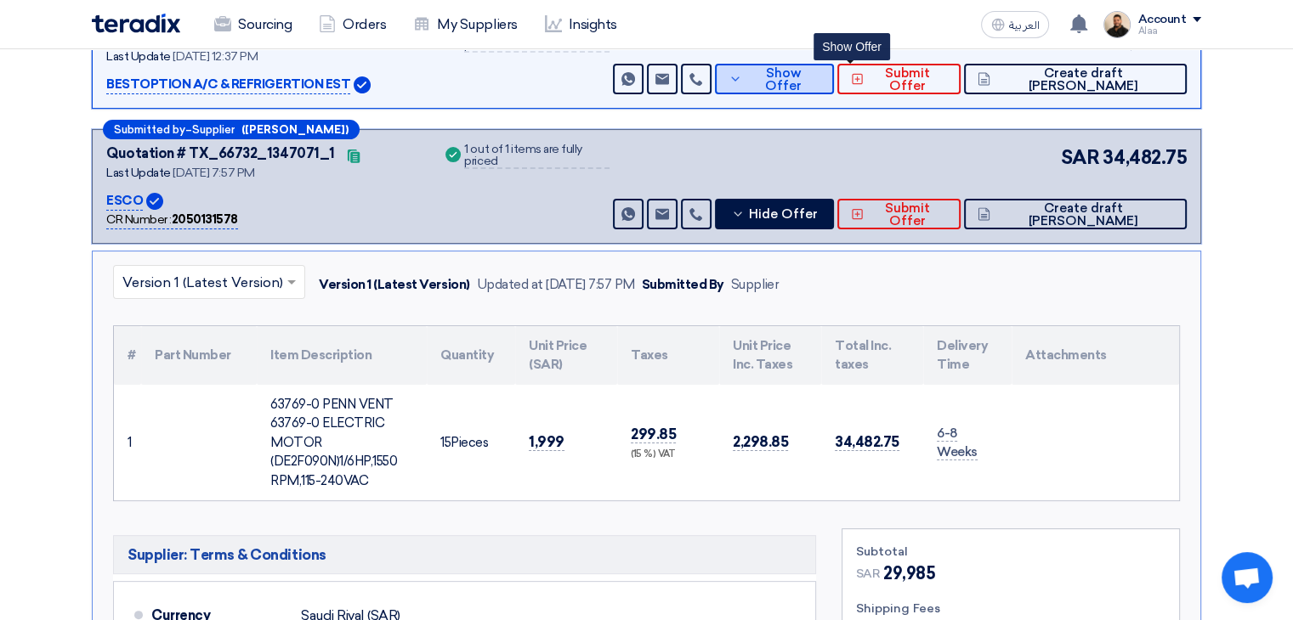
click at [820, 74] on span "Show Offer" at bounding box center [783, 79] width 74 height 25
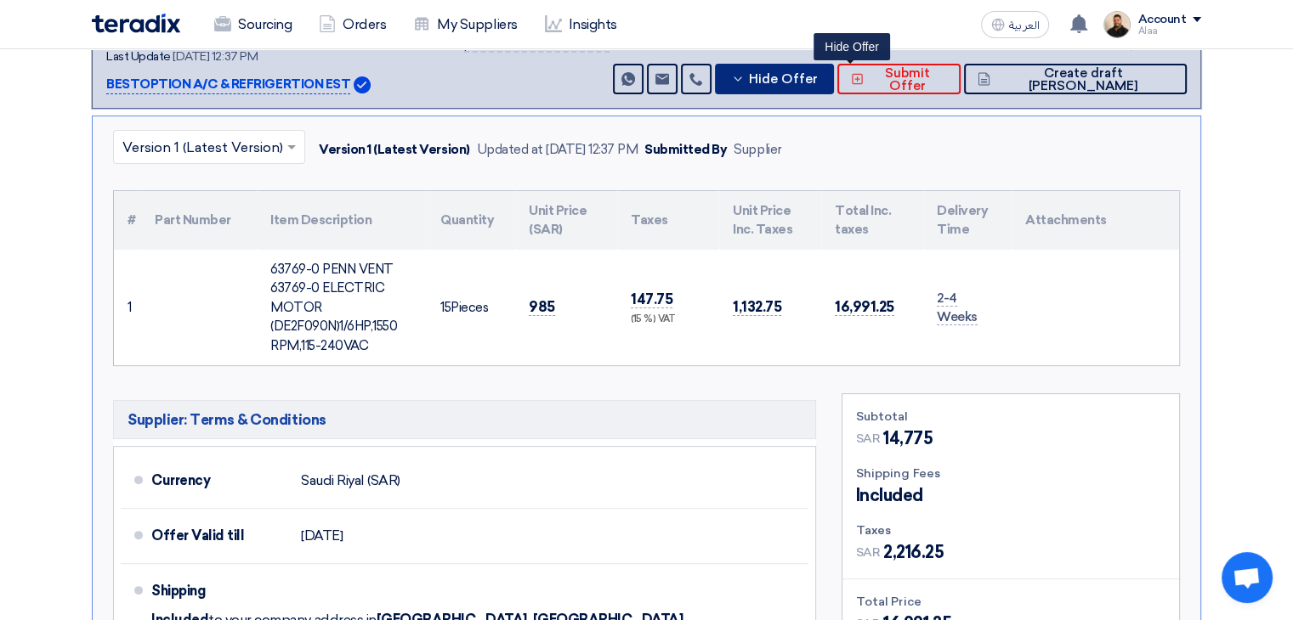
click at [818, 74] on span "Hide Offer" at bounding box center [783, 79] width 69 height 13
click at [306, 288] on div "63769-0 PENN VENT 63769-0 ELECTRIC MOTOR (DE2F090N)1/6HP,1550 RPM,115-240VAC" at bounding box center [341, 308] width 143 height 96
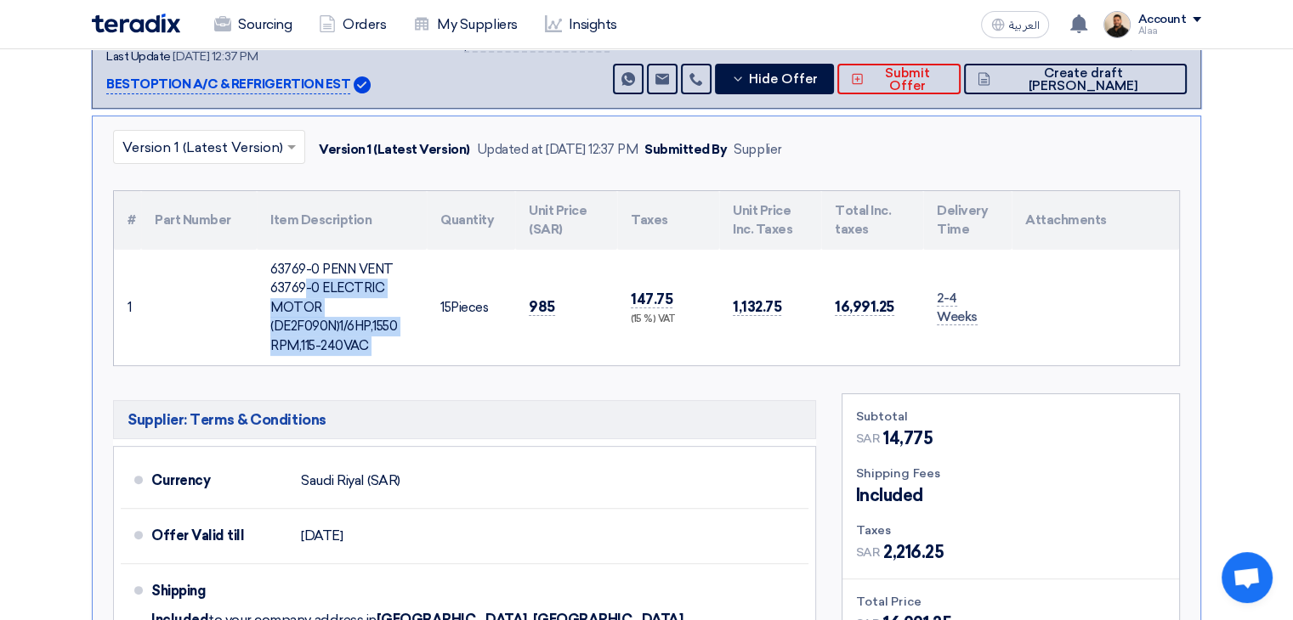
click at [306, 288] on div "63769-0 PENN VENT 63769-0 ELECTRIC MOTOR (DE2F090N)1/6HP,1550 RPM,115-240VAC" at bounding box center [341, 308] width 143 height 96
